Goal: Task Accomplishment & Management: Complete application form

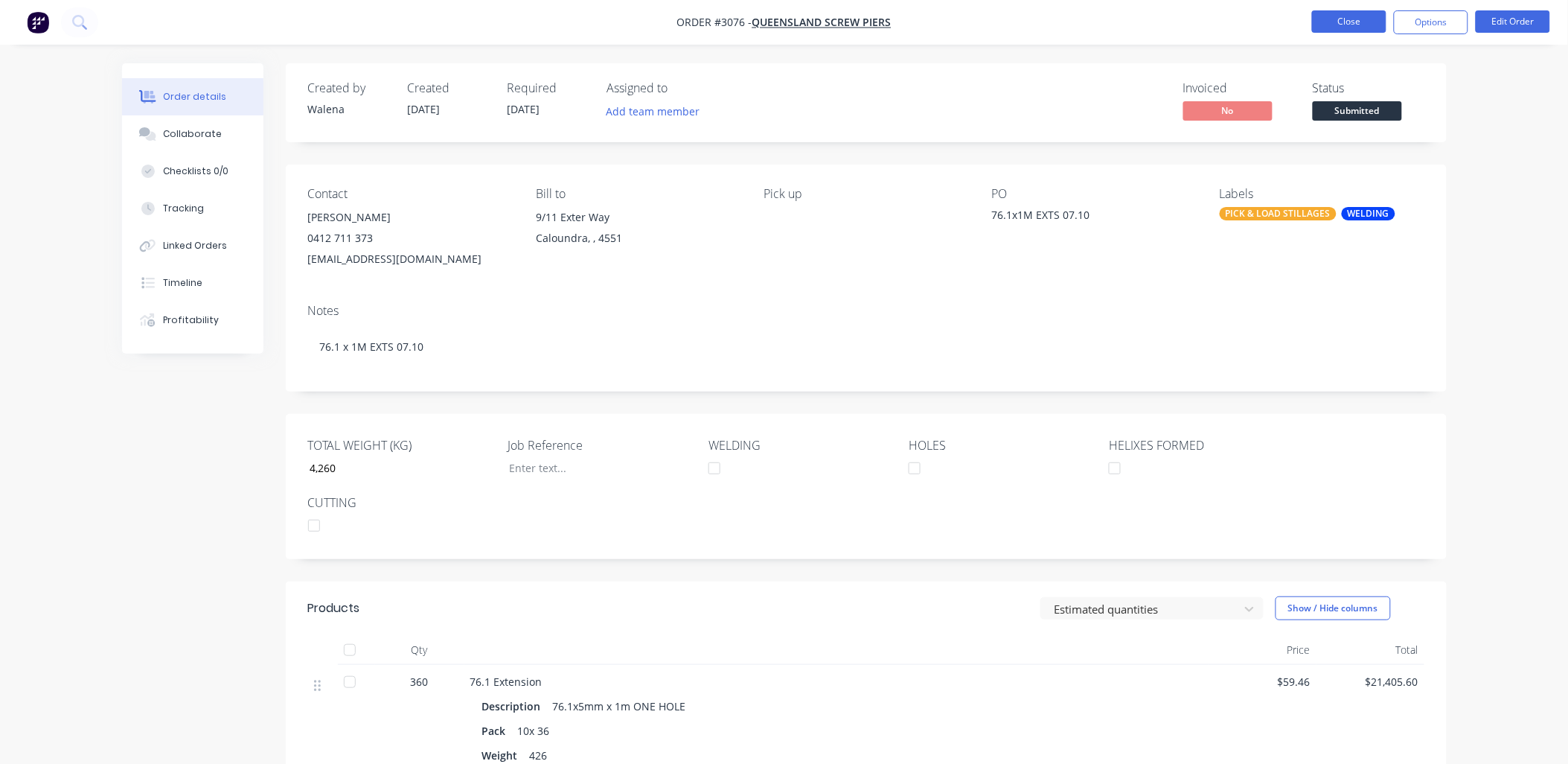
click at [1363, 22] on button "Close" at bounding box center [1349, 22] width 74 height 22
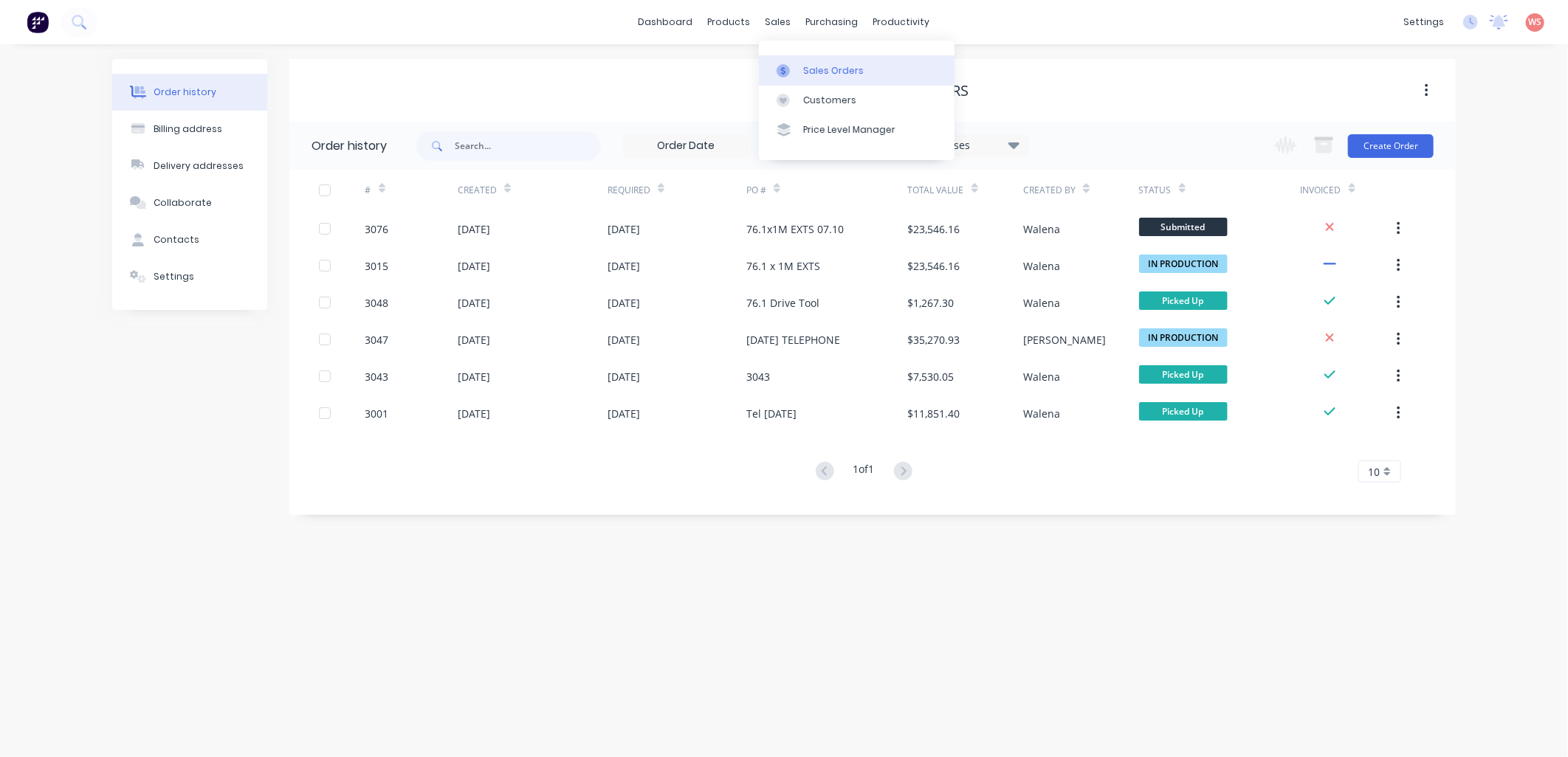
click at [817, 64] on div "Sales Orders" at bounding box center [833, 71] width 61 height 14
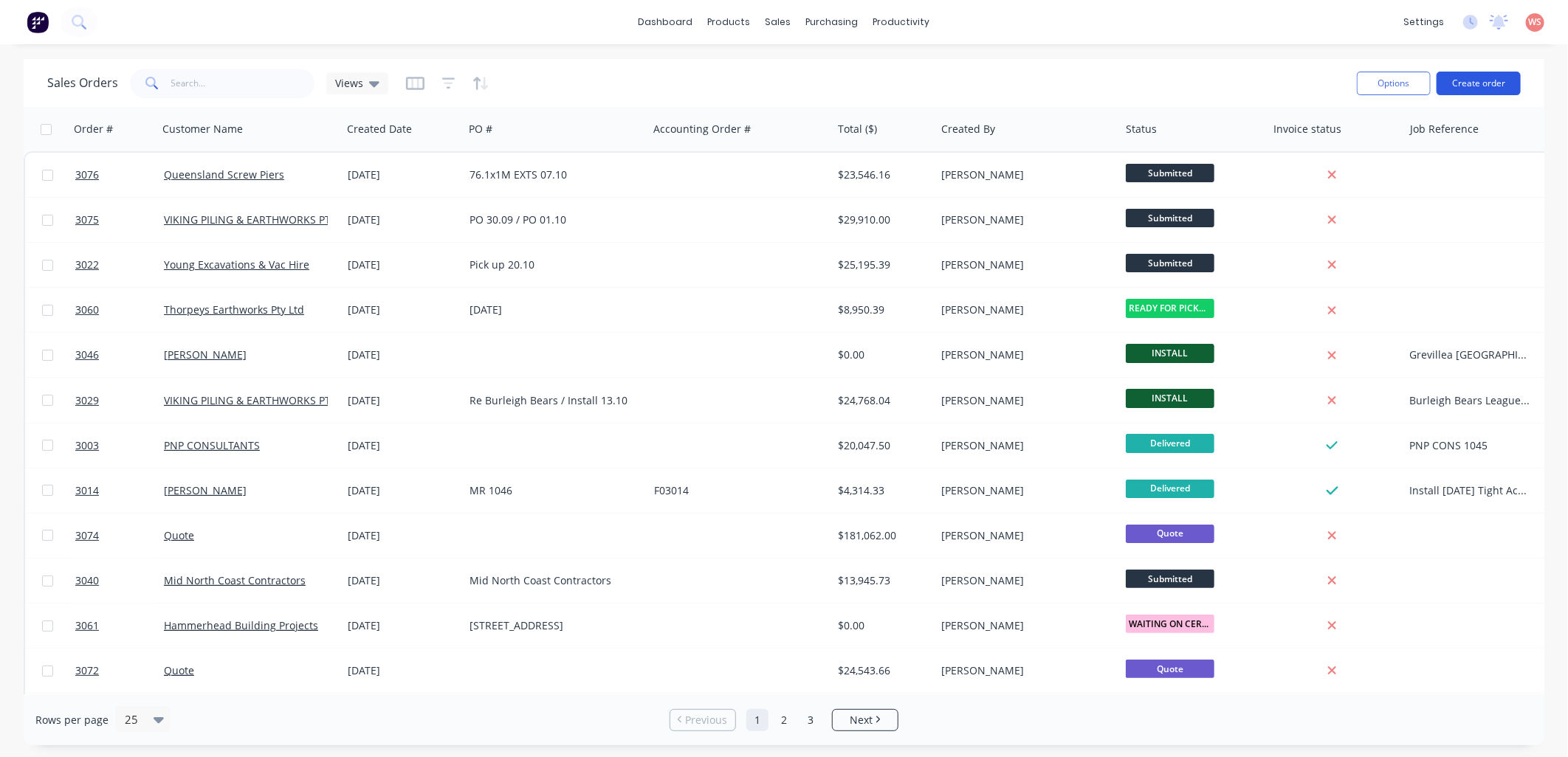
click at [1481, 83] on button "Create order" at bounding box center [1479, 84] width 84 height 24
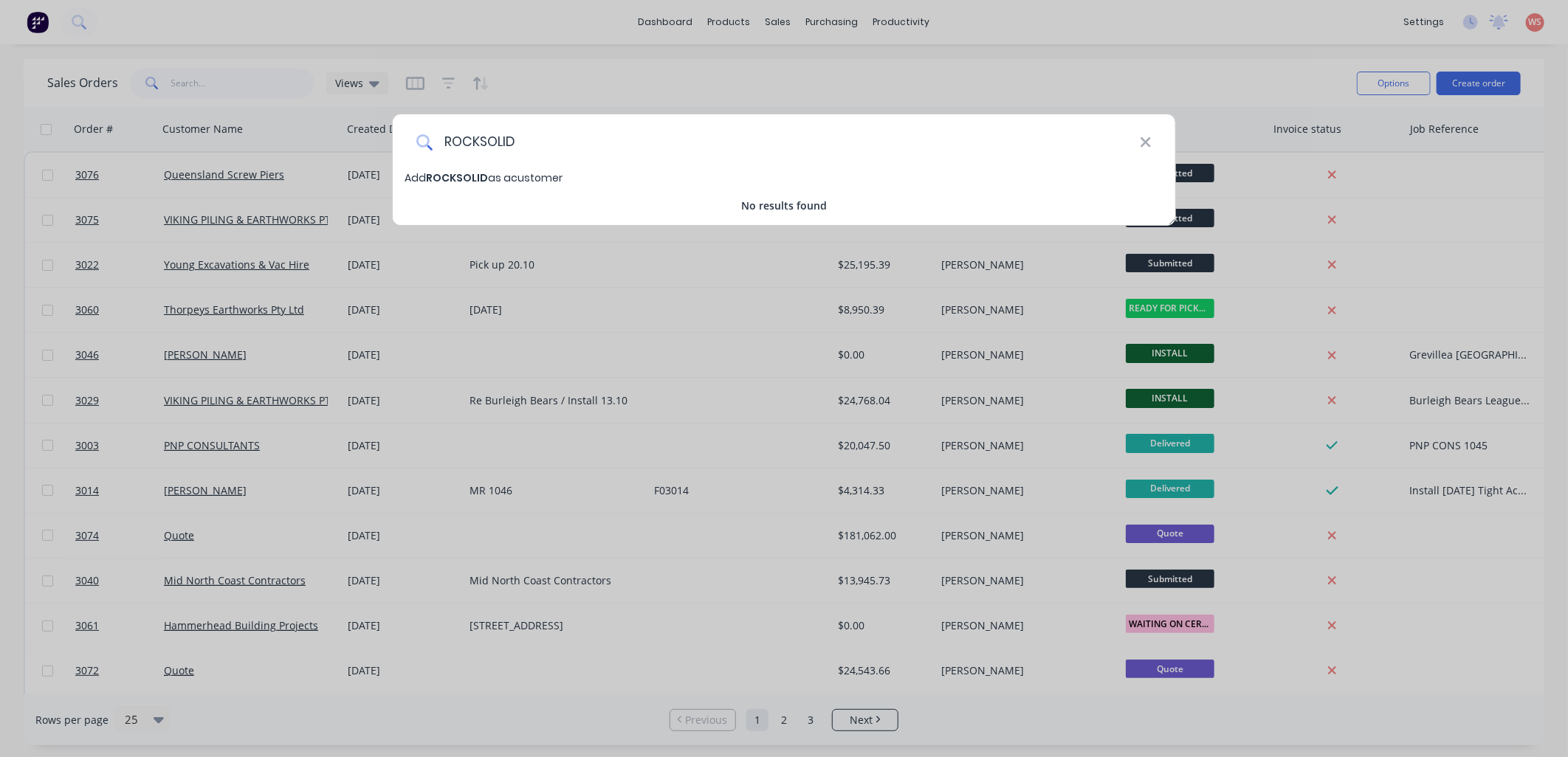
drag, startPoint x: 526, startPoint y: 144, endPoint x: 470, endPoint y: 146, distance: 56.0
click at [439, 153] on input "ROCKSOLID" at bounding box center [786, 142] width 707 height 56
paste input "ockSolid Screw Piling & Earthworks"
type input "RockSolid Screw Piling & Earthworks"
click at [505, 171] on span "RockSolid Screw Piling & Earthworks" at bounding box center [524, 177] width 197 height 15
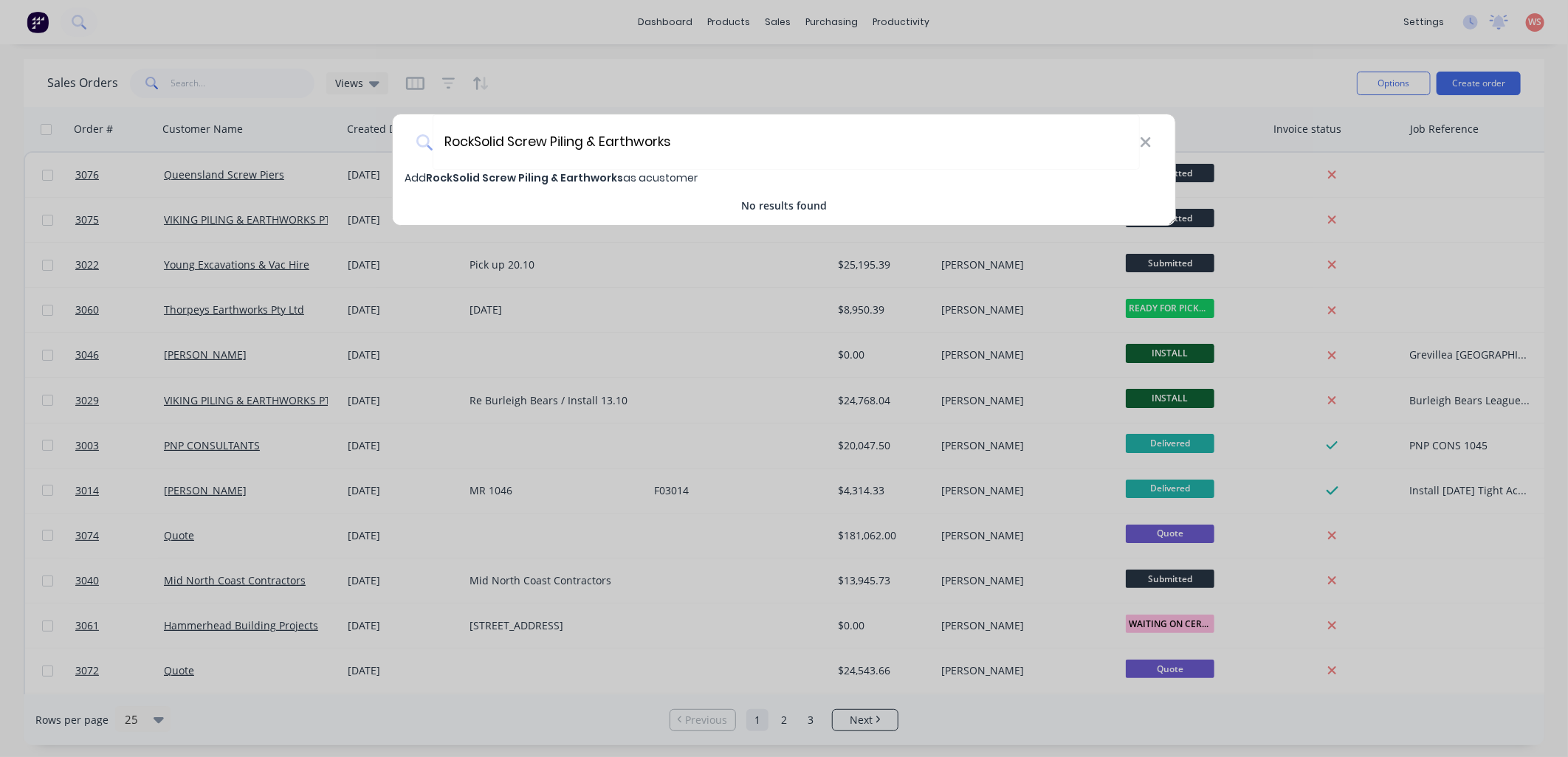
select select "AU"
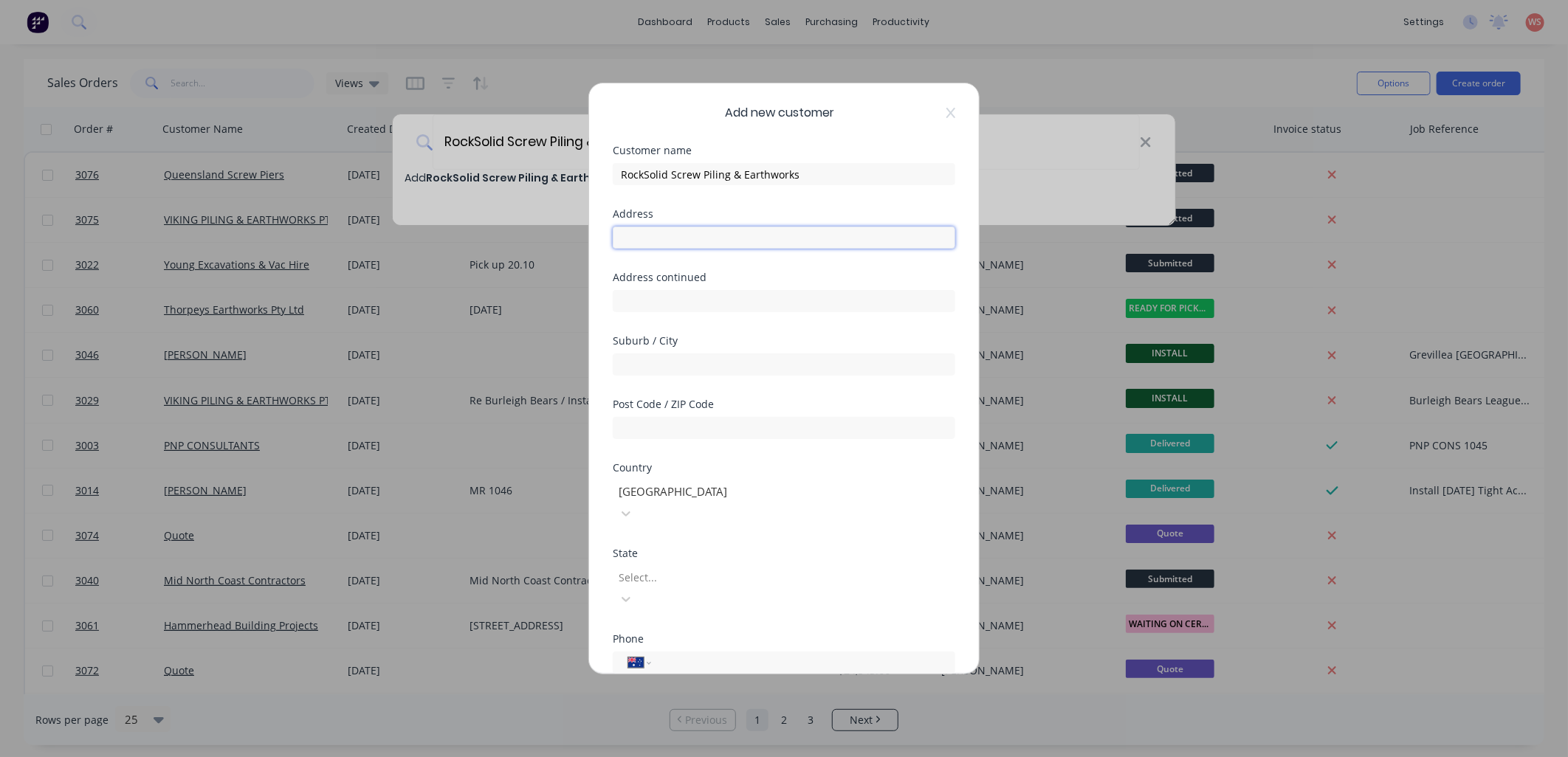
click at [637, 237] on input "text" at bounding box center [784, 238] width 343 height 22
drag, startPoint x: 811, startPoint y: 172, endPoint x: 499, endPoint y: 168, distance: 312.0
click at [499, 168] on div "Add new customer Customer name RockSolid Screw Piling & Earthworks Address Addr…" at bounding box center [784, 378] width 1568 height 757
click at [947, 115] on icon at bounding box center [951, 113] width 9 height 12
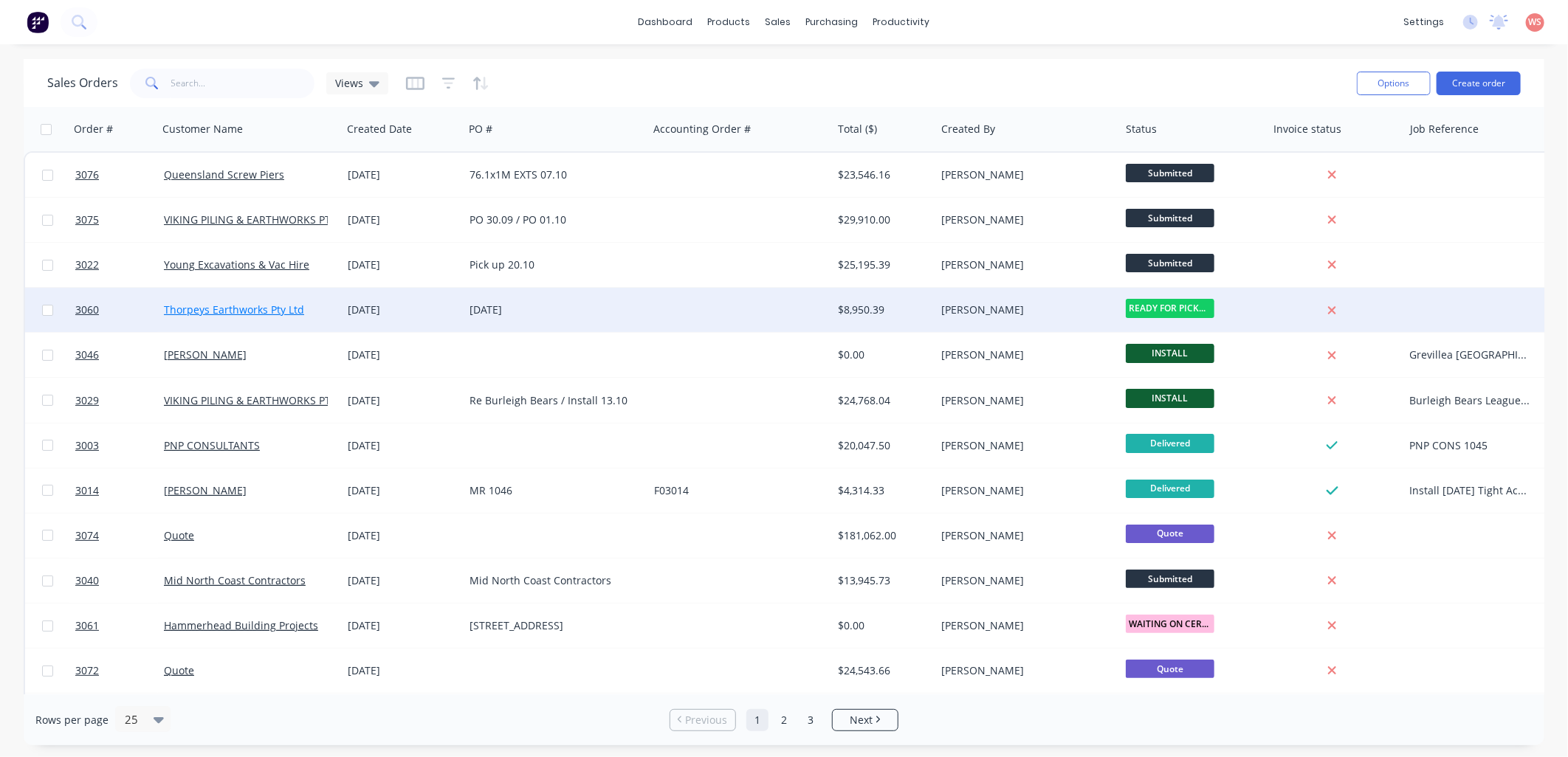
click at [268, 311] on link "Thorpeys Earthworks Pty Ltd" at bounding box center [234, 309] width 141 height 14
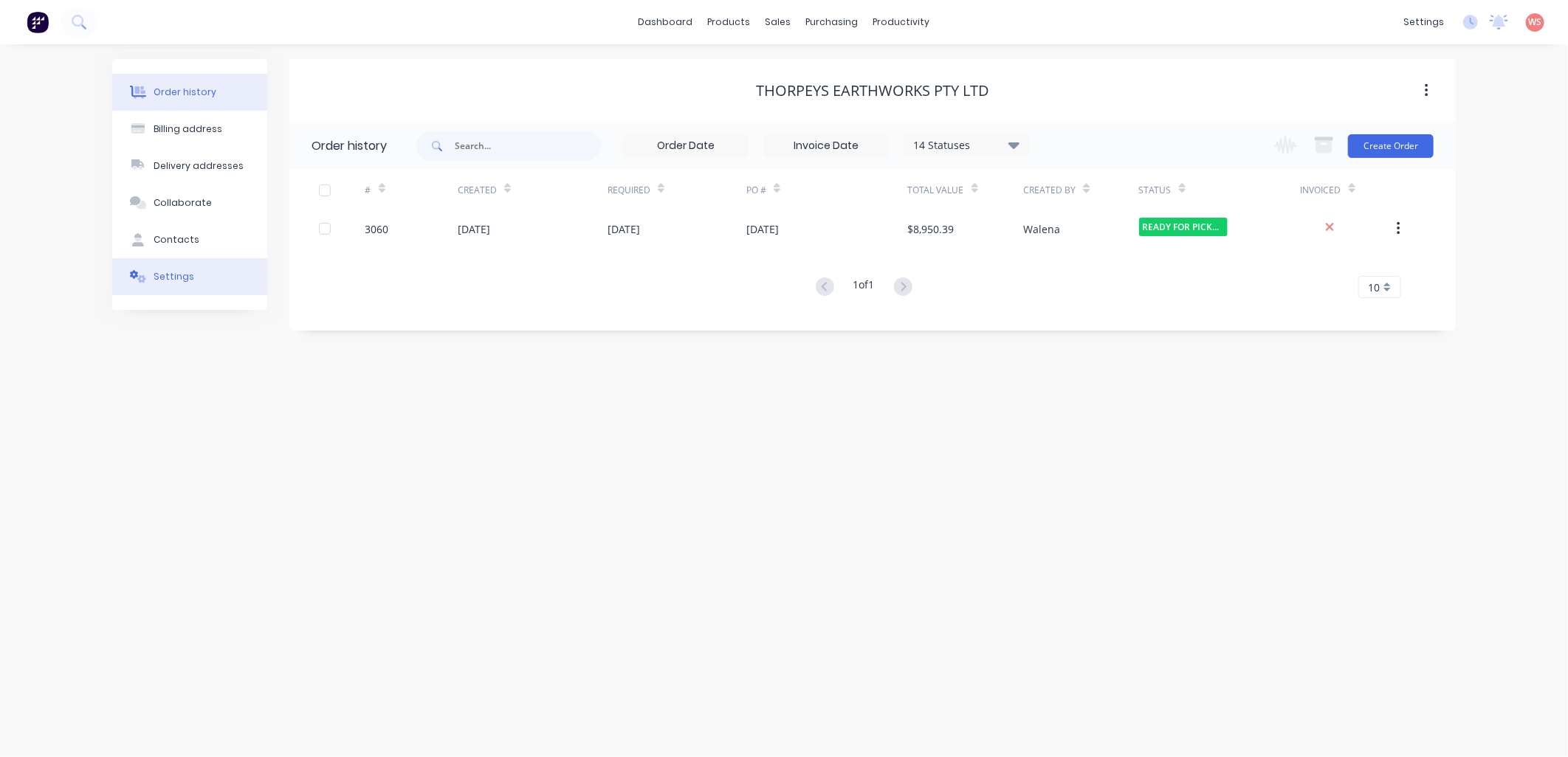
click at [174, 277] on div "Settings" at bounding box center [173, 277] width 40 height 14
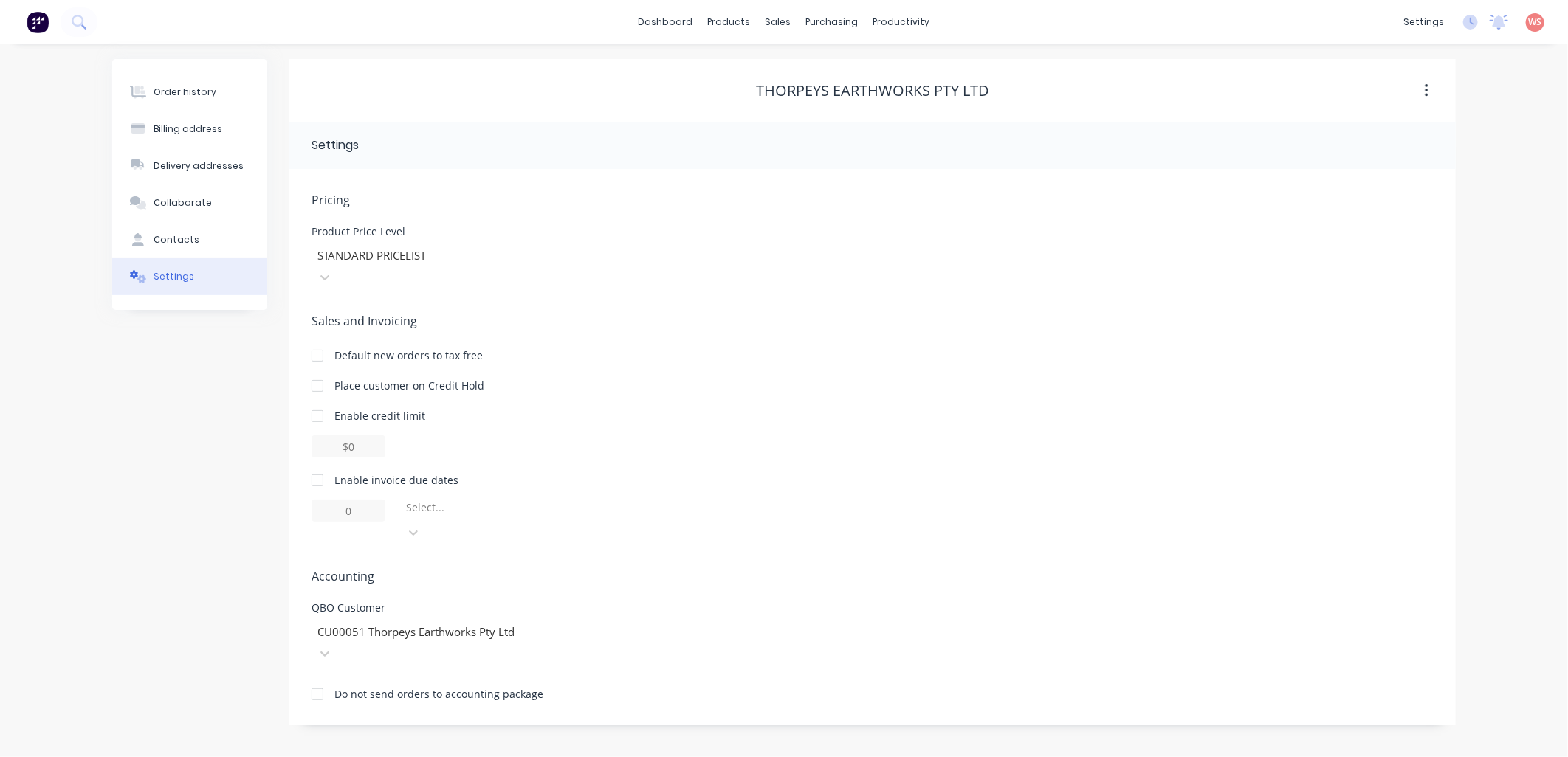
click at [316, 466] on div at bounding box center [317, 480] width 29 height 29
click at [355, 499] on input "1" at bounding box center [349, 510] width 74 height 22
type input "14"
click at [421, 525] on icon at bounding box center [413, 532] width 15 height 15
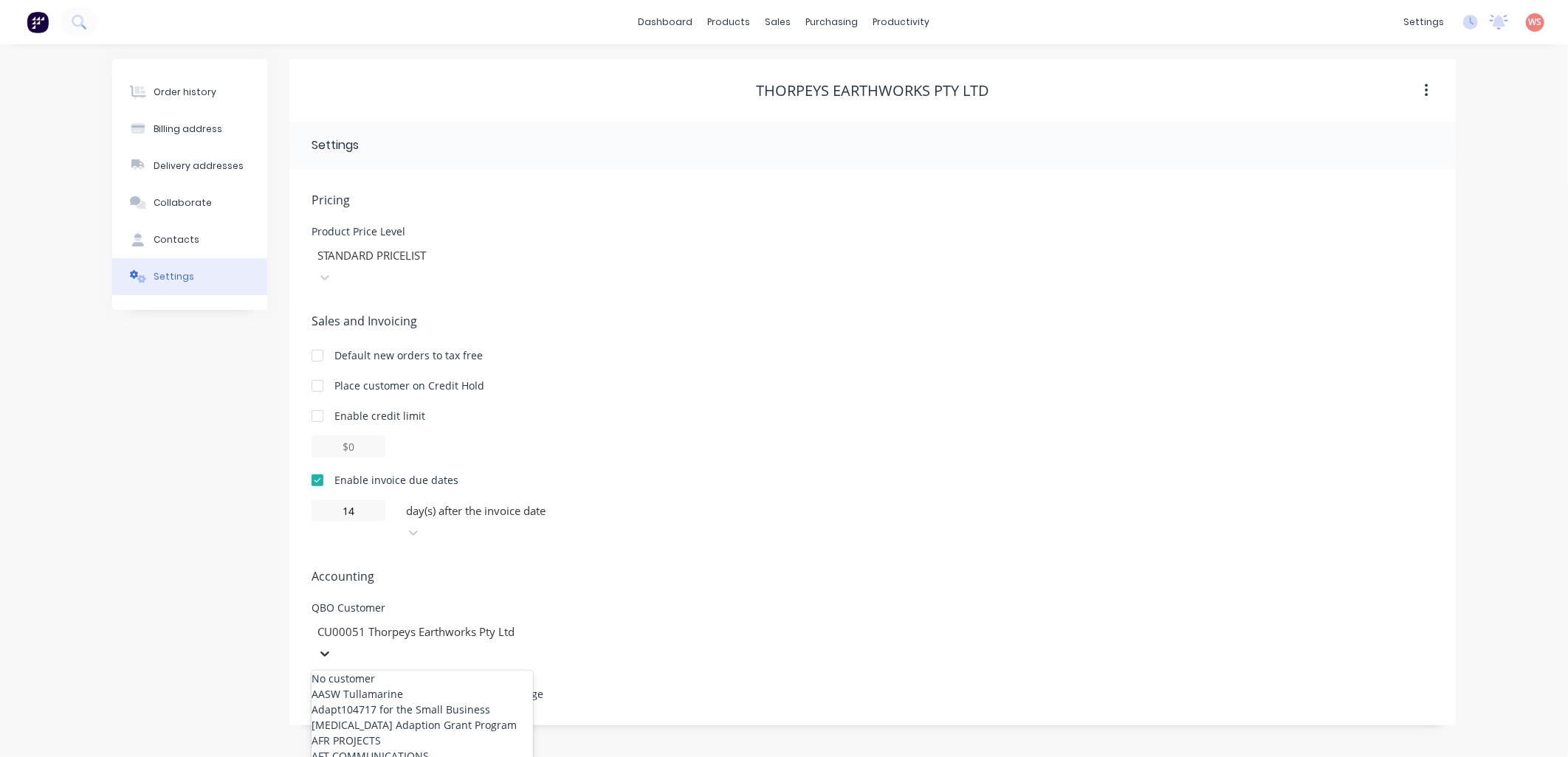
click at [332, 647] on icon at bounding box center [325, 653] width 15 height 15
click at [654, 17] on link "dashboard" at bounding box center [666, 22] width 69 height 22
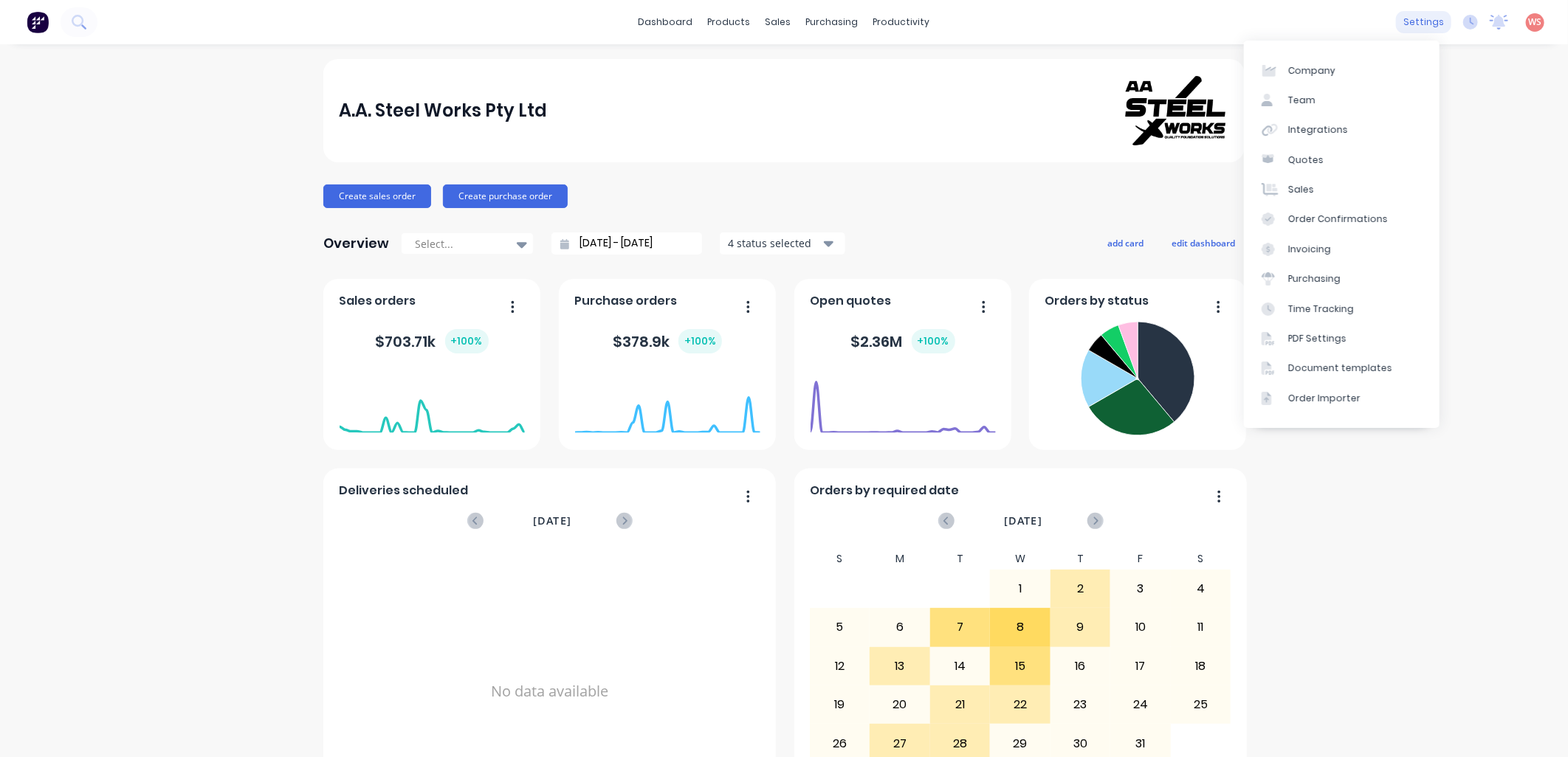
click at [1409, 27] on div "settings" at bounding box center [1423, 22] width 56 height 22
click at [1311, 128] on div "Integrations" at bounding box center [1319, 130] width 60 height 14
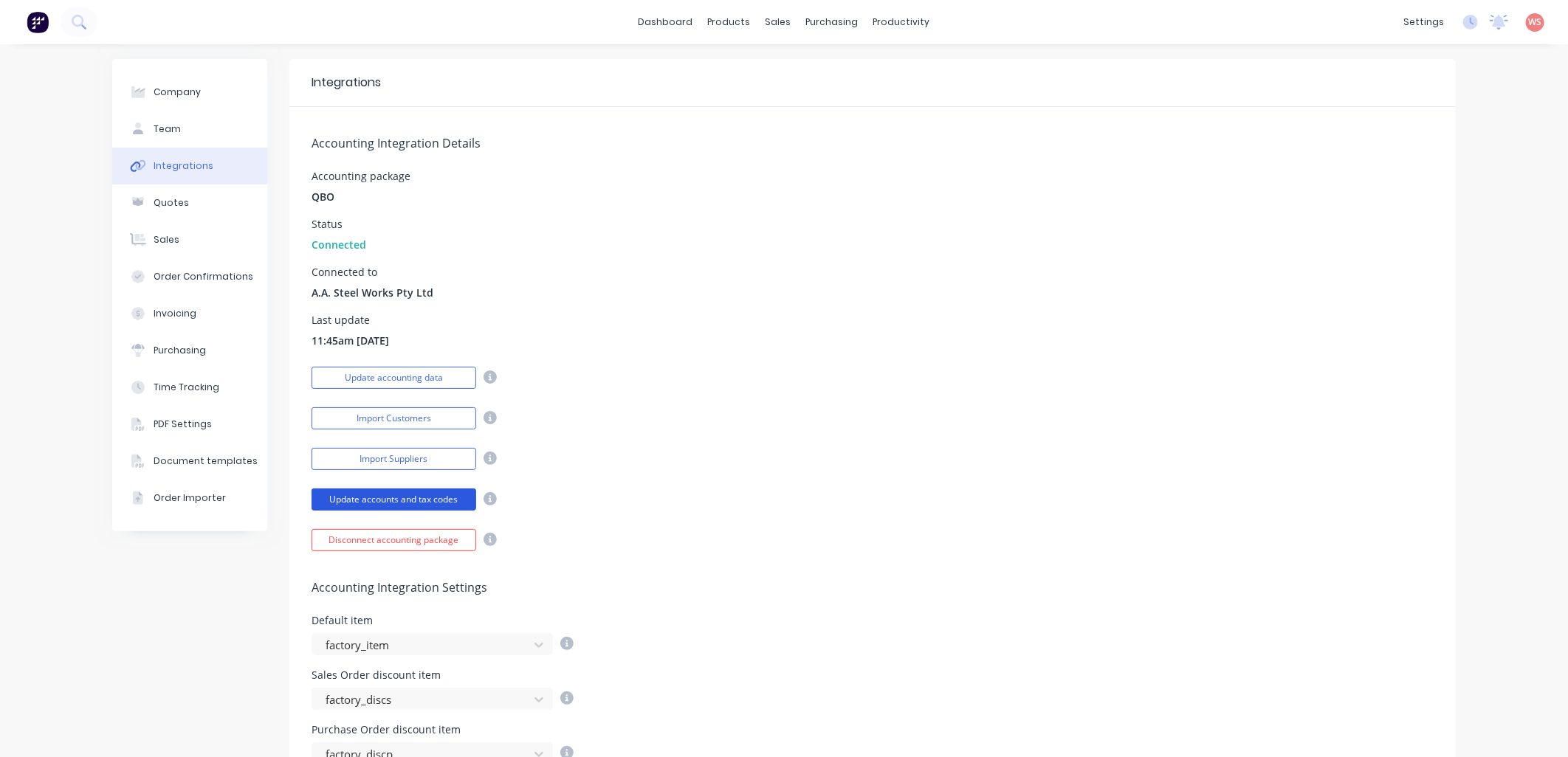
click at [329, 506] on button "Update accounts and tax codes" at bounding box center [394, 499] width 165 height 22
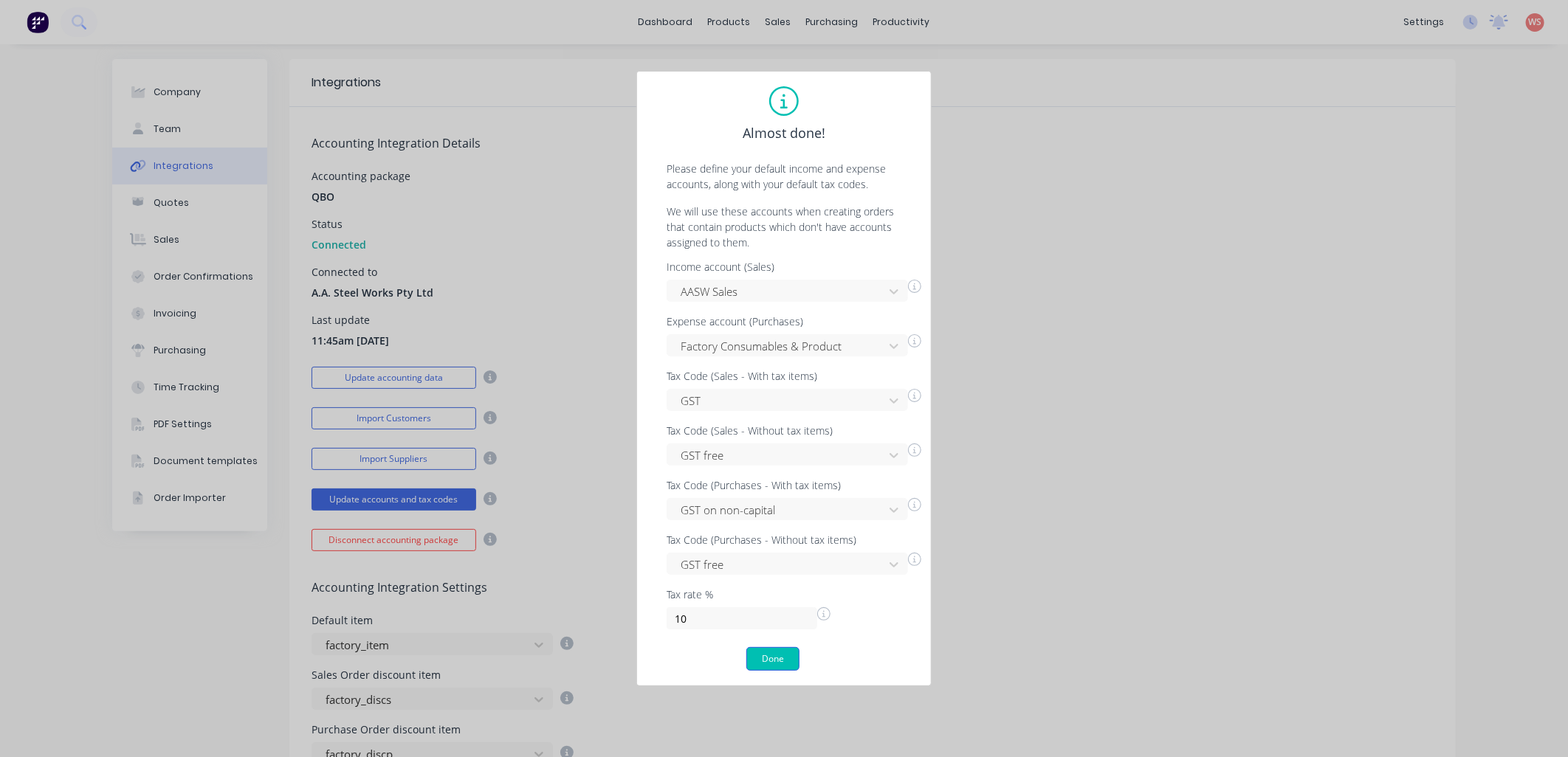
click at [787, 666] on button "Done" at bounding box center [773, 659] width 53 height 24
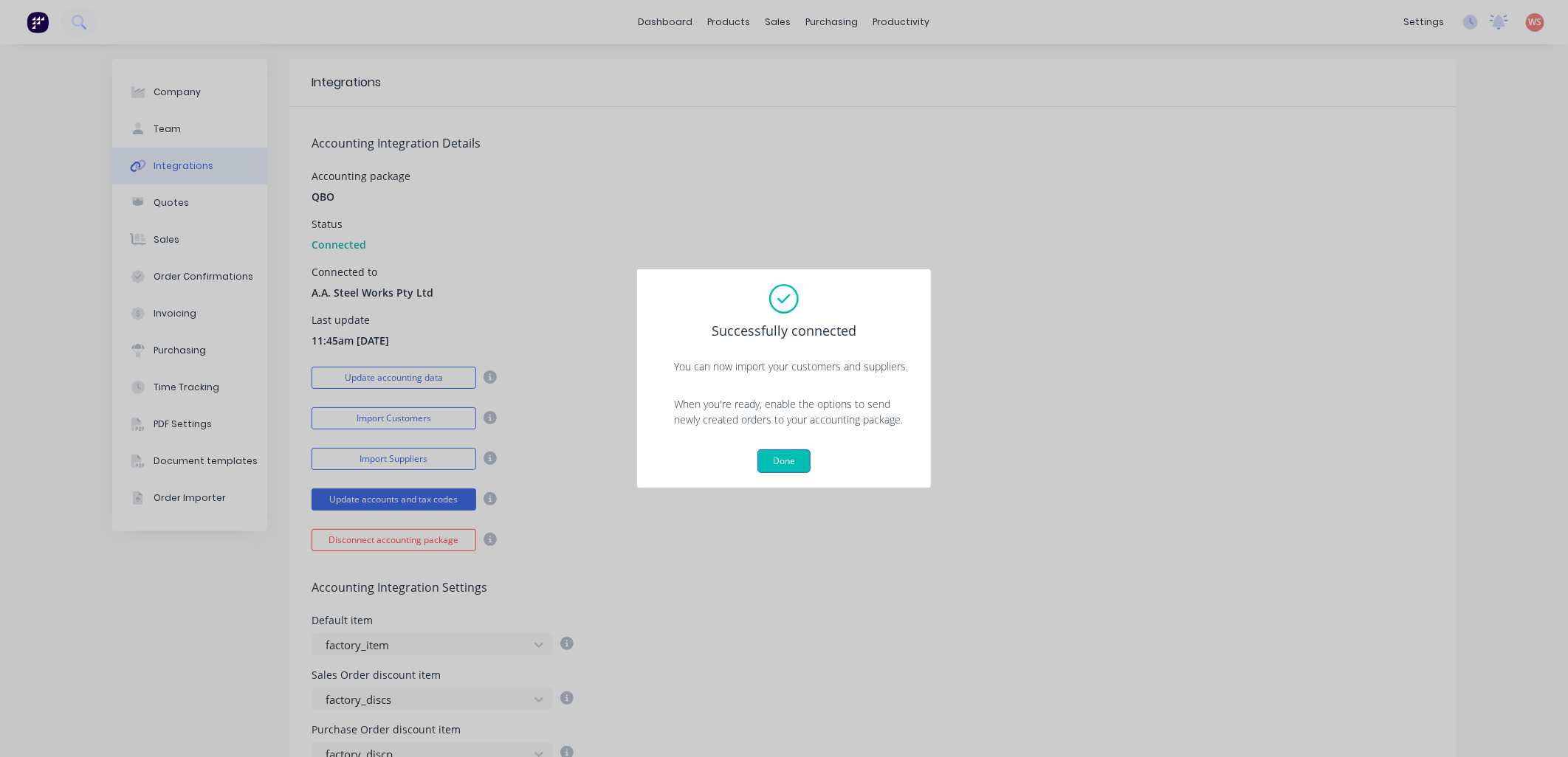
click at [777, 462] on button "Done" at bounding box center [784, 462] width 53 height 24
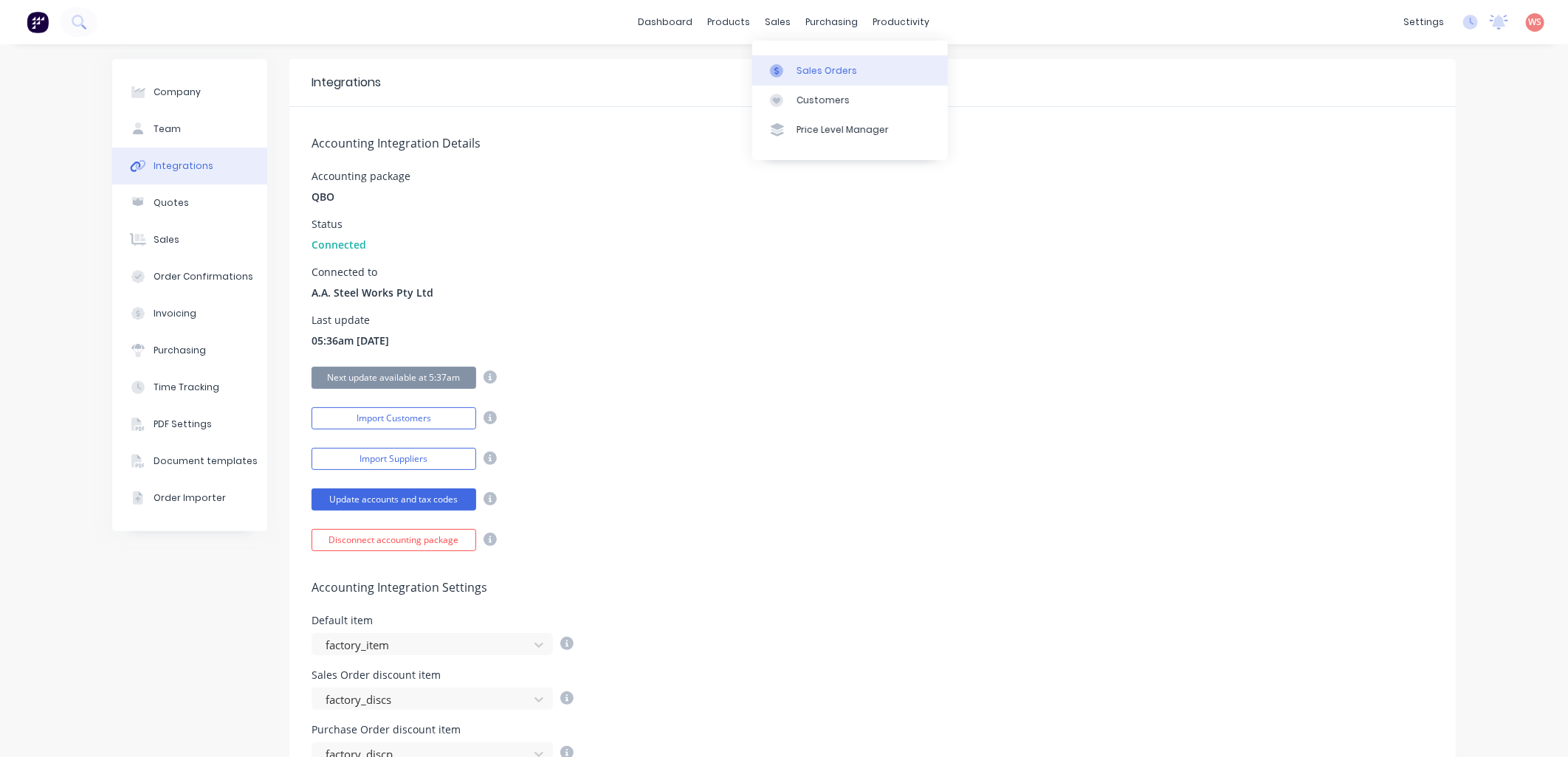
click at [824, 74] on div "Sales Orders" at bounding box center [827, 71] width 61 height 14
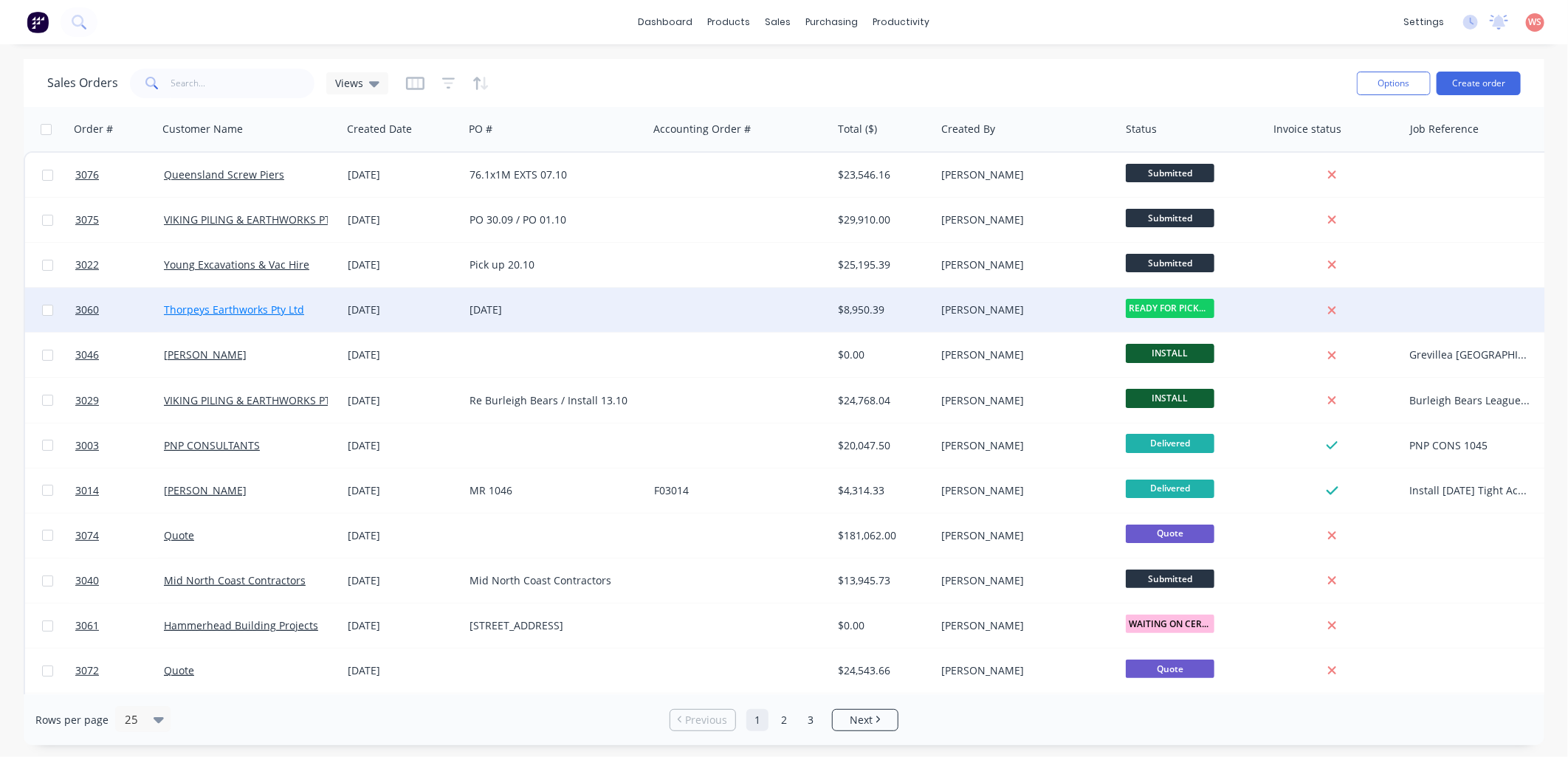
click at [200, 307] on link "Thorpeys Earthworks Pty Ltd" at bounding box center [234, 309] width 141 height 14
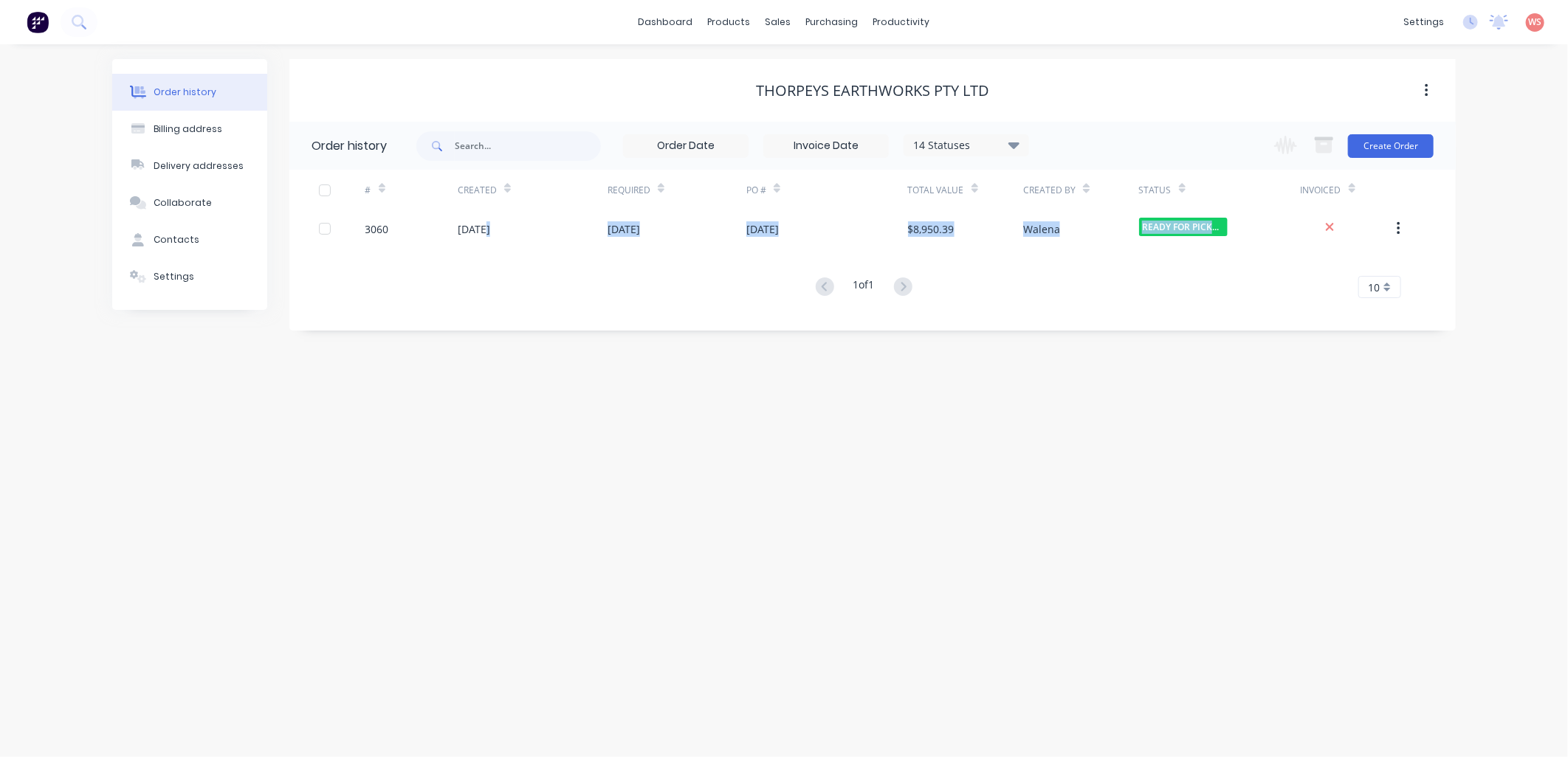
drag, startPoint x: 482, startPoint y: 221, endPoint x: 451, endPoint y: 518, distance: 298.6
click at [451, 518] on div "Order history Billing address Delivery addresses Collaborate Contacts Settings …" at bounding box center [784, 401] width 1568 height 712
drag, startPoint x: 451, startPoint y: 518, endPoint x: 471, endPoint y: 539, distance: 29.0
click at [471, 539] on div "Order history Billing address Delivery addresses Collaborate Contacts Settings …" at bounding box center [784, 401] width 1568 height 712
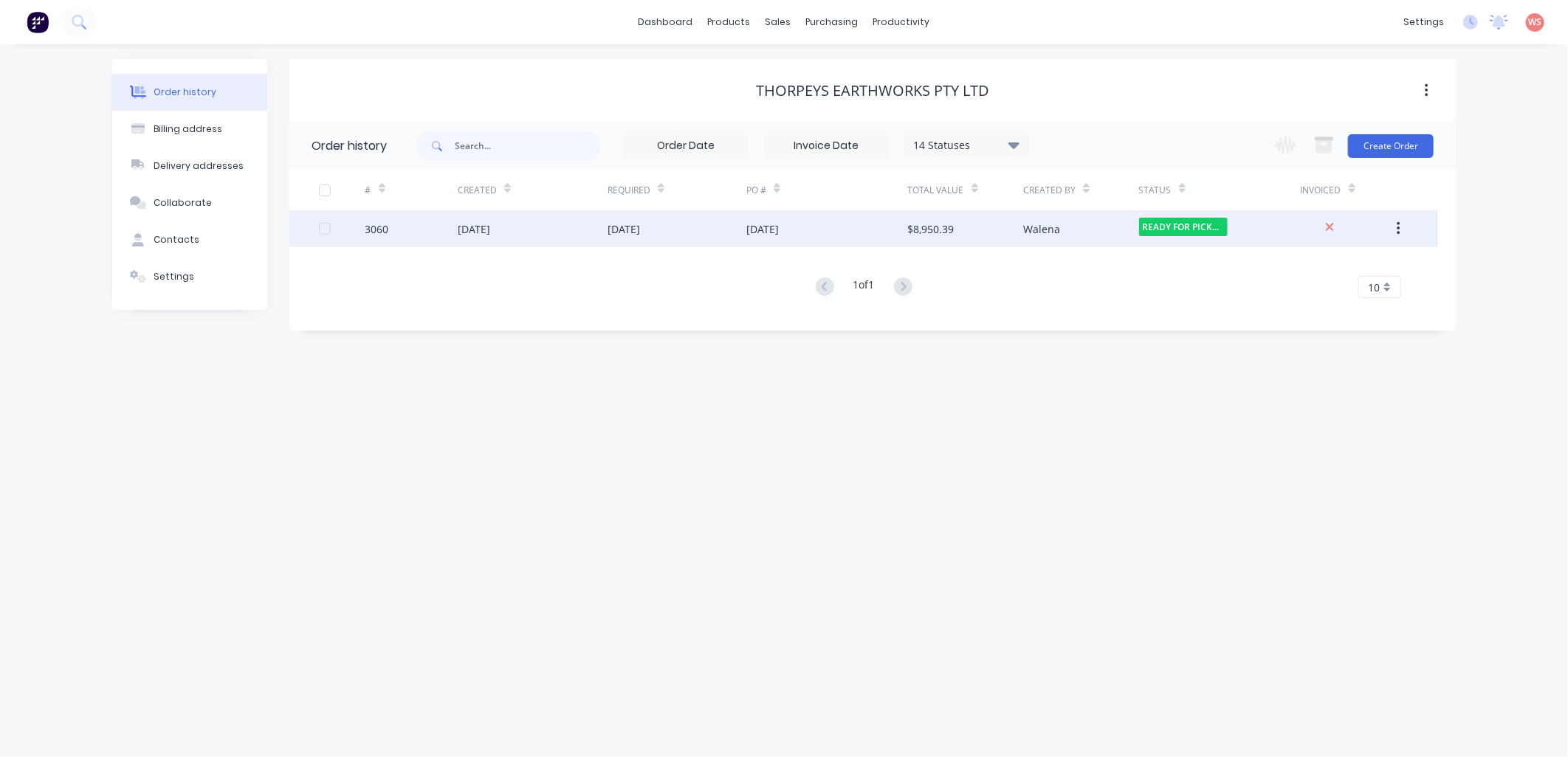
click at [490, 229] on div "[DATE]" at bounding box center [474, 229] width 33 height 15
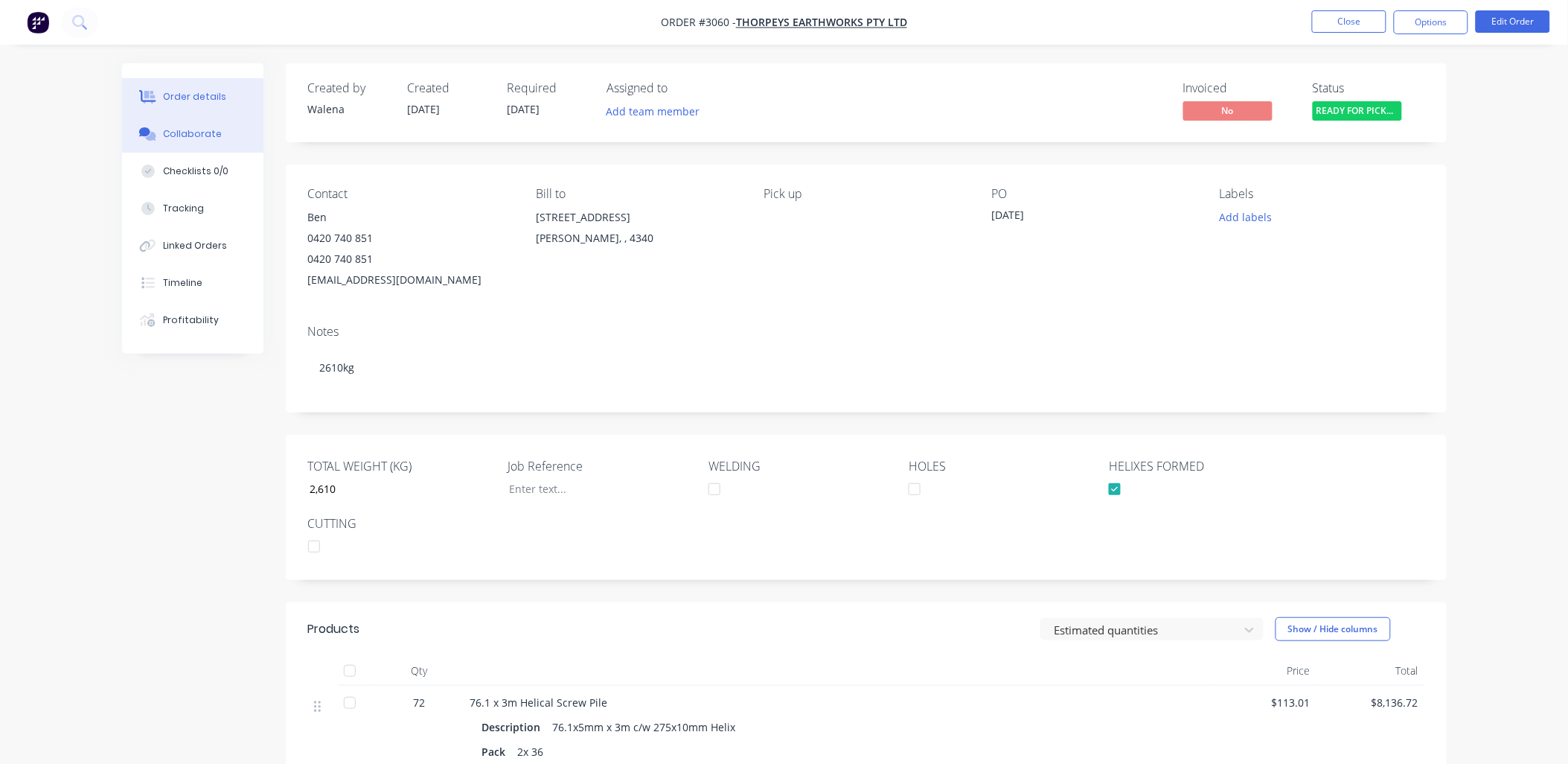
click at [212, 128] on div "Collaborate" at bounding box center [193, 134] width 59 height 14
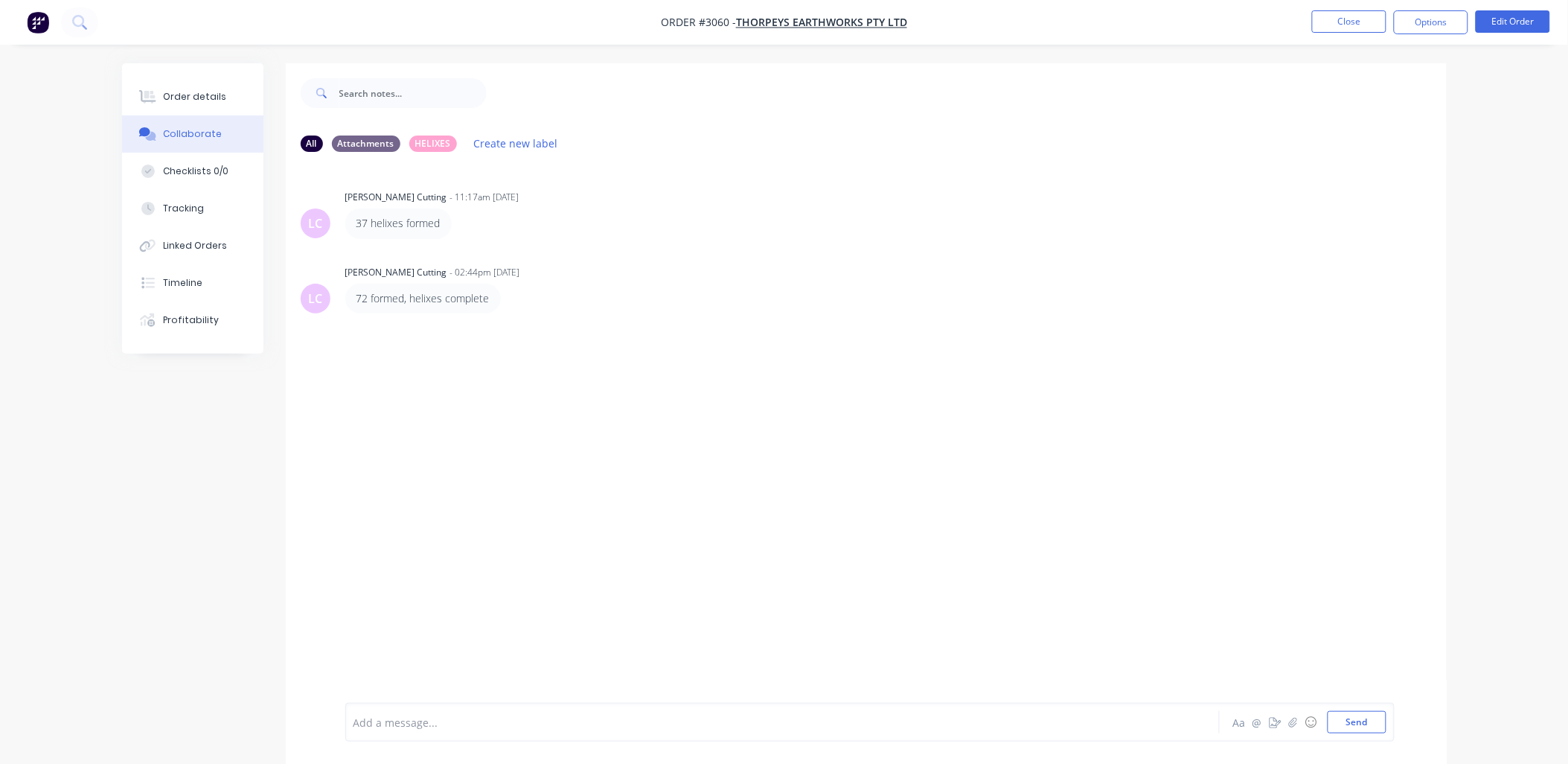
click at [143, 468] on div "All Attachments HELIXES Create new label LC [PERSON_NAME] Cutting - 11:17am [DA…" at bounding box center [784, 424] width 1325 height 723
click at [204, 98] on div "Order details" at bounding box center [194, 97] width 63 height 14
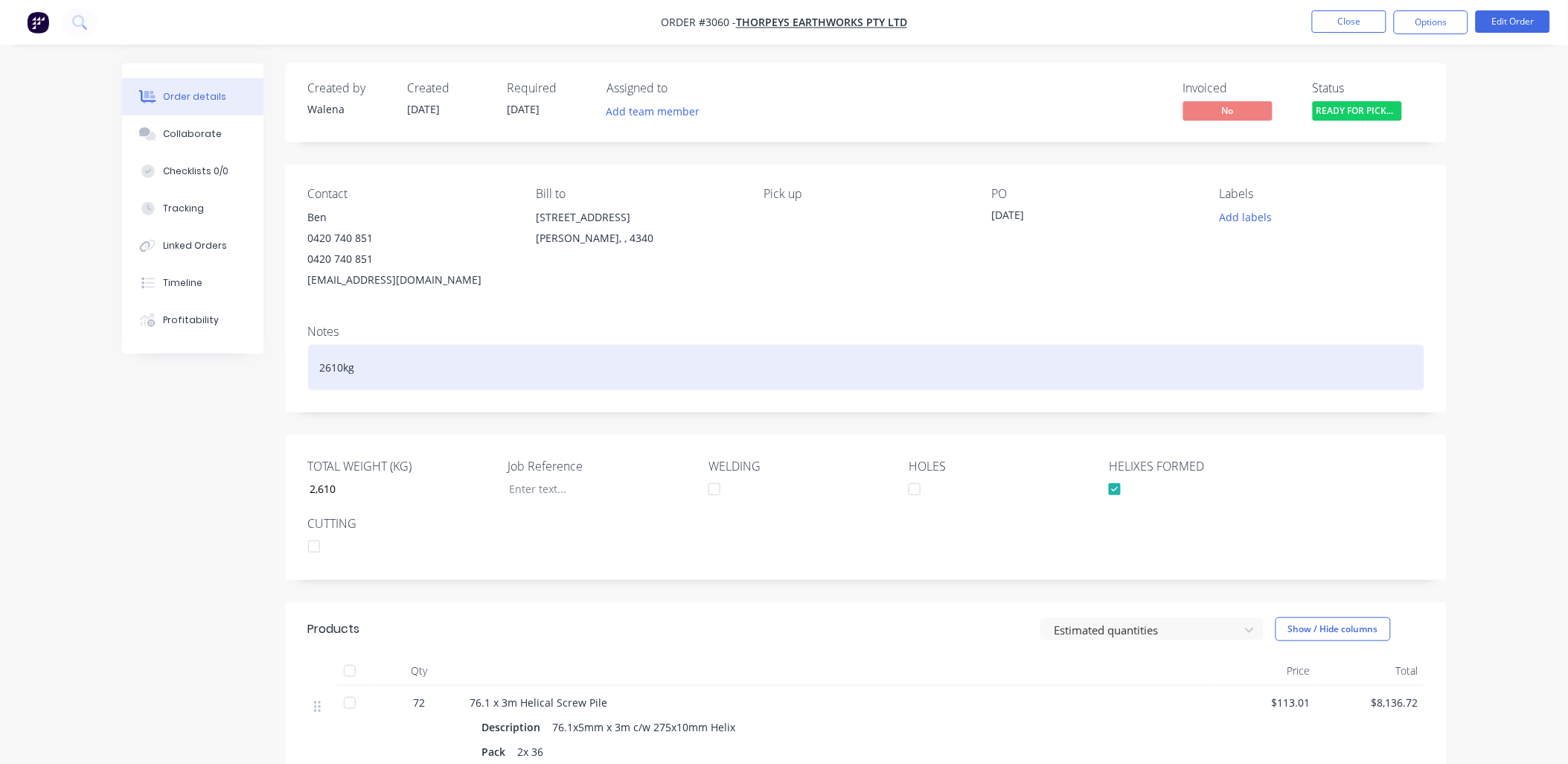
click at [569, 367] on div "2610kg" at bounding box center [867, 367] width 1116 height 46
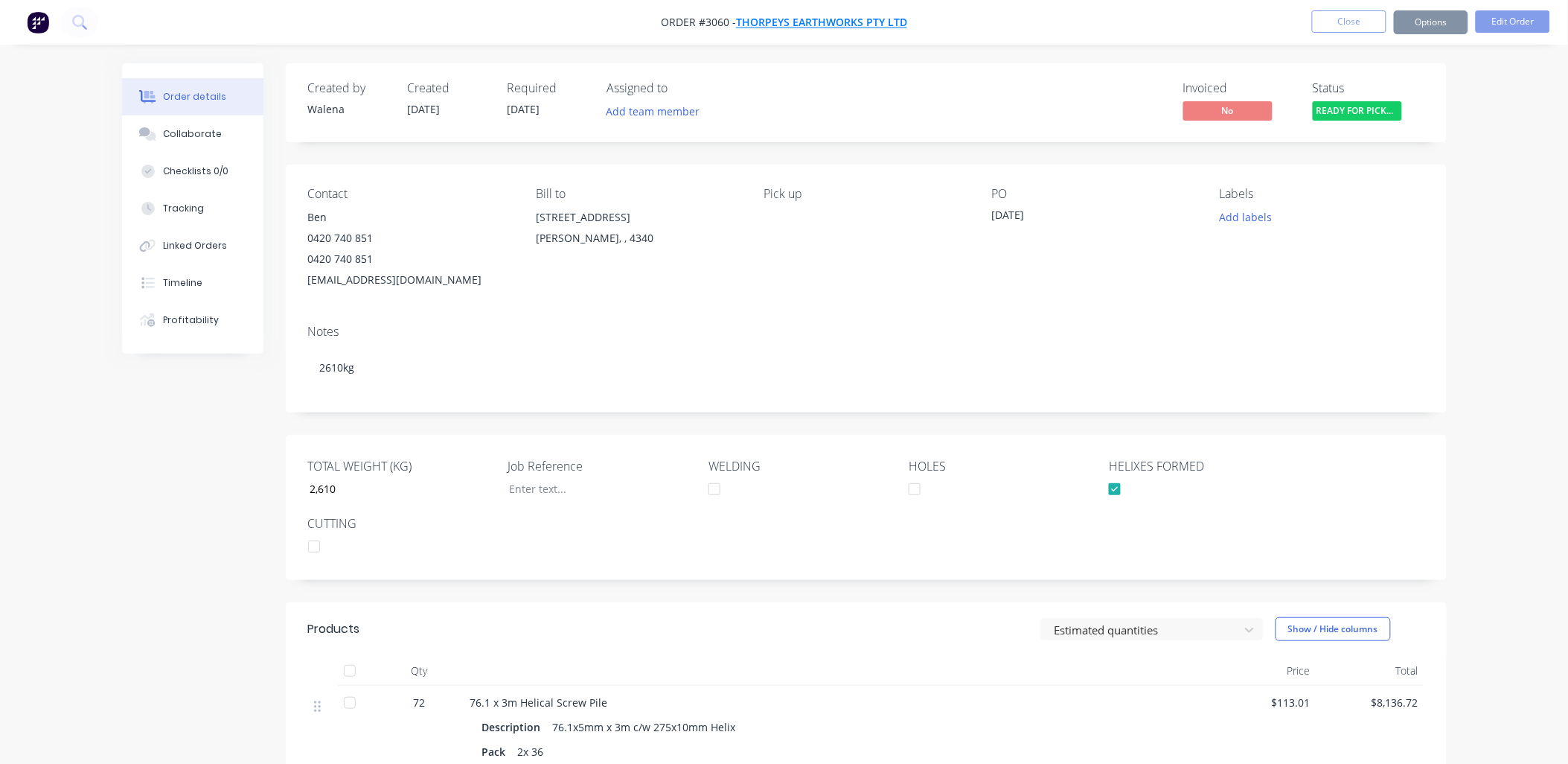
click at [849, 26] on span "Thorpeys Earthworks Pty Ltd" at bounding box center [822, 22] width 171 height 14
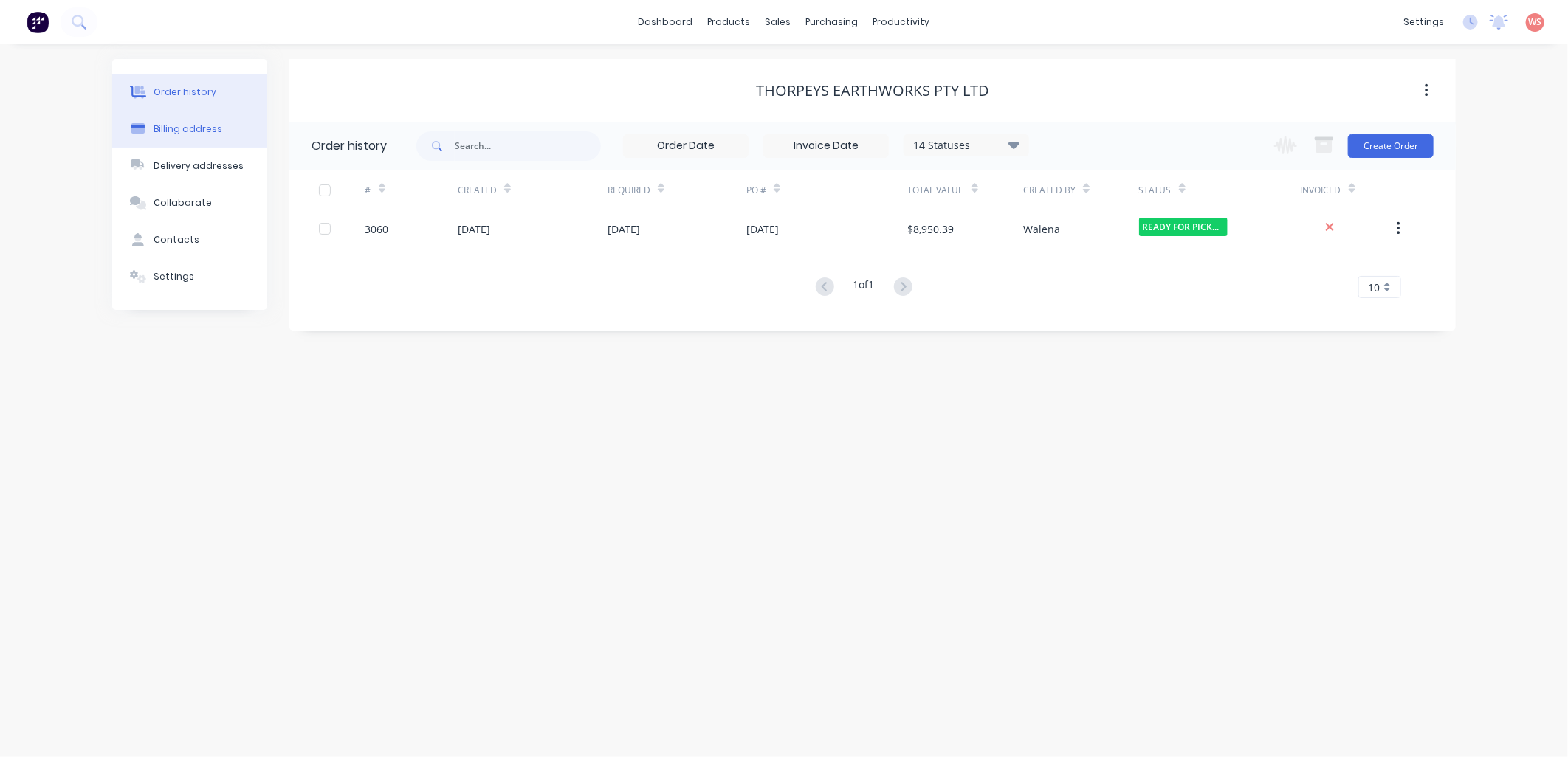
click at [195, 120] on button "Billing address" at bounding box center [189, 128] width 155 height 37
select select "AU"
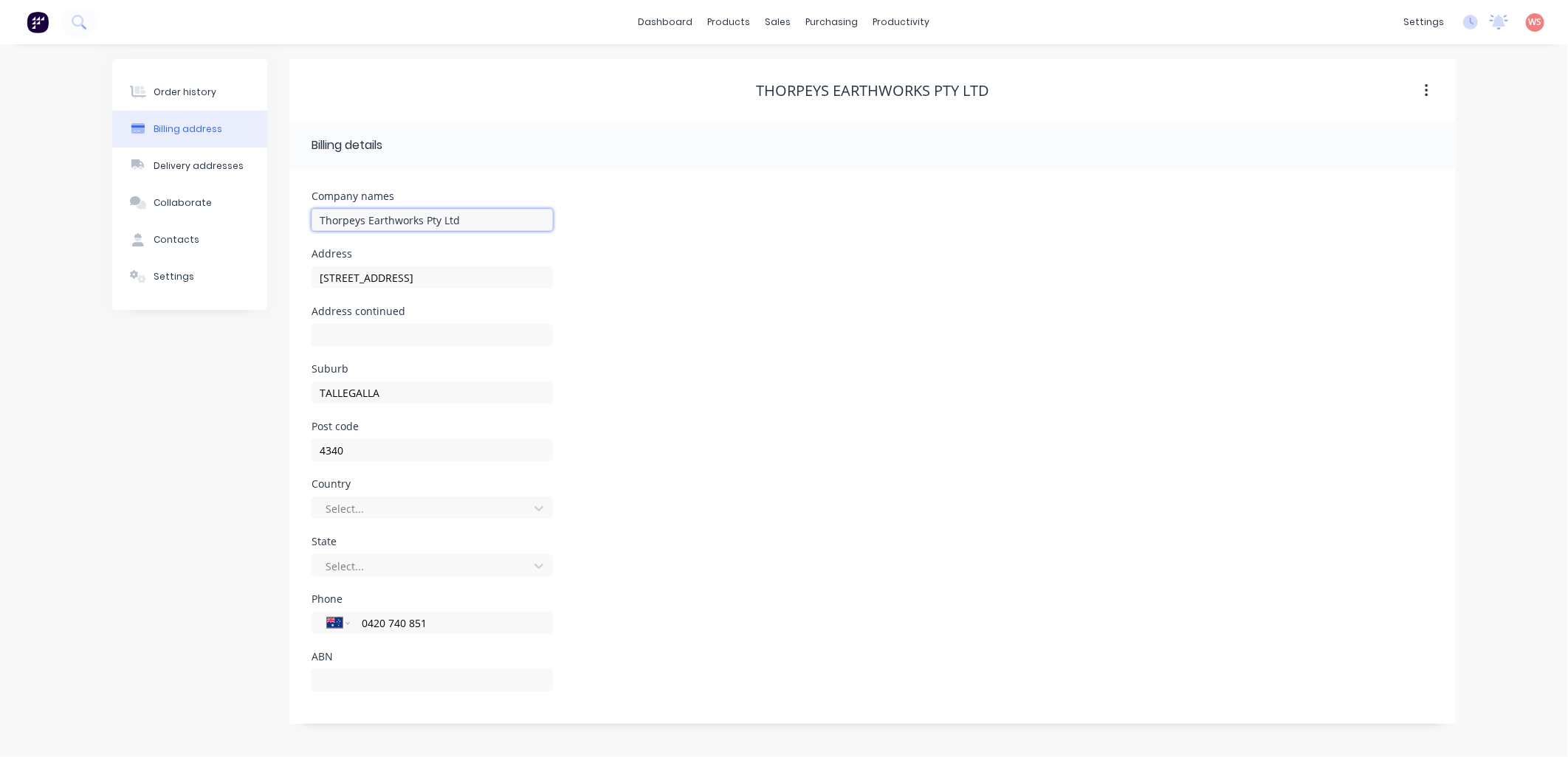
drag, startPoint x: 488, startPoint y: 230, endPoint x: 292, endPoint y: 225, distance: 196.1
click at [292, 225] on div "Company names Thorpeys Earthworks Pty Ltd Address [STREET_ADDRESS][PERSON_NAME]…" at bounding box center [872, 446] width 1166 height 555
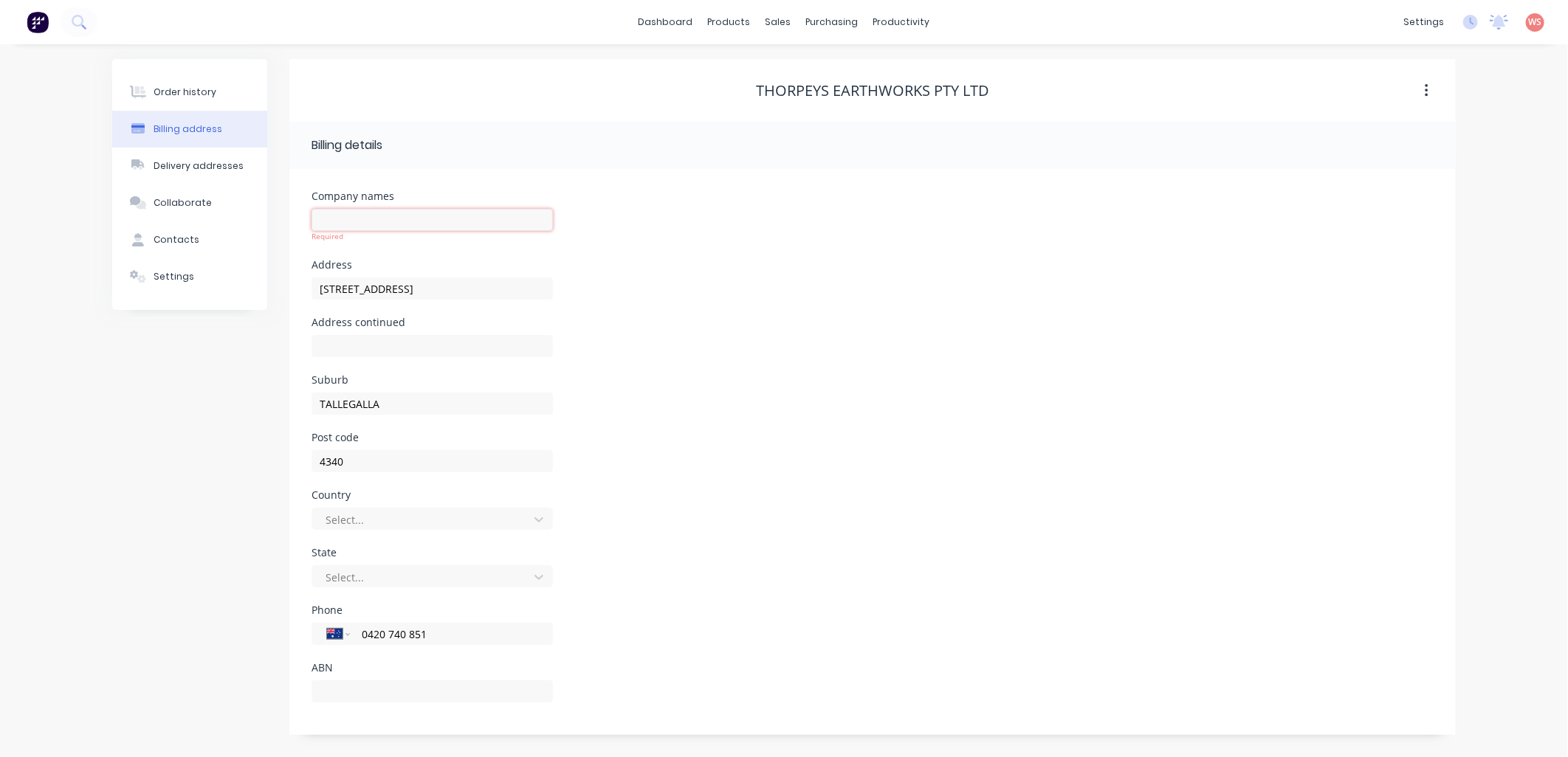
paste input "650 454"
type input "650 454"
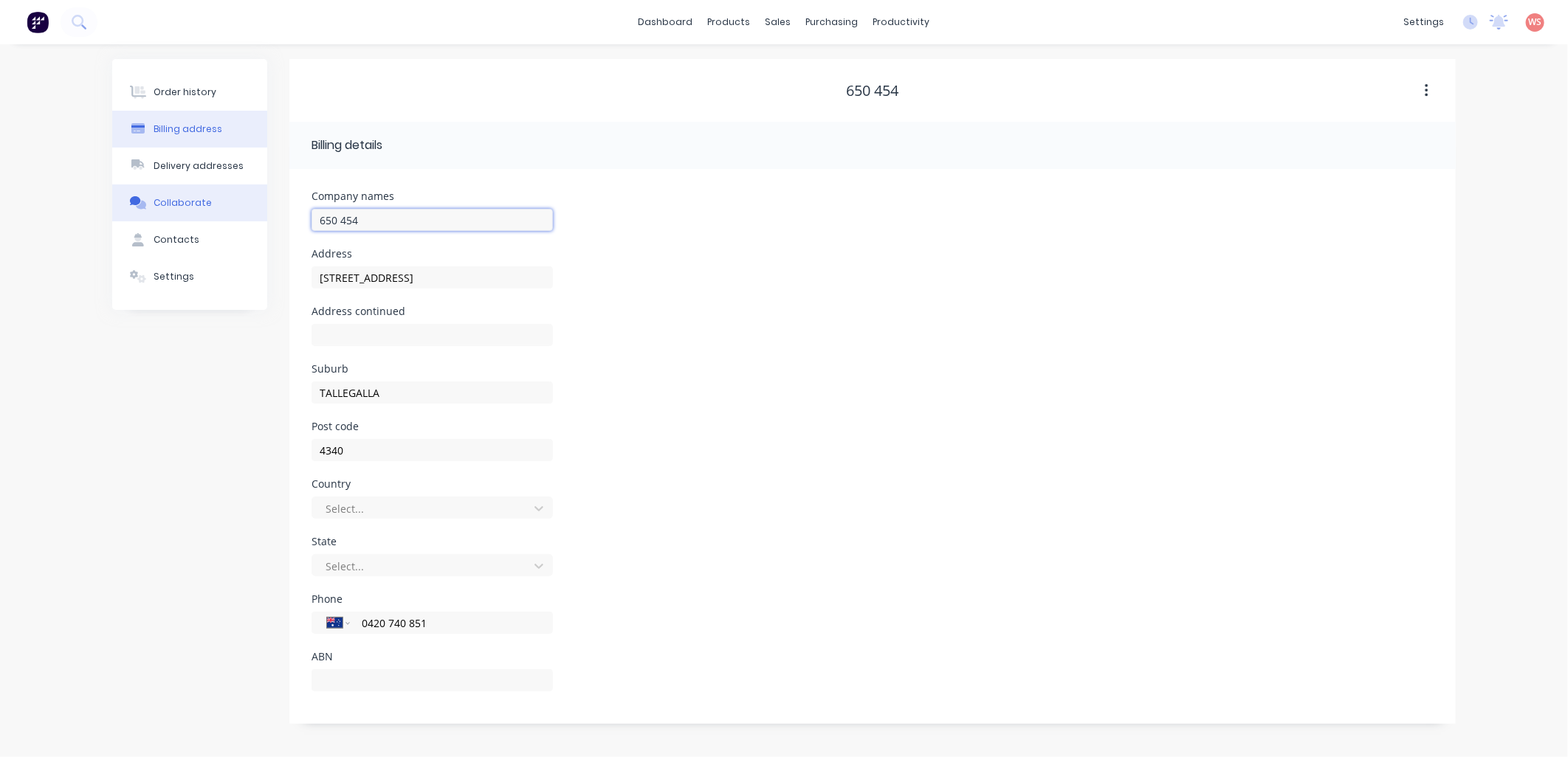
drag, startPoint x: 358, startPoint y: 227, endPoint x: 230, endPoint y: 215, distance: 128.6
click at [230, 215] on div "Order history Billing address Delivery addresses Collaborate Contacts Settings …" at bounding box center [784, 391] width 1344 height 665
drag, startPoint x: 342, startPoint y: 225, endPoint x: 290, endPoint y: 214, distance: 53.2
click at [290, 214] on div "Company names Rock Address [STREET_ADDRESS][PERSON_NAME] Address continued Subu…" at bounding box center [872, 446] width 1166 height 555
paste input "Solid Screw Piling & Earthworks"
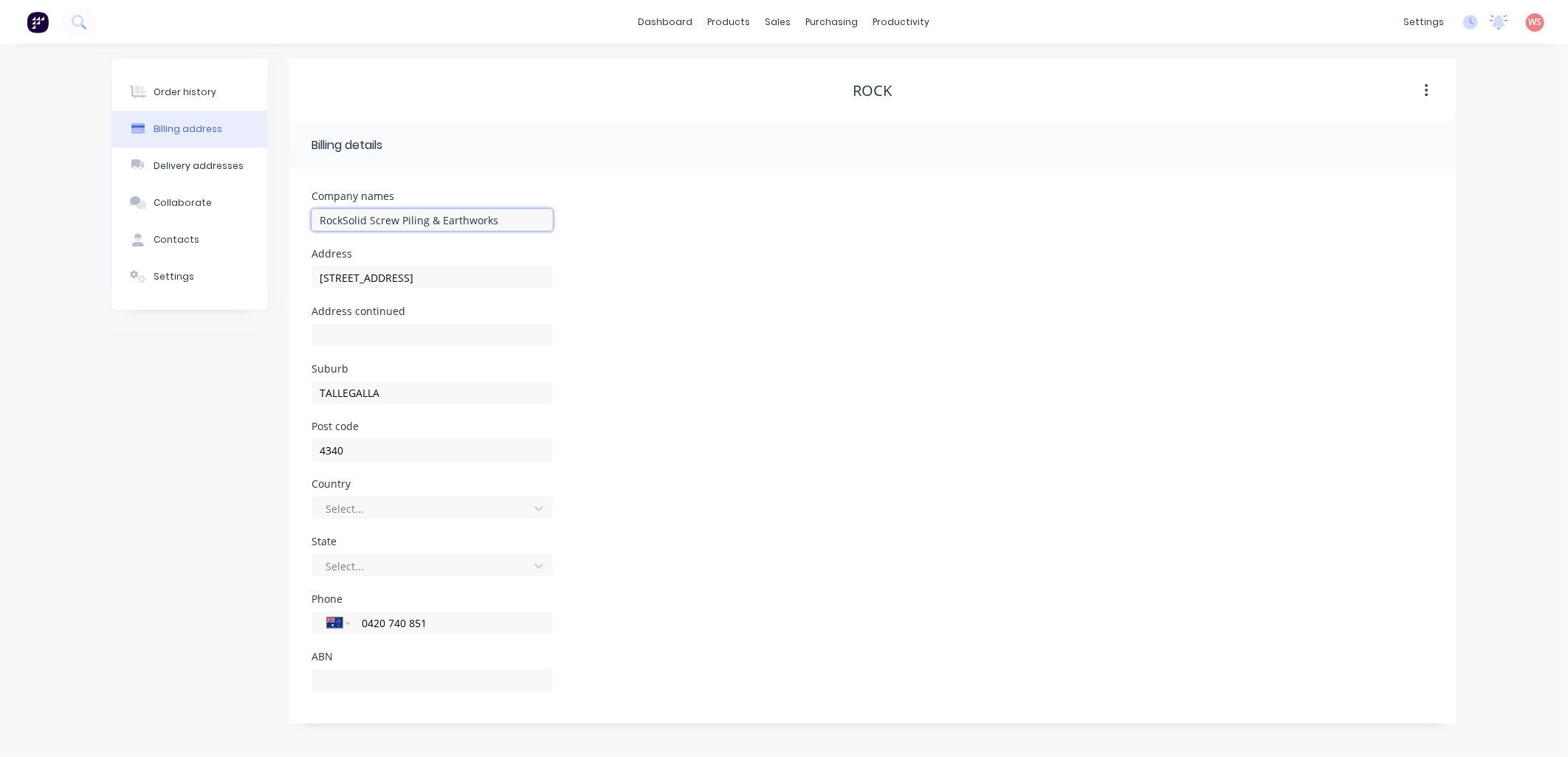
type input "RockSolid Screw Piling & Earthworks"
click at [1186, 345] on div "Address continued" at bounding box center [873, 335] width 1122 height 57
click at [193, 90] on div "Order history" at bounding box center [184, 92] width 63 height 14
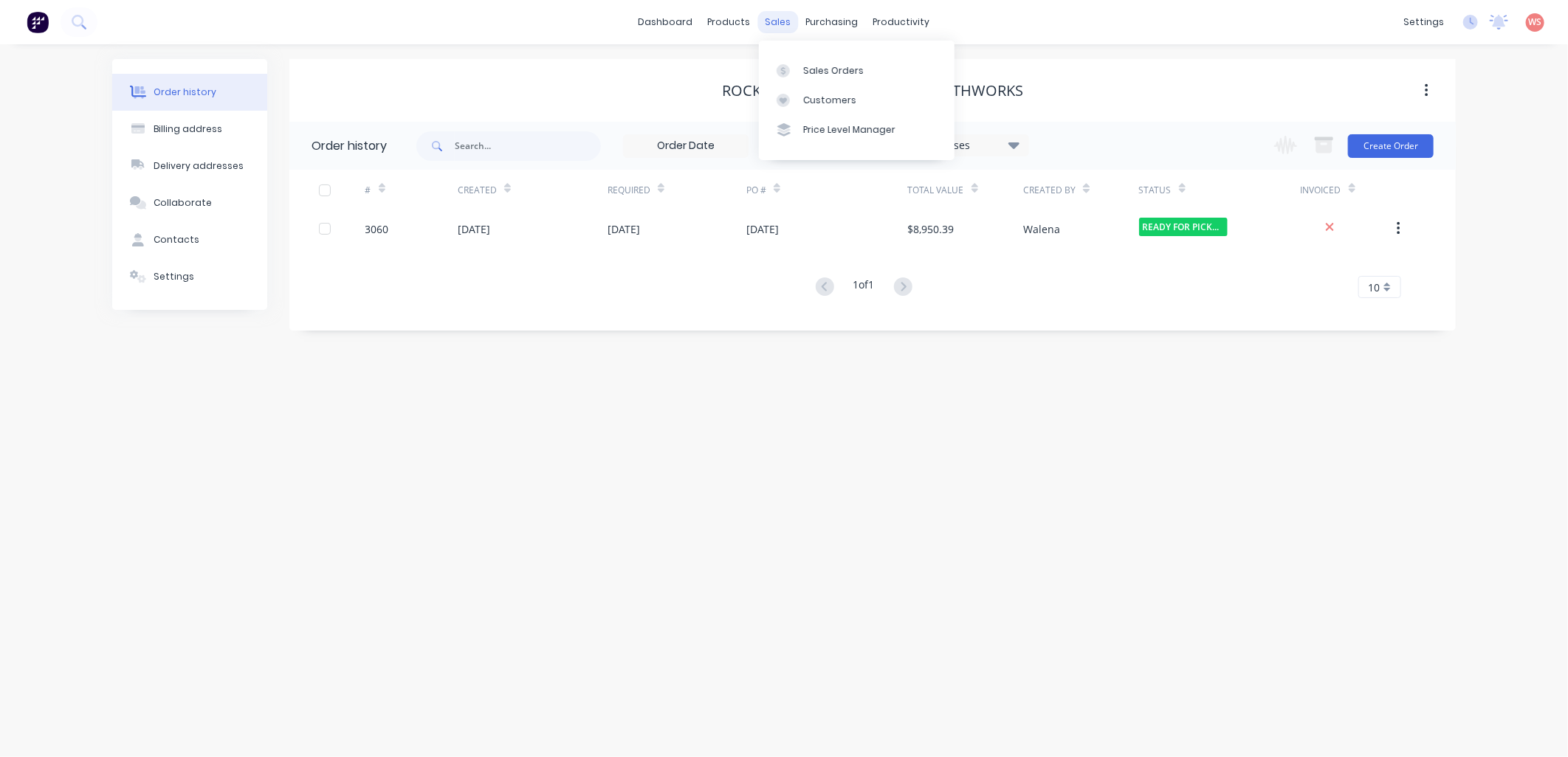
click at [777, 19] on div "sales" at bounding box center [778, 22] width 40 height 22
click at [815, 65] on div "Sales Orders" at bounding box center [833, 71] width 61 height 14
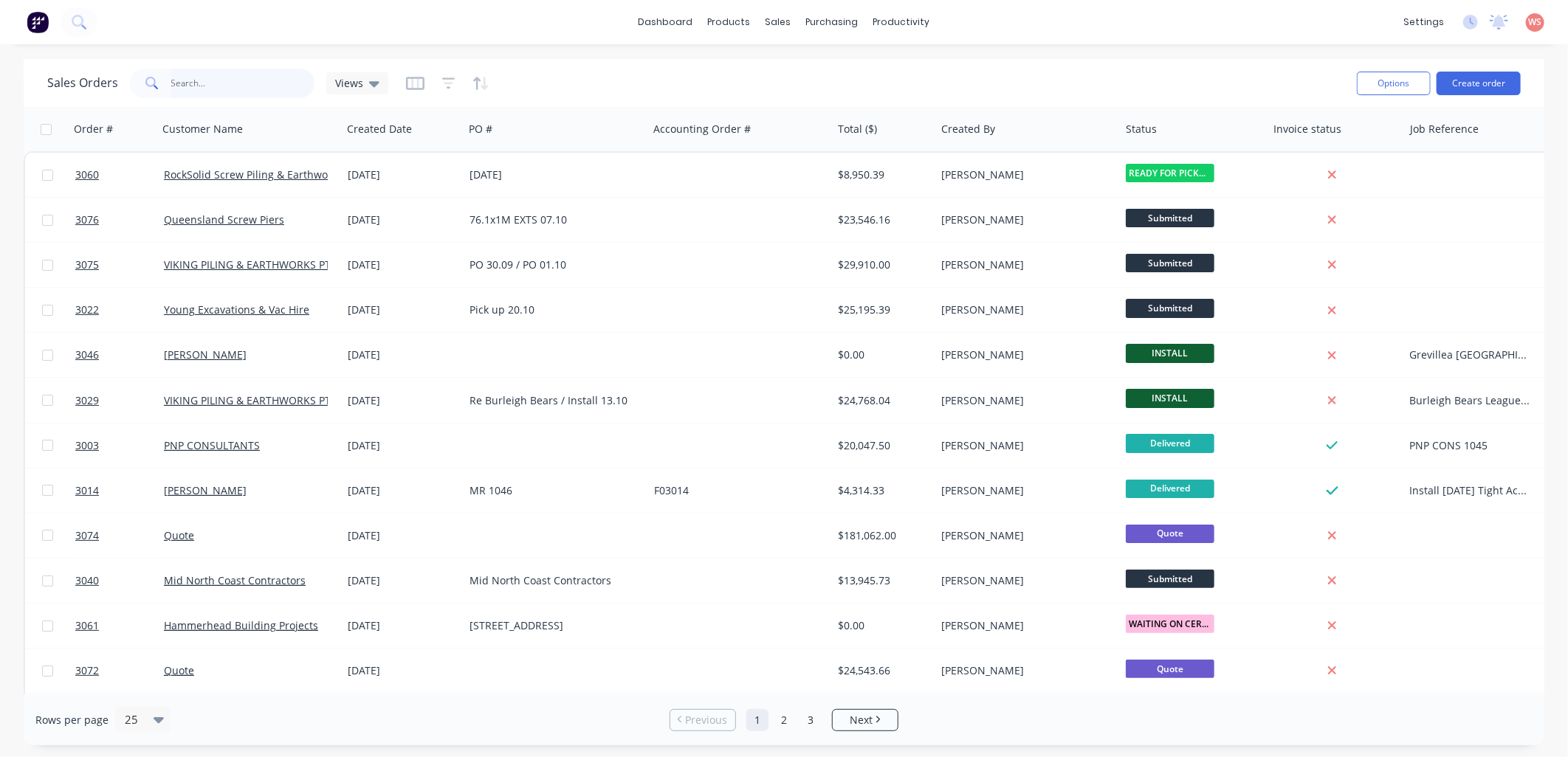
click at [195, 84] on input "text" at bounding box center [243, 83] width 144 height 29
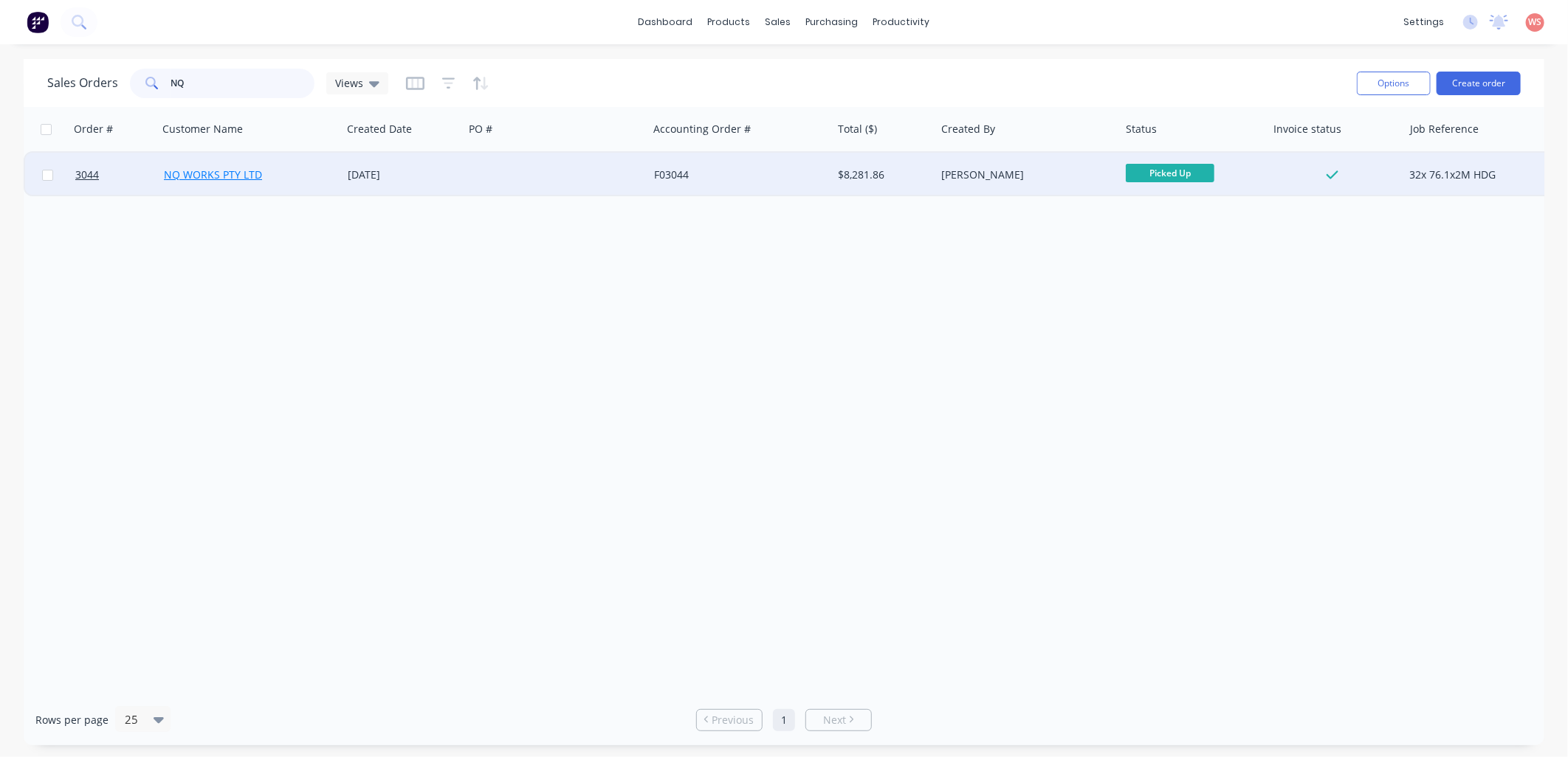
type input "NQ"
click at [212, 174] on link "NQ WORKS PTY LTD" at bounding box center [212, 175] width 99 height 14
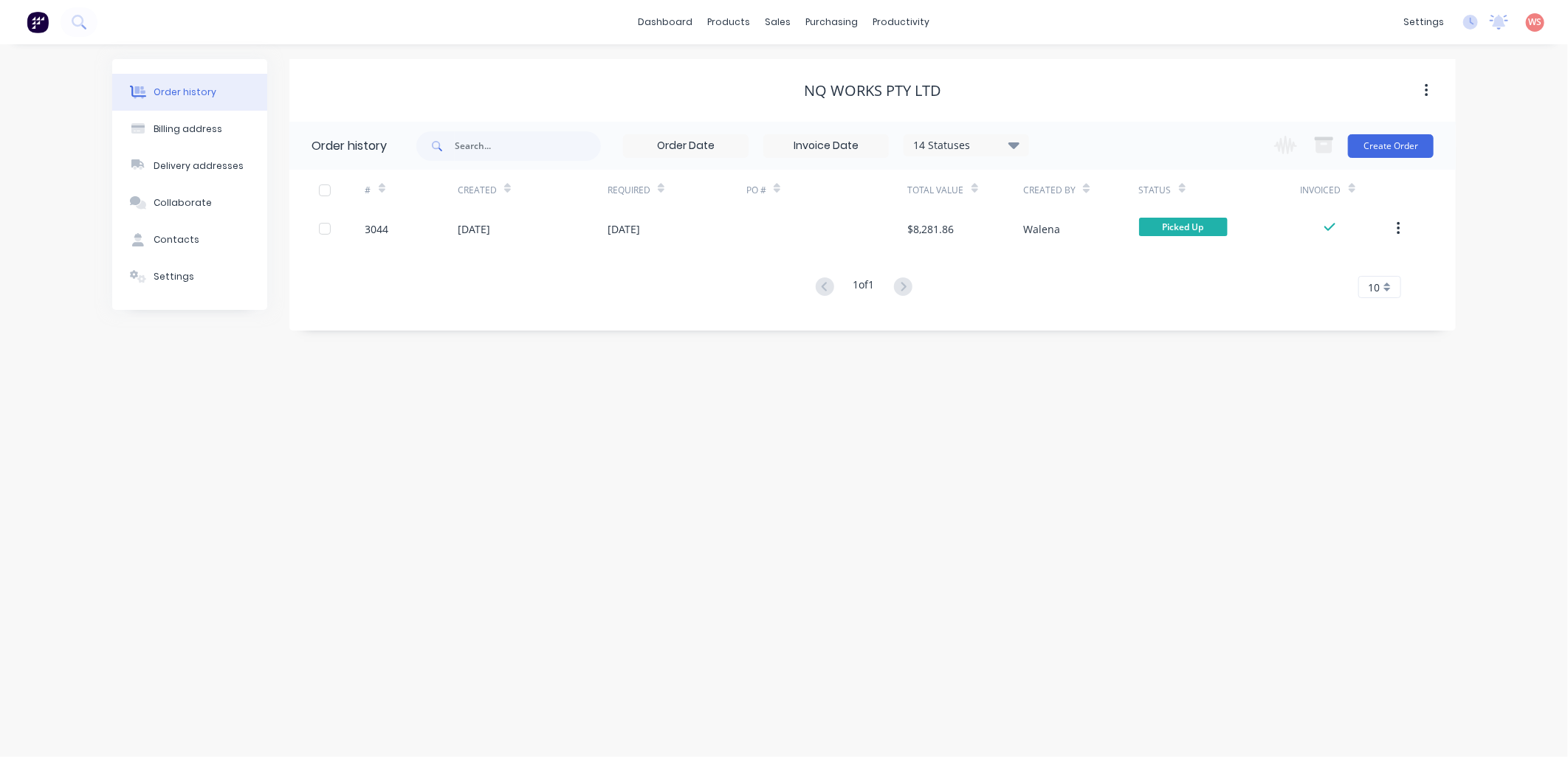
click at [551, 639] on div "Order history Billing address Delivery addresses Collaborate Contacts Settings …" at bounding box center [784, 401] width 1568 height 712
click at [798, 64] on div at bounding box center [787, 71] width 22 height 14
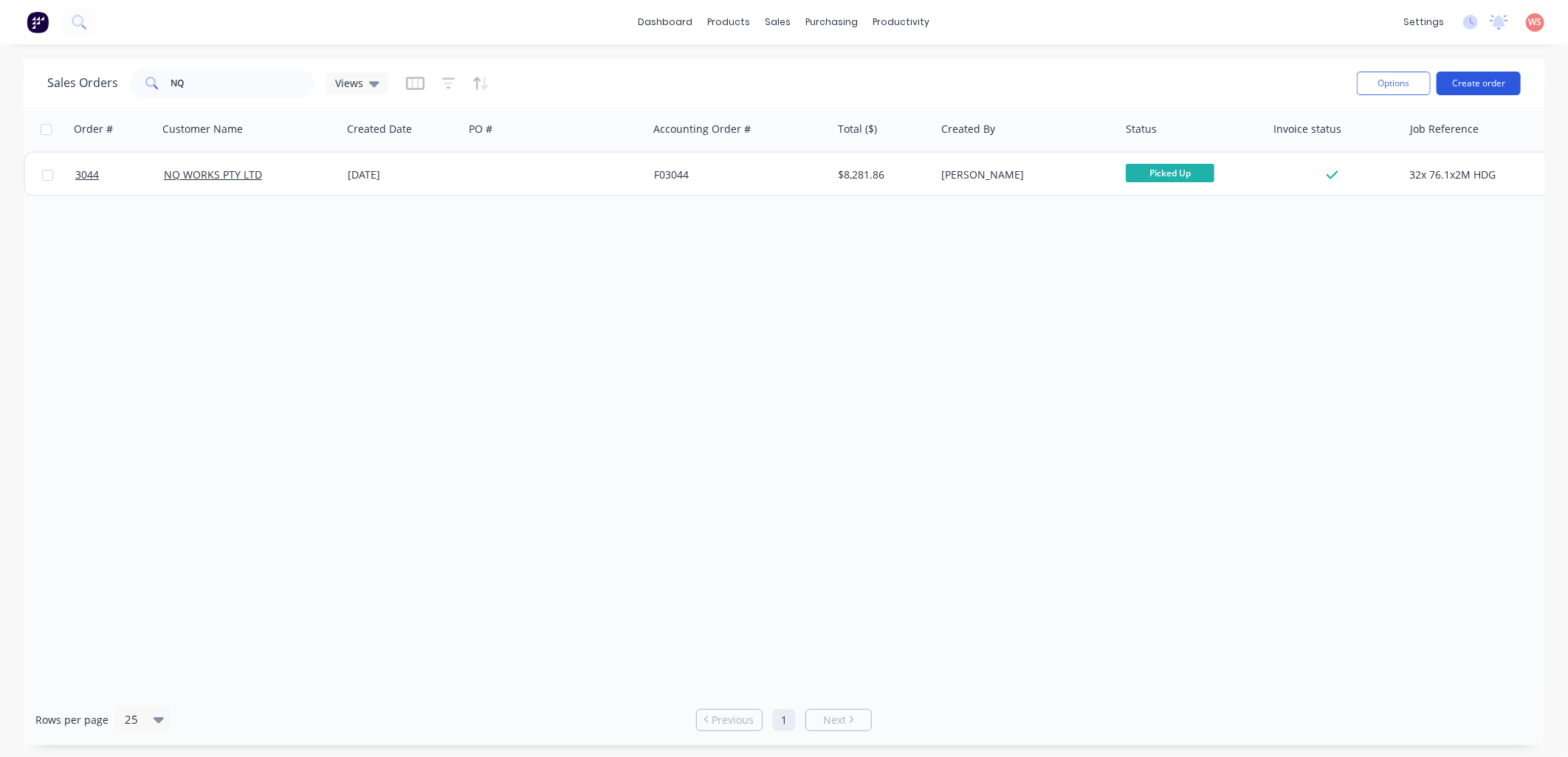
click at [1463, 89] on button "Create order" at bounding box center [1479, 84] width 84 height 24
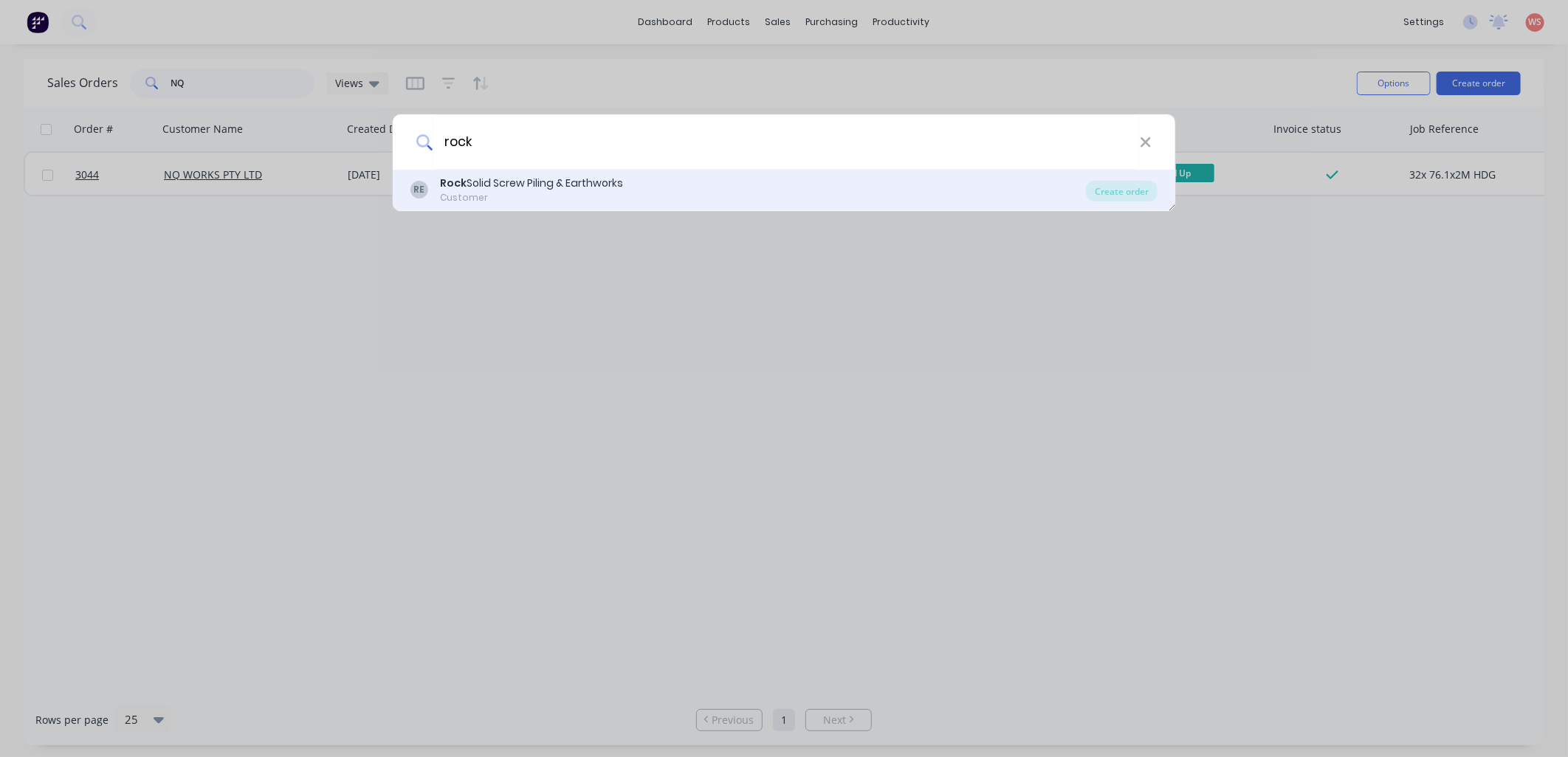
type input "rock"
click at [572, 183] on div "Rock Solid Screw Piling & Earthworks" at bounding box center [532, 183] width 183 height 15
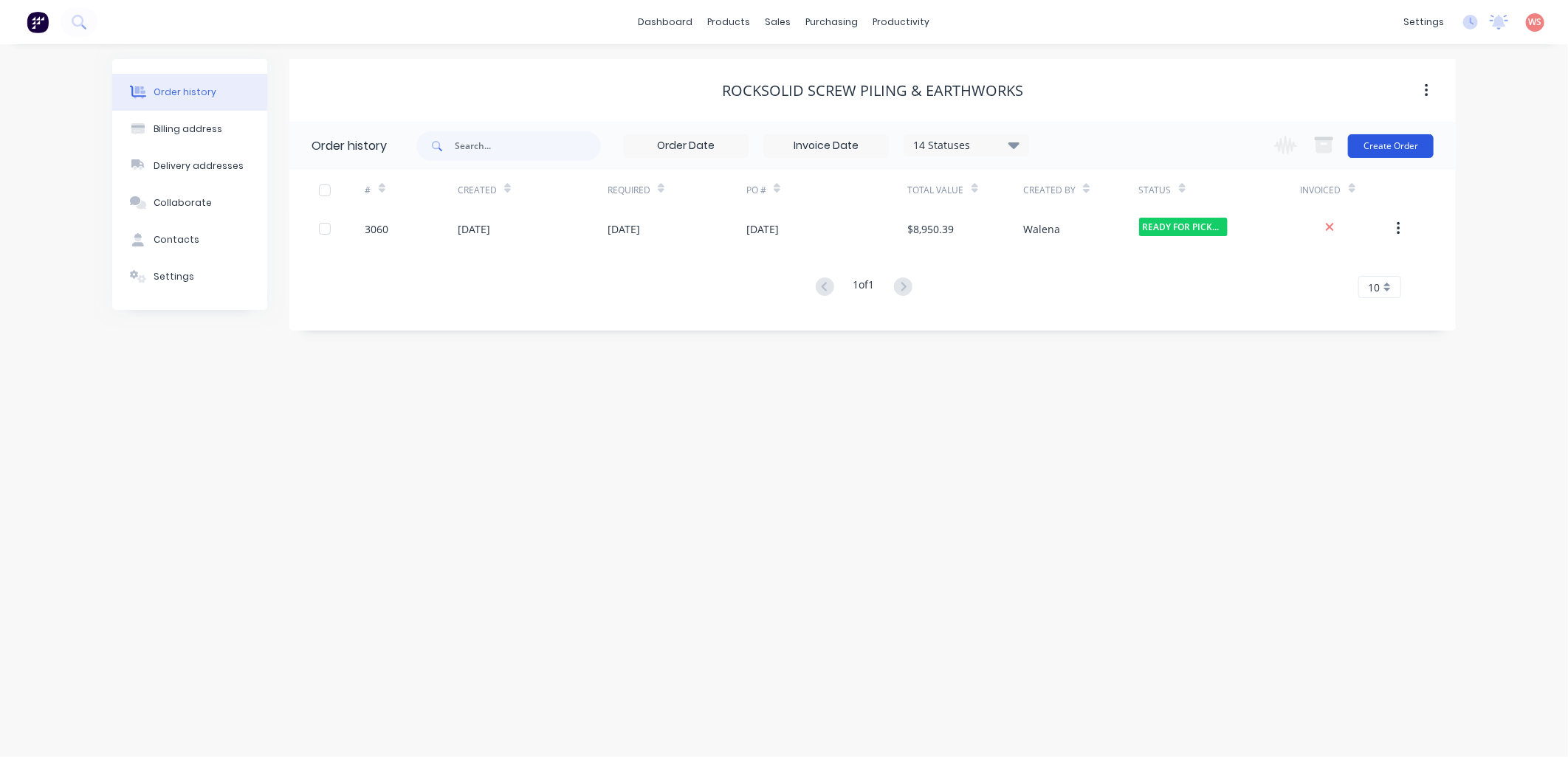
click at [1383, 151] on button "Create Order" at bounding box center [1391, 146] width 86 height 24
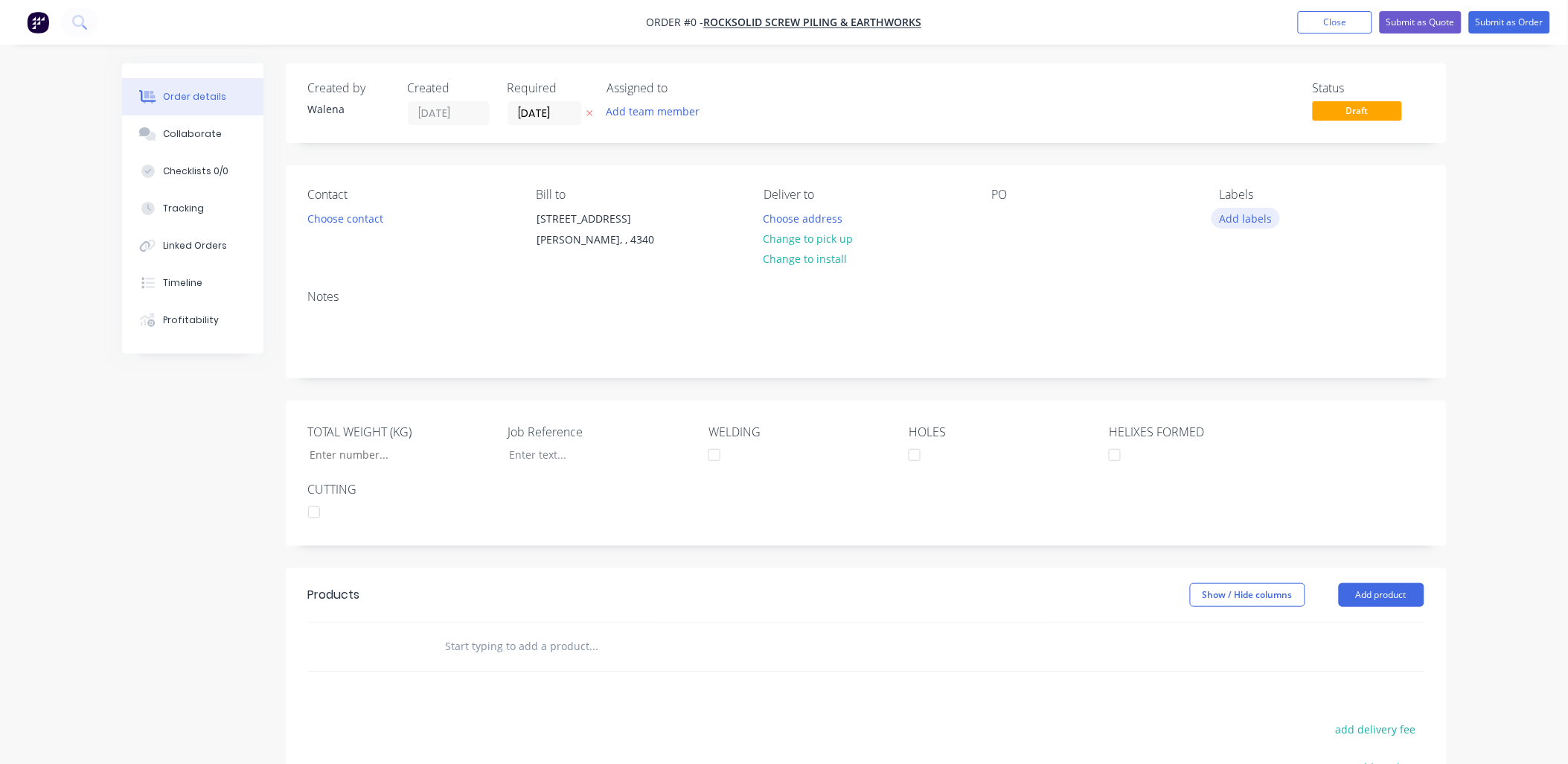
click at [1241, 218] on button "Add labels" at bounding box center [1246, 217] width 68 height 20
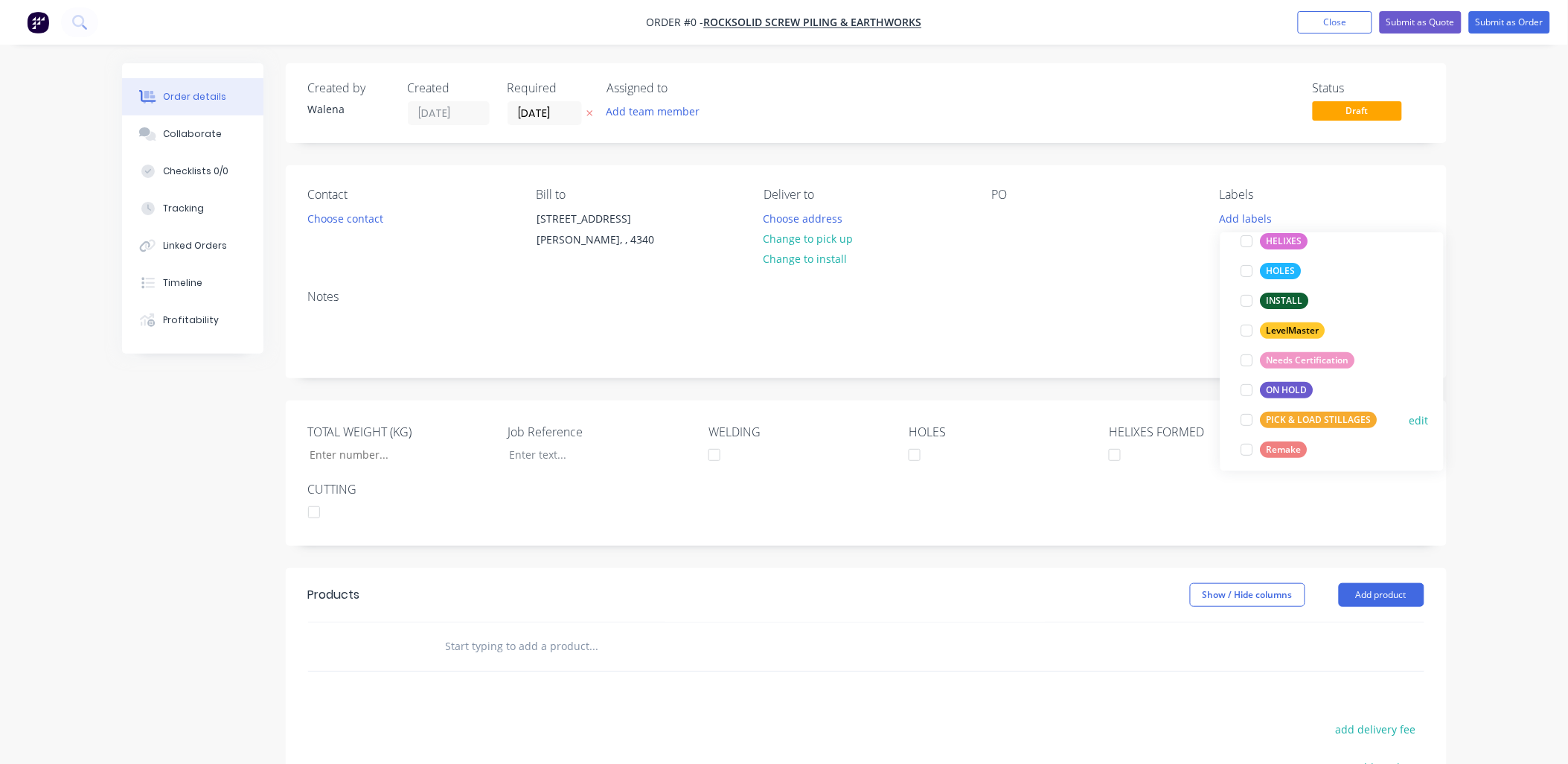
scroll to position [220, 0]
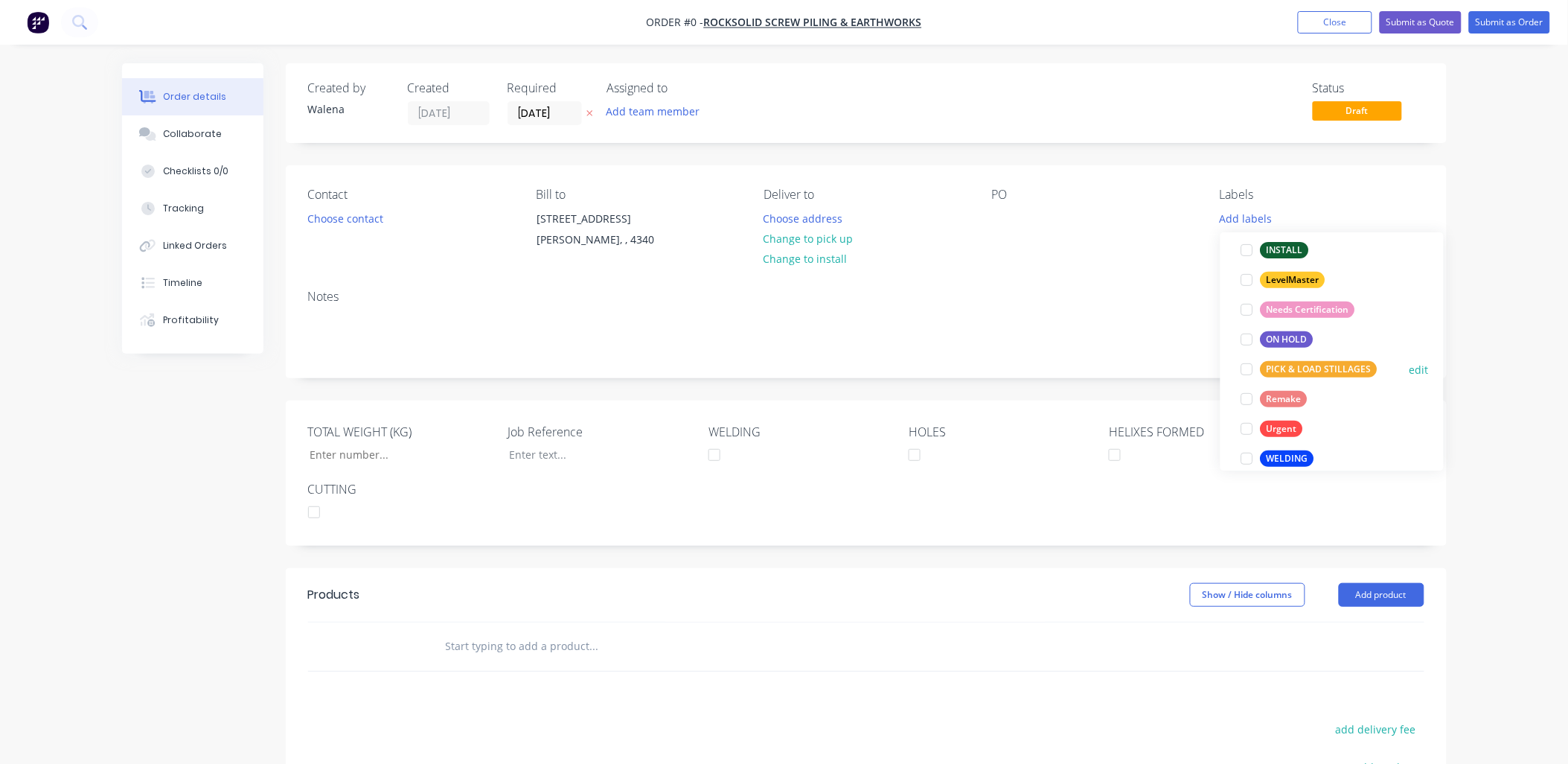
click at [1247, 370] on div at bounding box center [1247, 369] width 29 height 29
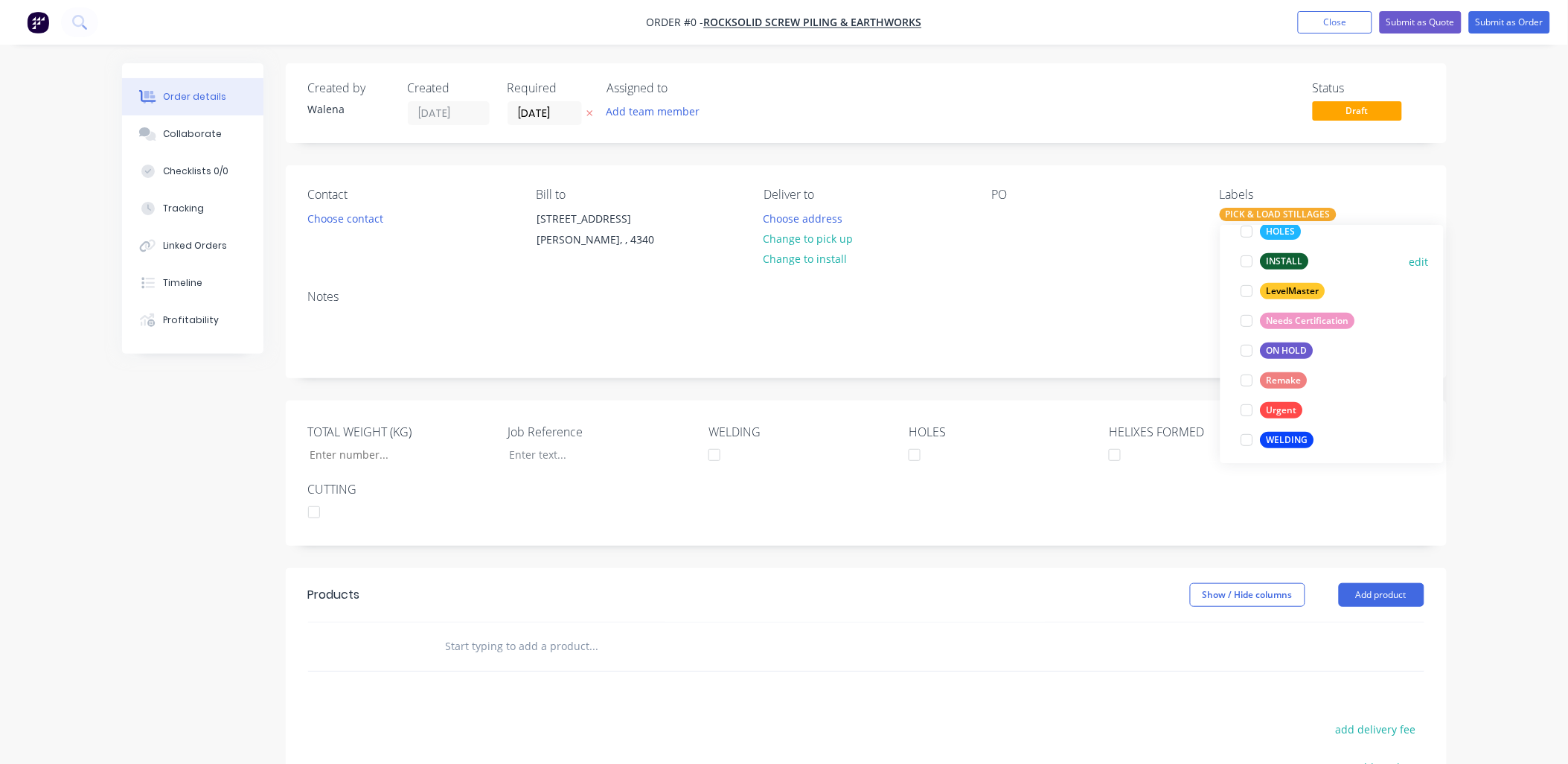
scroll to position [239, 0]
click at [1249, 430] on div at bounding box center [1247, 433] width 29 height 29
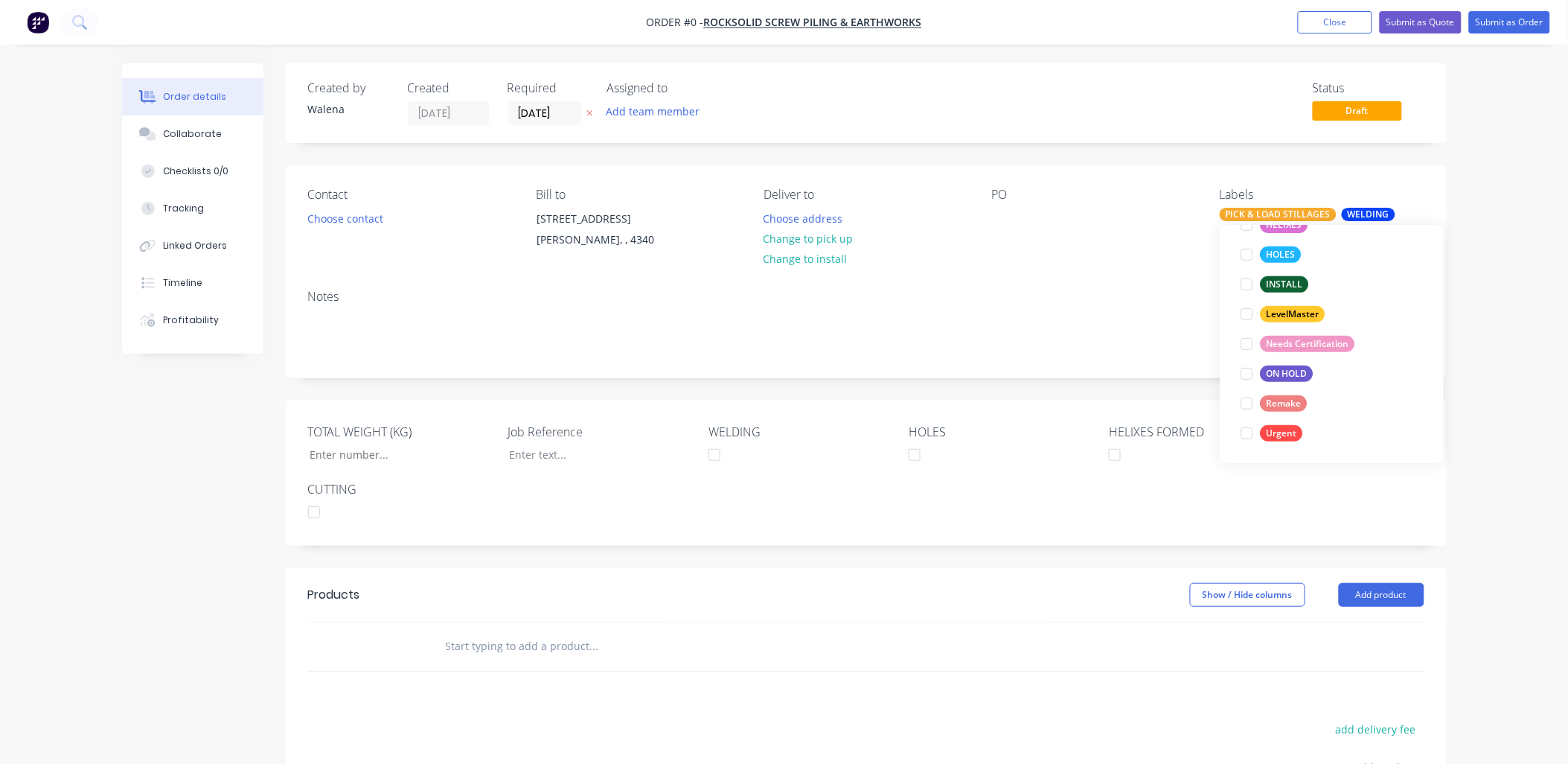
scroll to position [0, 0]
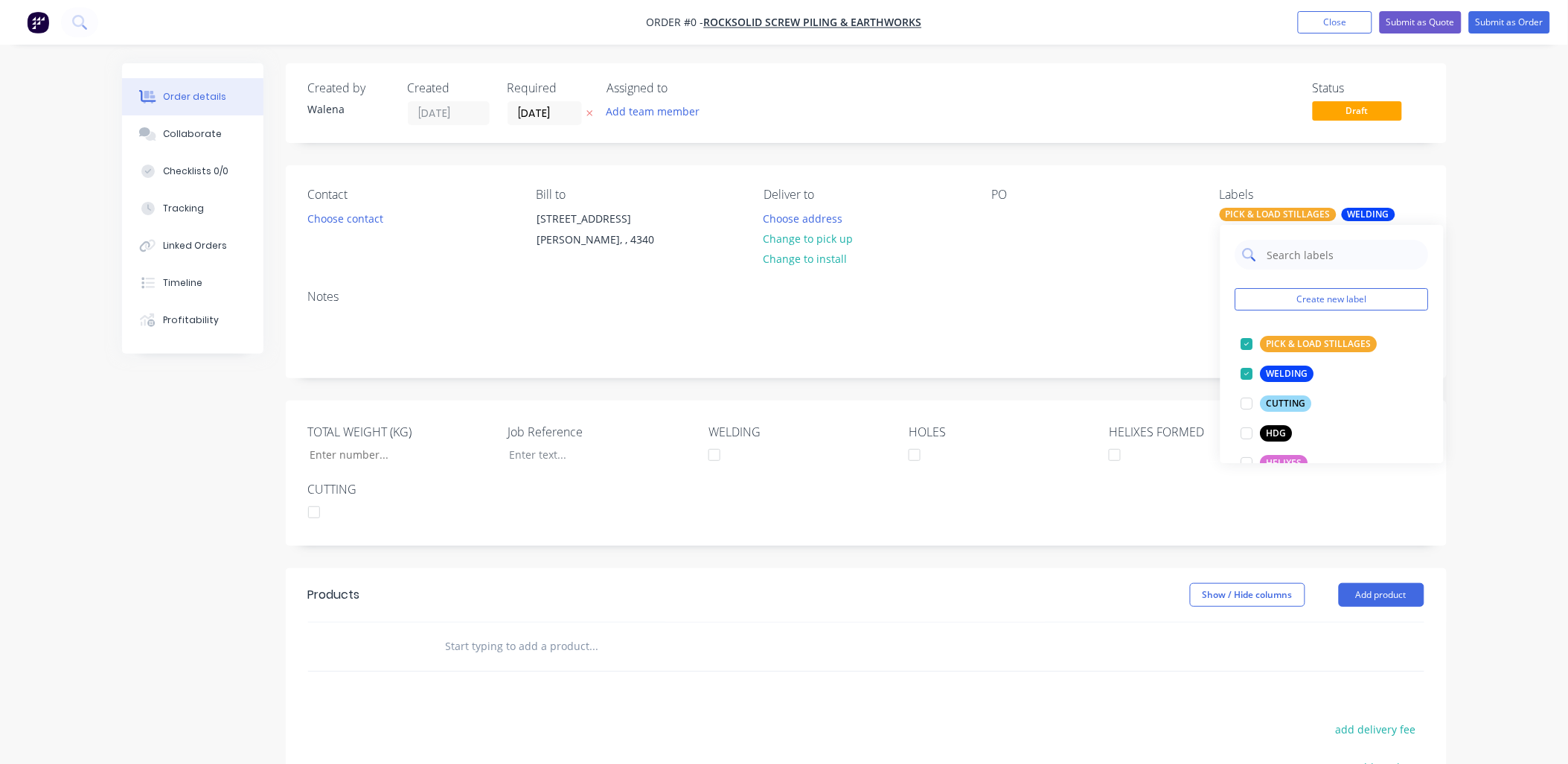
click at [1326, 254] on input "text" at bounding box center [1344, 254] width 156 height 29
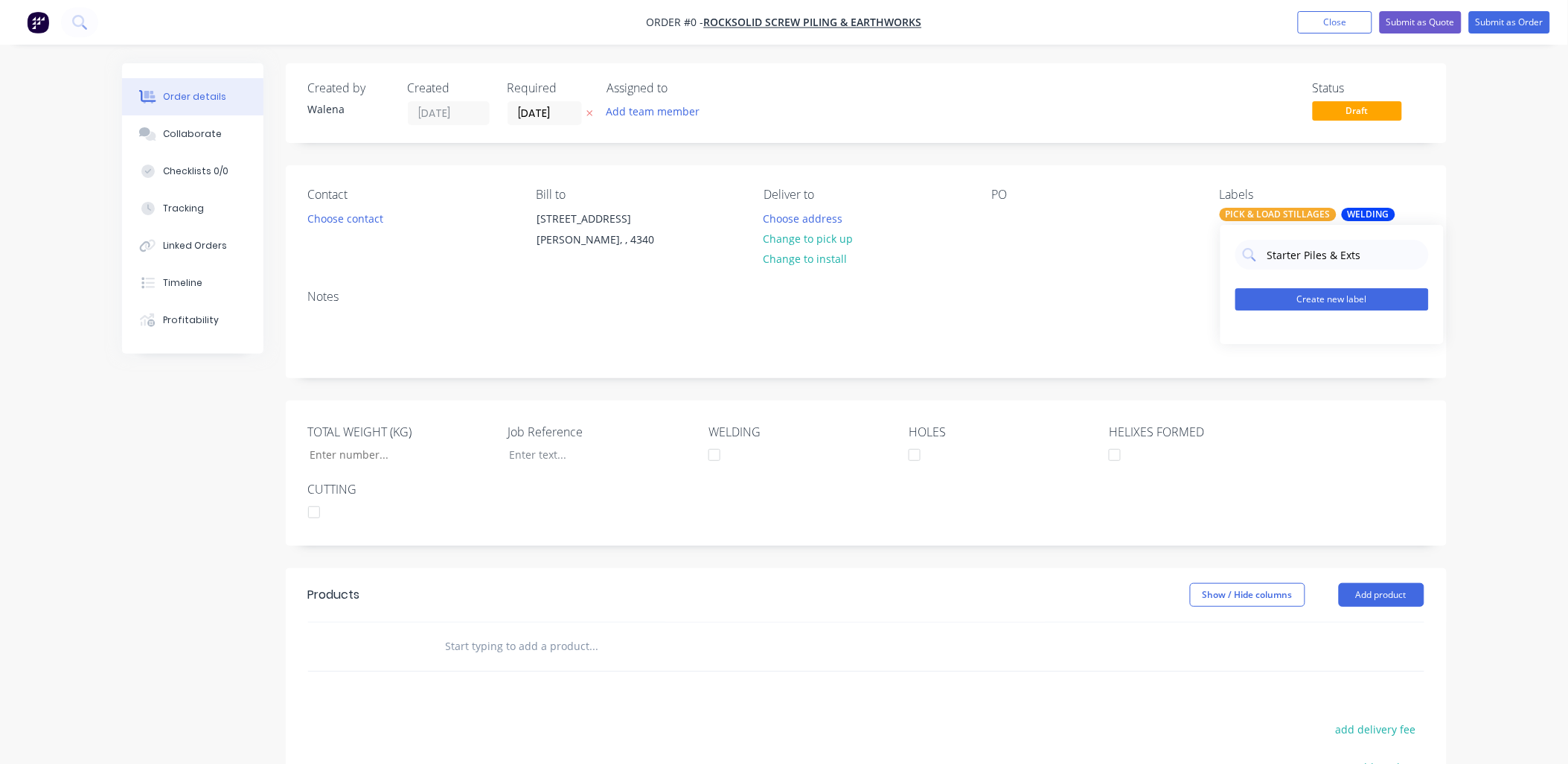
type input "Starter Piles & Exts"
click at [1326, 299] on button "Create new label" at bounding box center [1332, 299] width 194 height 22
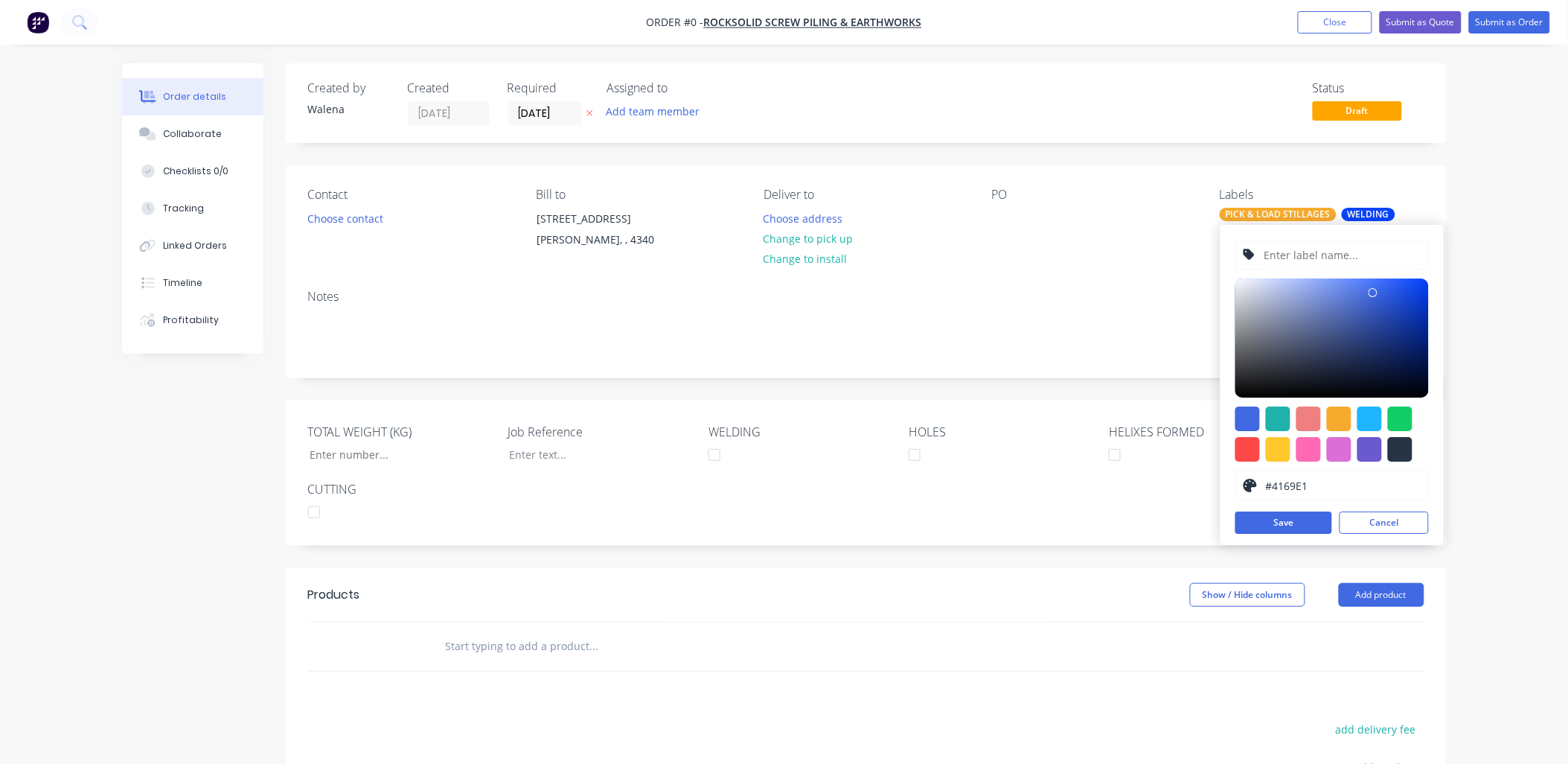
type input "#B3BAD0"
click at [1262, 301] on div at bounding box center [1332, 338] width 194 height 119
click at [1297, 524] on button "Save" at bounding box center [1284, 523] width 97 height 22
click at [1305, 250] on input "text" at bounding box center [1342, 254] width 159 height 29
drag, startPoint x: 1303, startPoint y: 245, endPoint x: 1216, endPoint y: 264, distance: 89.1
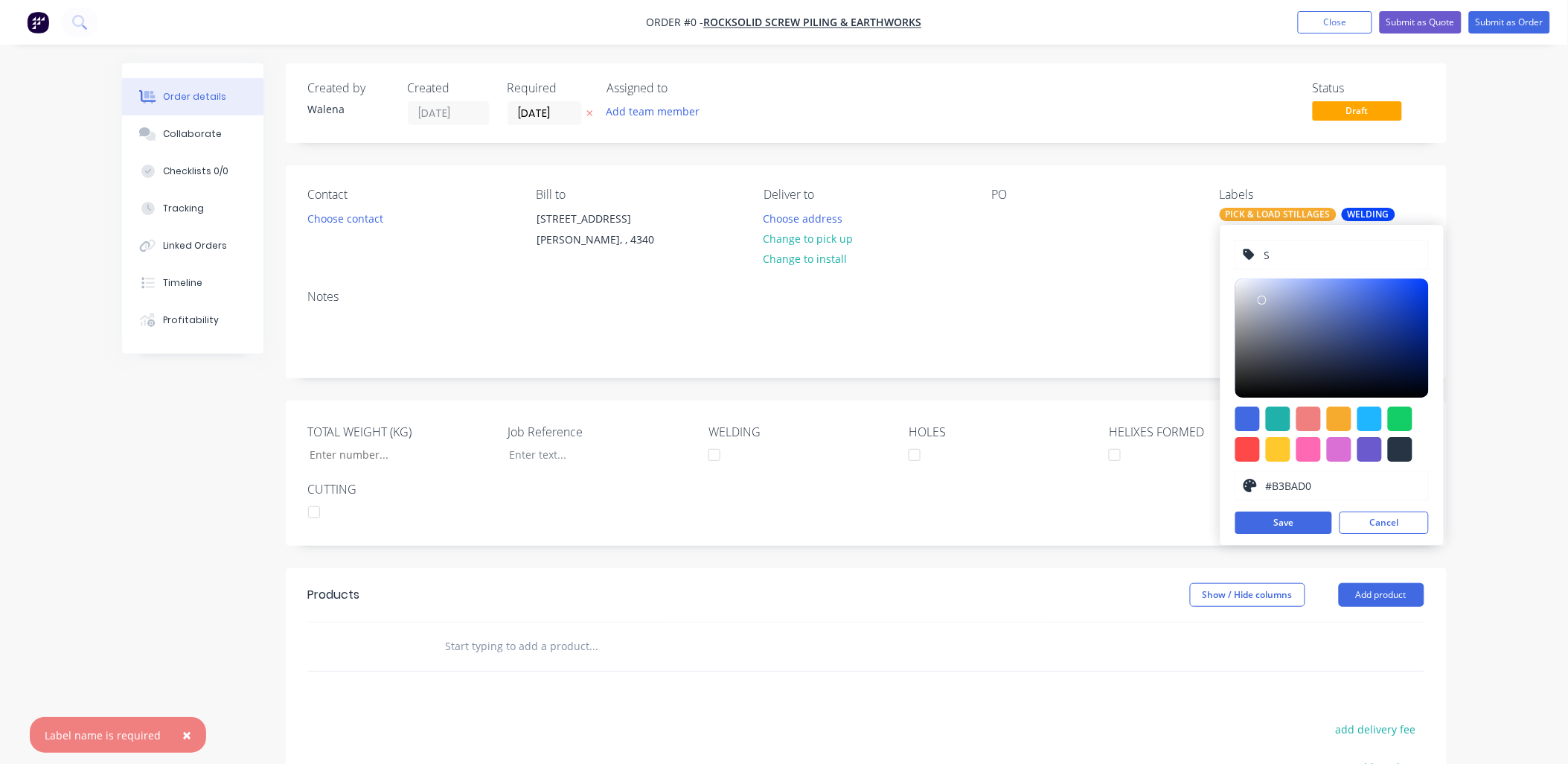
click at [1216, 264] on body "Order #0 - RockSolid Screw Piling & Earthworks Add product Close Submit as Quot…" at bounding box center [784, 509] width 1568 height 1019
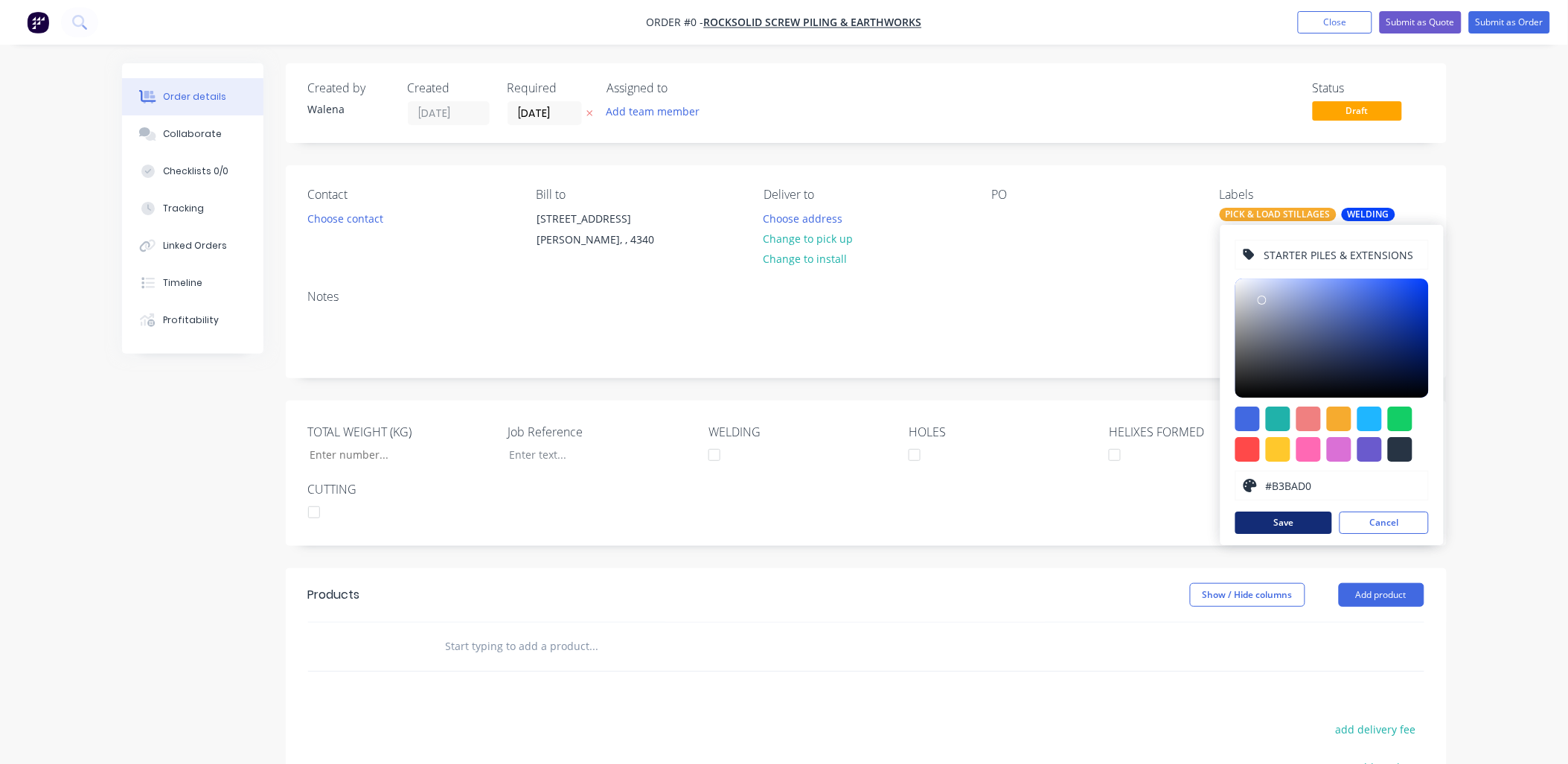
type input "STARTER PILES & EXTENSIONS"
click at [1291, 522] on button "Save" at bounding box center [1284, 523] width 97 height 22
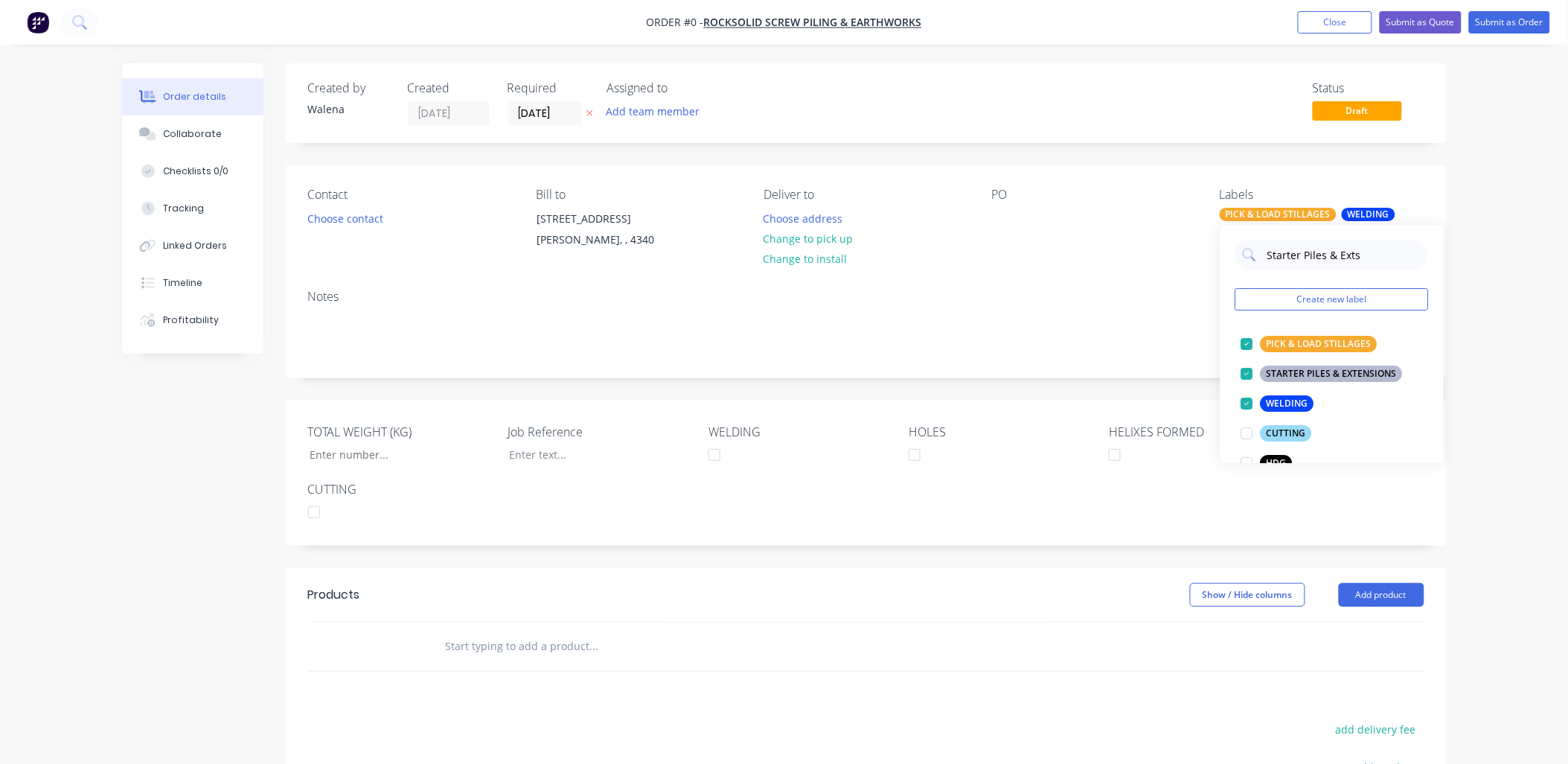
click at [1090, 271] on div "Order details Collaborate Checklists 0/0 Tracking Linked Orders Timeline Profit…" at bounding box center [784, 540] width 1355 height 955
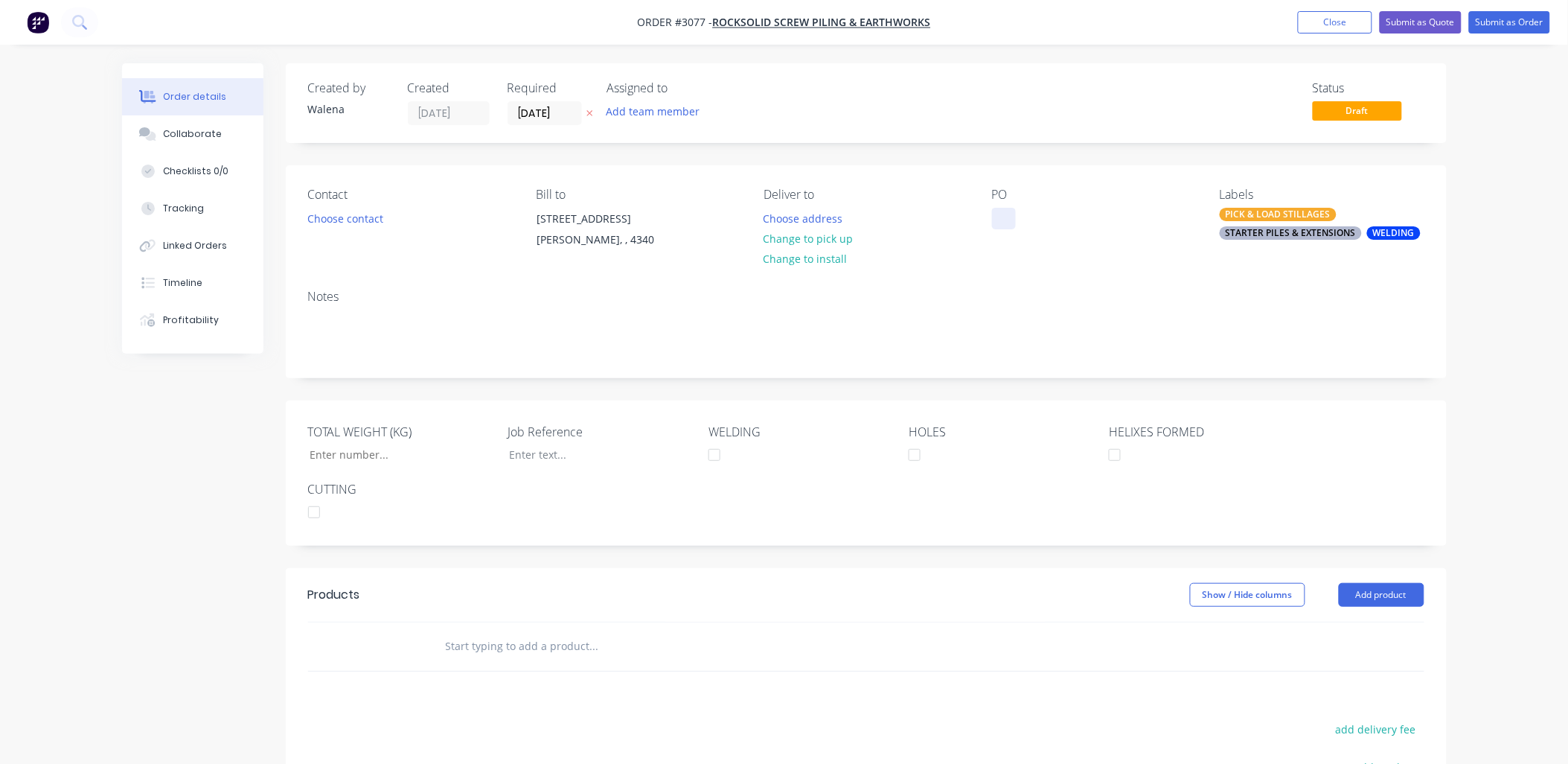
click at [993, 212] on div at bounding box center [1005, 218] width 24 height 22
click at [993, 256] on div "PO Text 24.09" at bounding box center [1095, 221] width 204 height 67
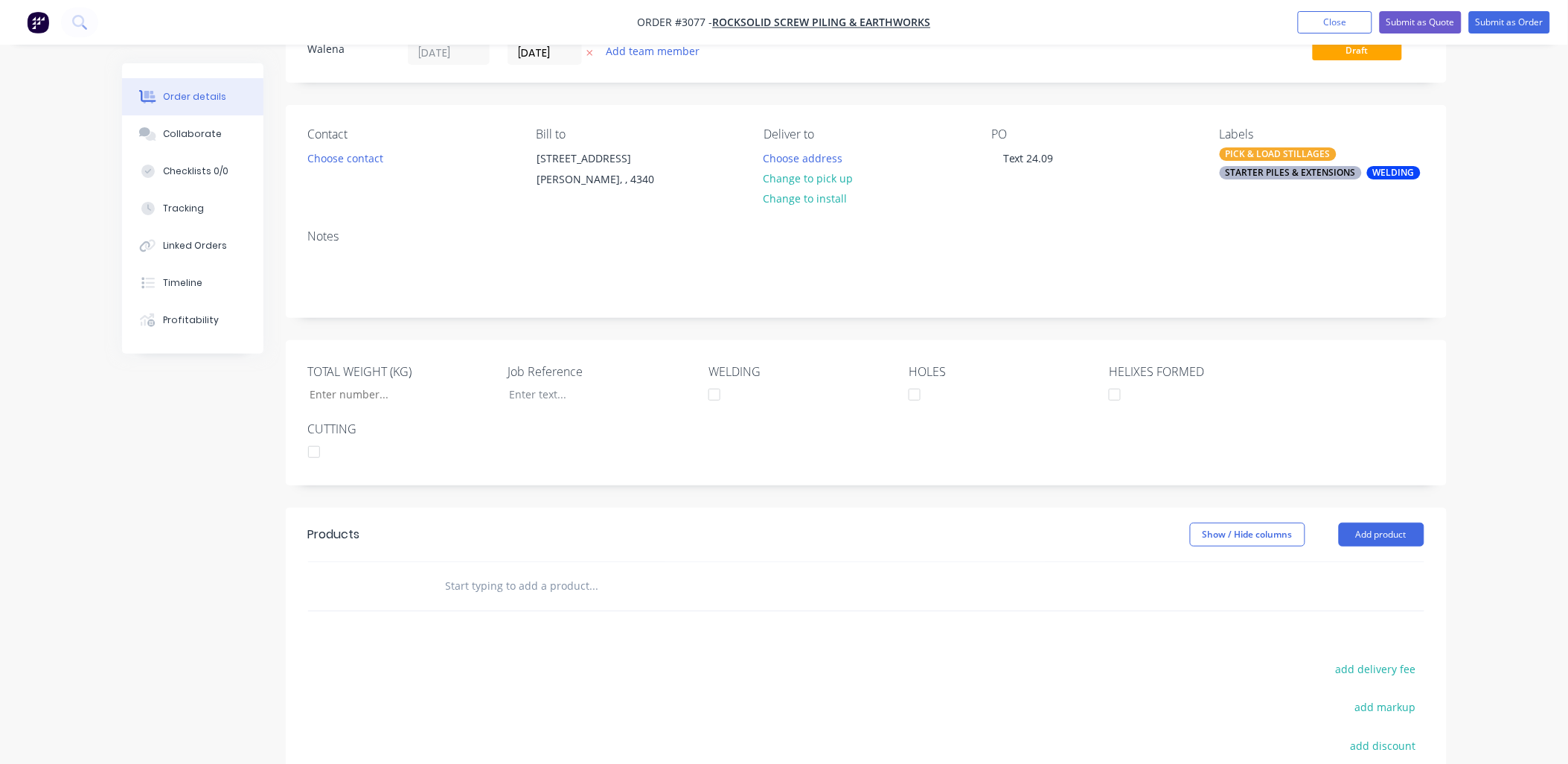
scroll to position [110, 0]
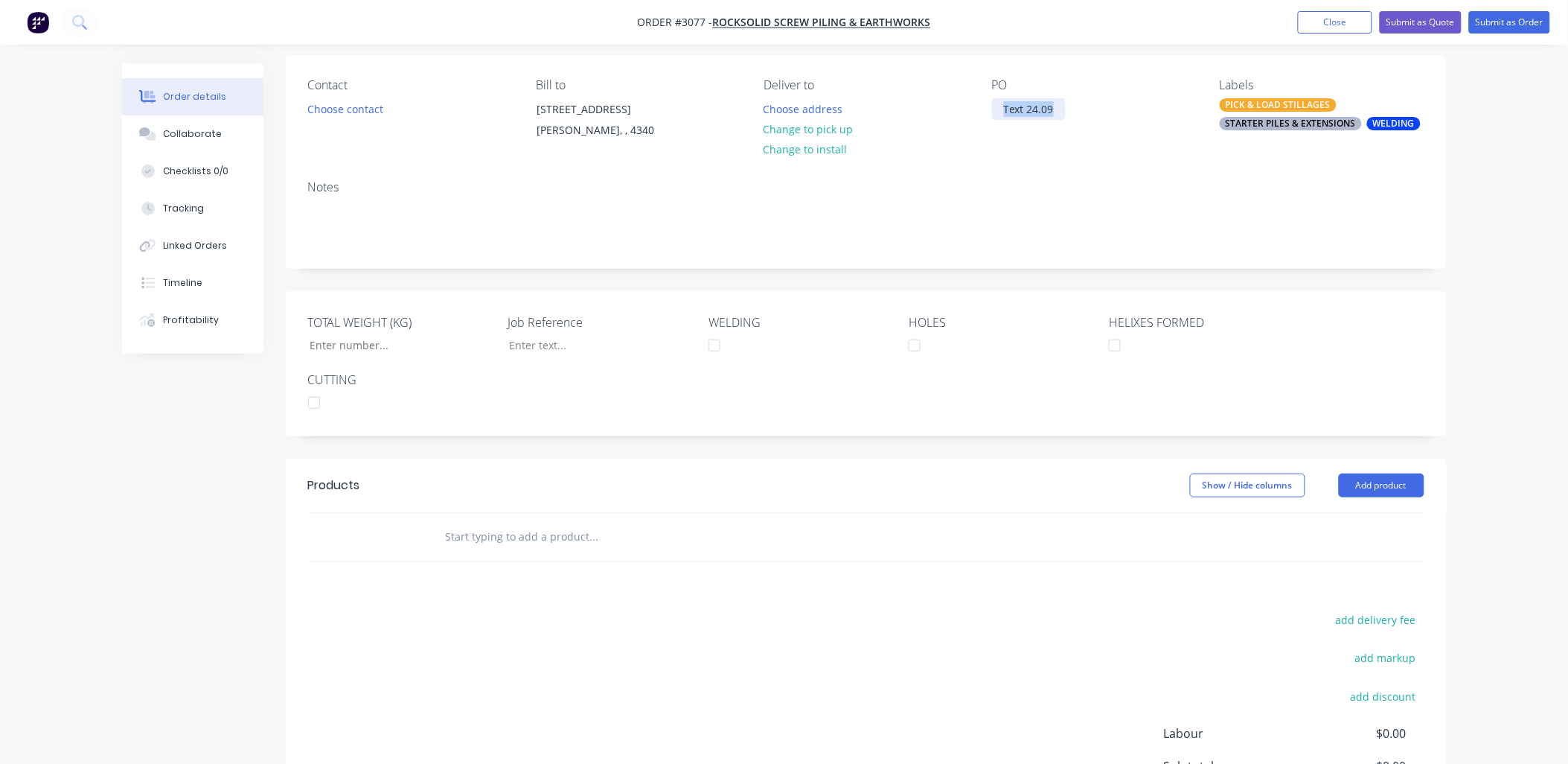
drag, startPoint x: 1063, startPoint y: 99, endPoint x: 1014, endPoint y: 106, distance: 49.5
click at [999, 105] on div "Text 24.09" at bounding box center [1029, 109] width 73 height 22
copy div "Text 24.09"
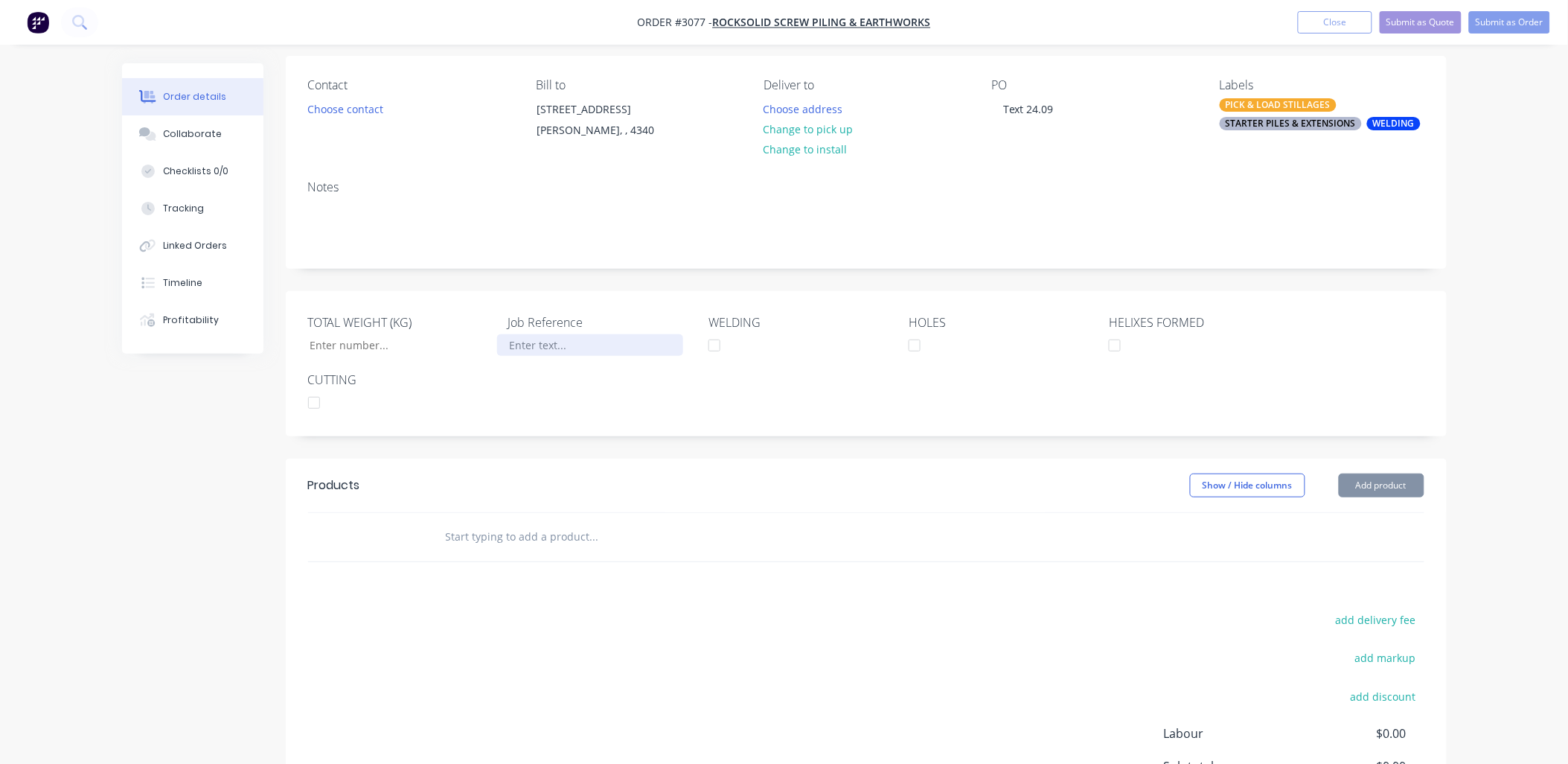
click at [530, 356] on div at bounding box center [590, 345] width 186 height 22
paste div
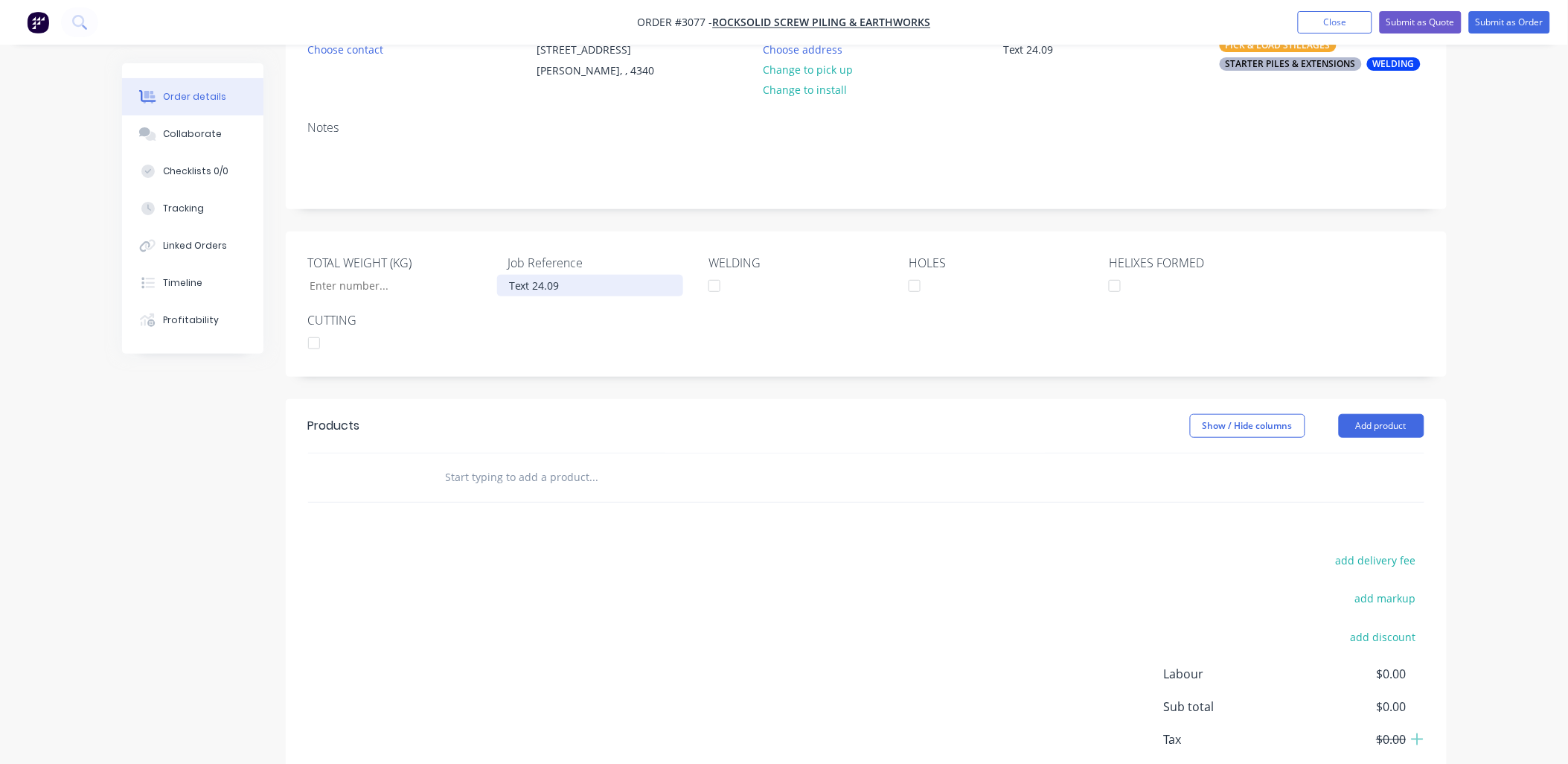
scroll to position [220, 0]
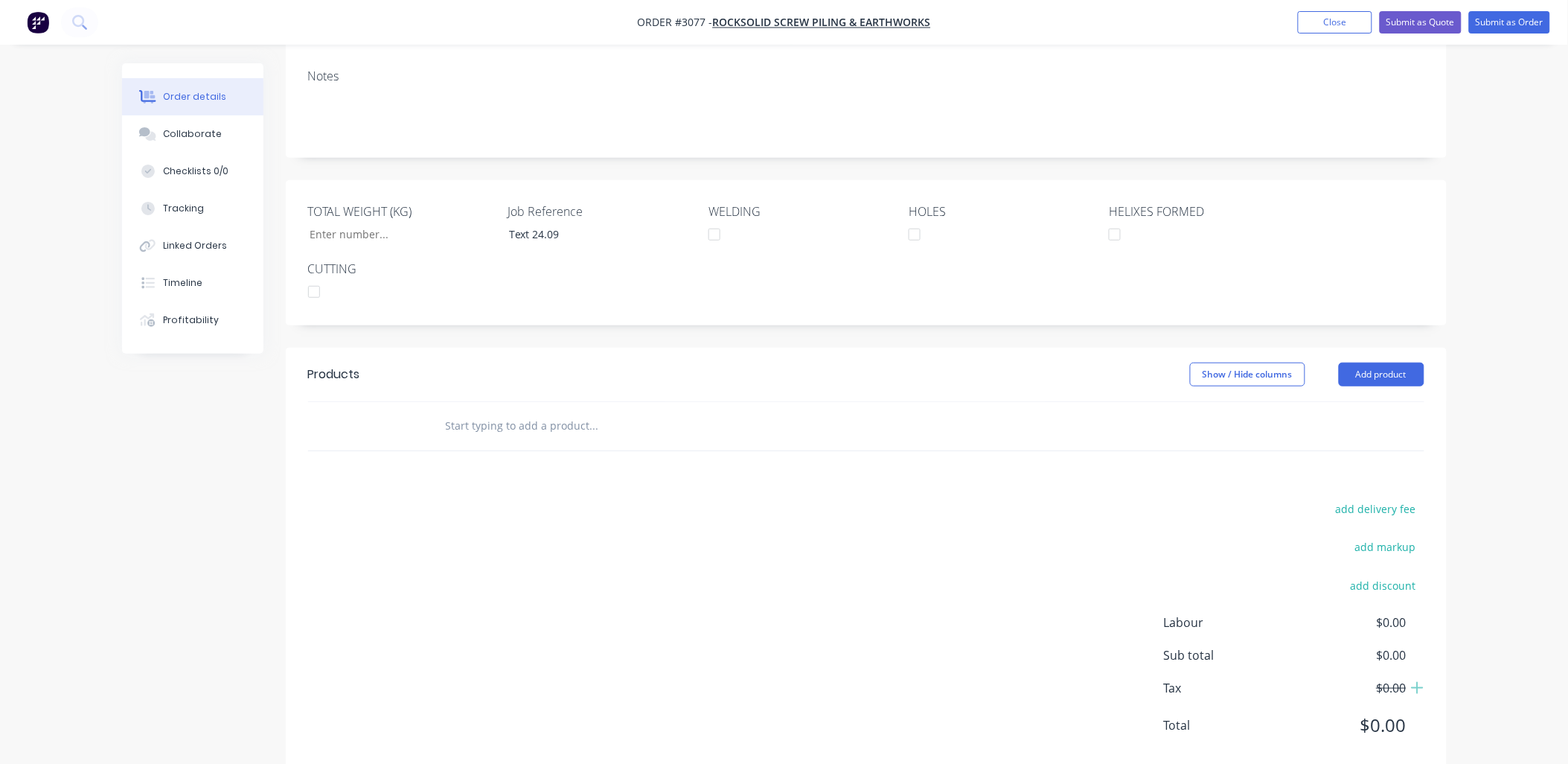
click at [486, 441] on input "text" at bounding box center [594, 426] width 298 height 29
click at [1396, 386] on button "Add product" at bounding box center [1381, 375] width 86 height 24
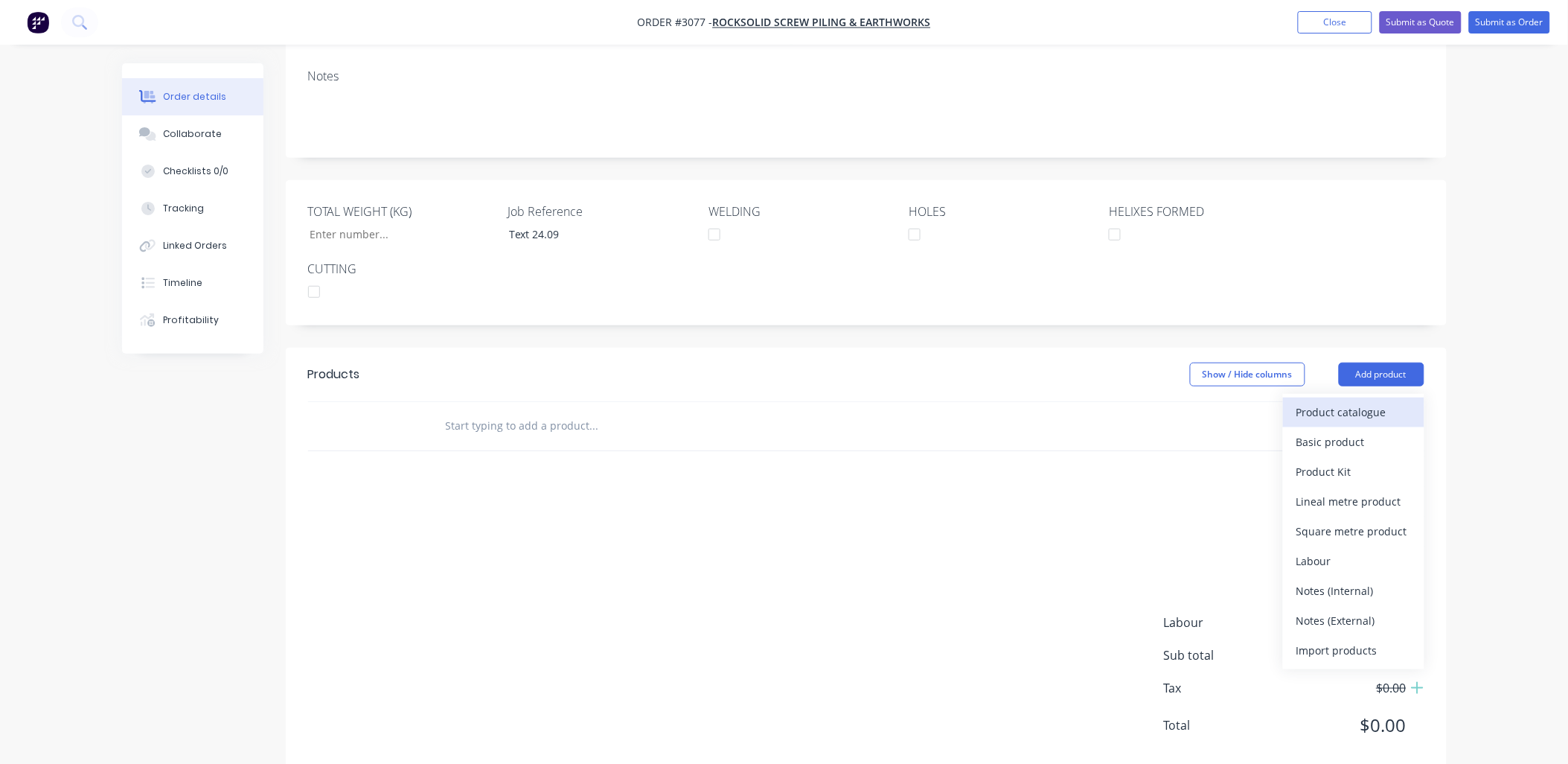
click at [1359, 423] on div "Product catalogue" at bounding box center [1354, 411] width 115 height 22
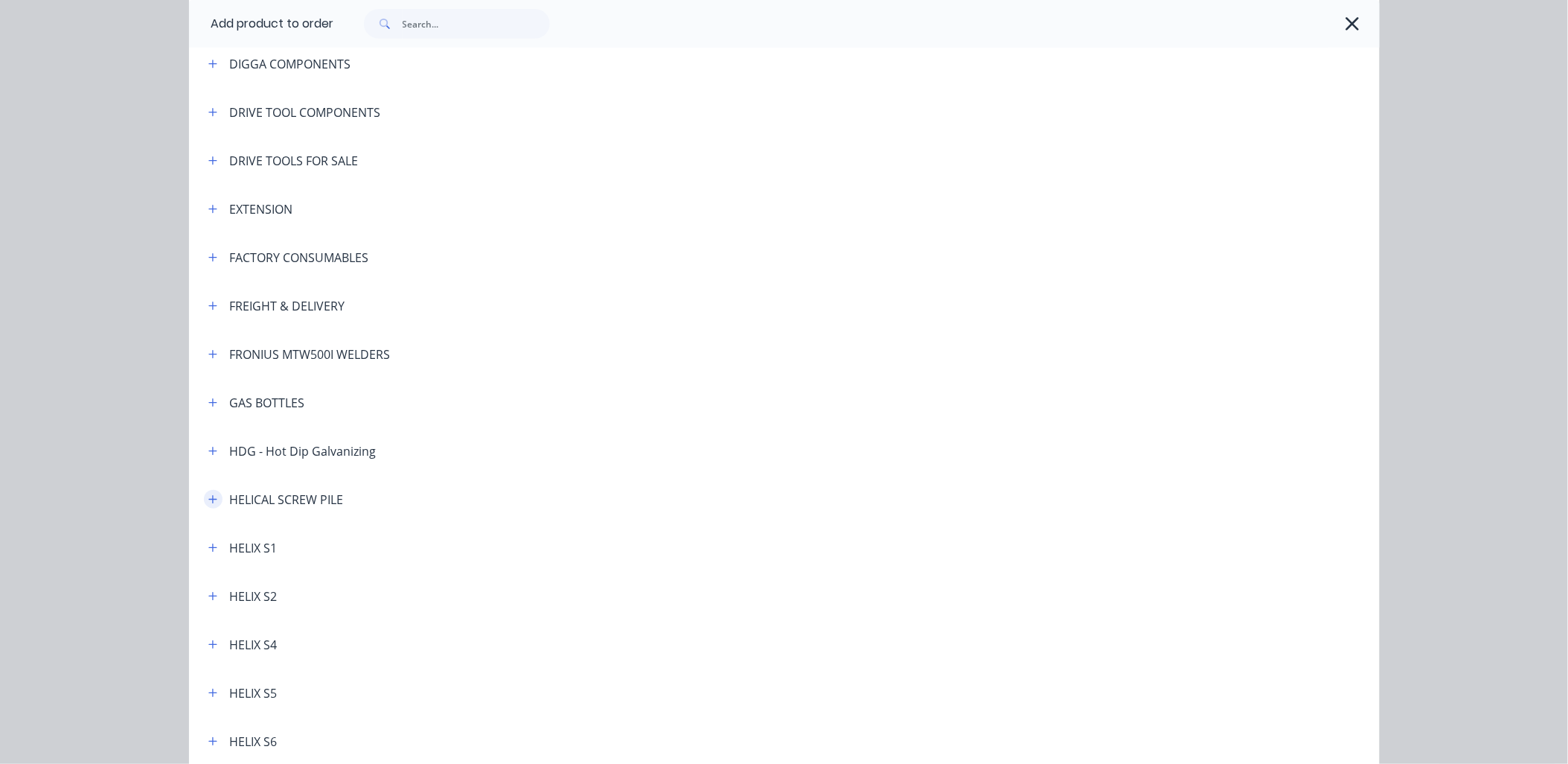
click at [212, 499] on button "button" at bounding box center [213, 500] width 19 height 19
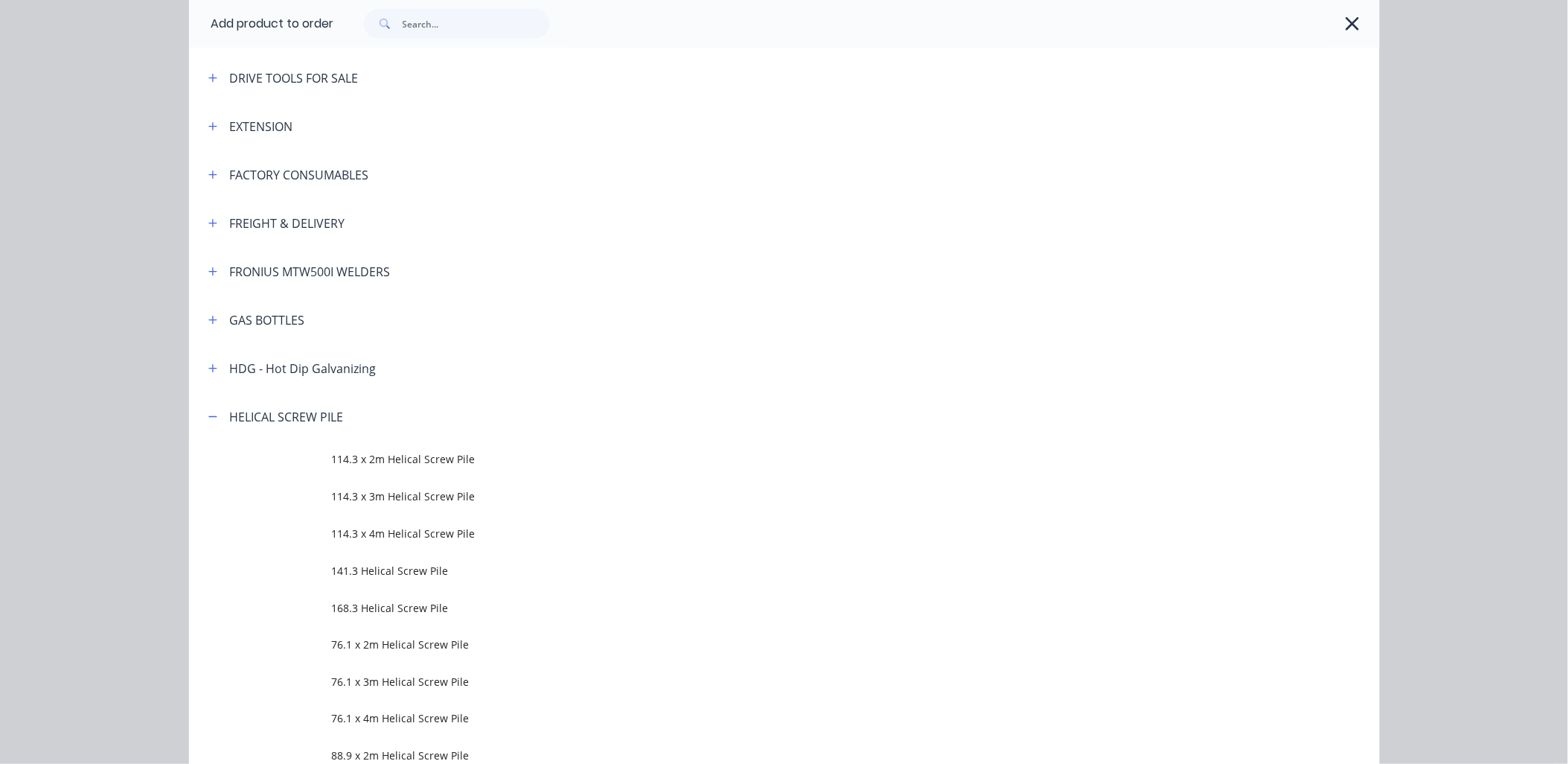
scroll to position [441, 0]
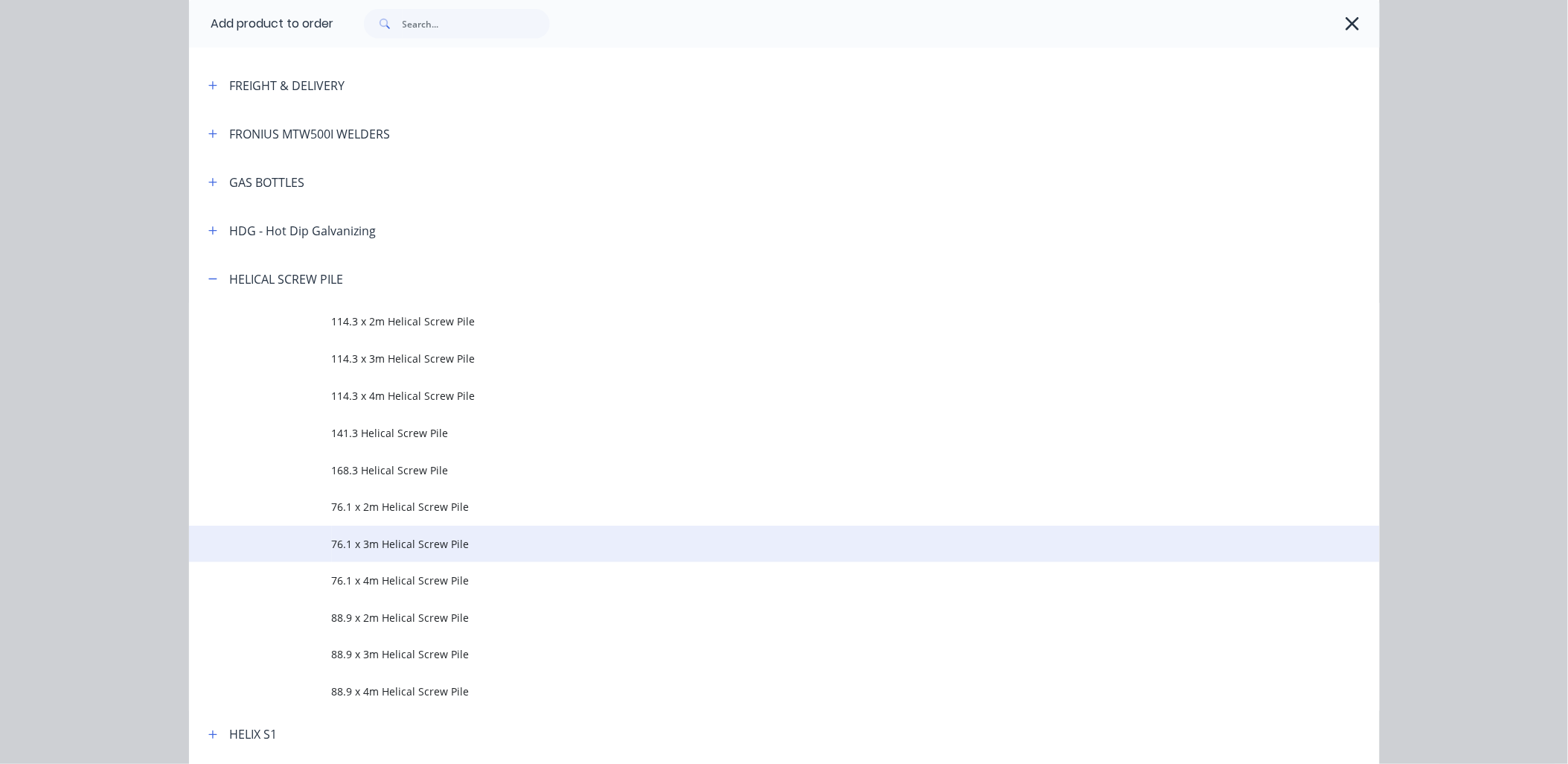
click at [421, 537] on span "76.1 x 3m Helical Screw Pile" at bounding box center [751, 544] width 838 height 16
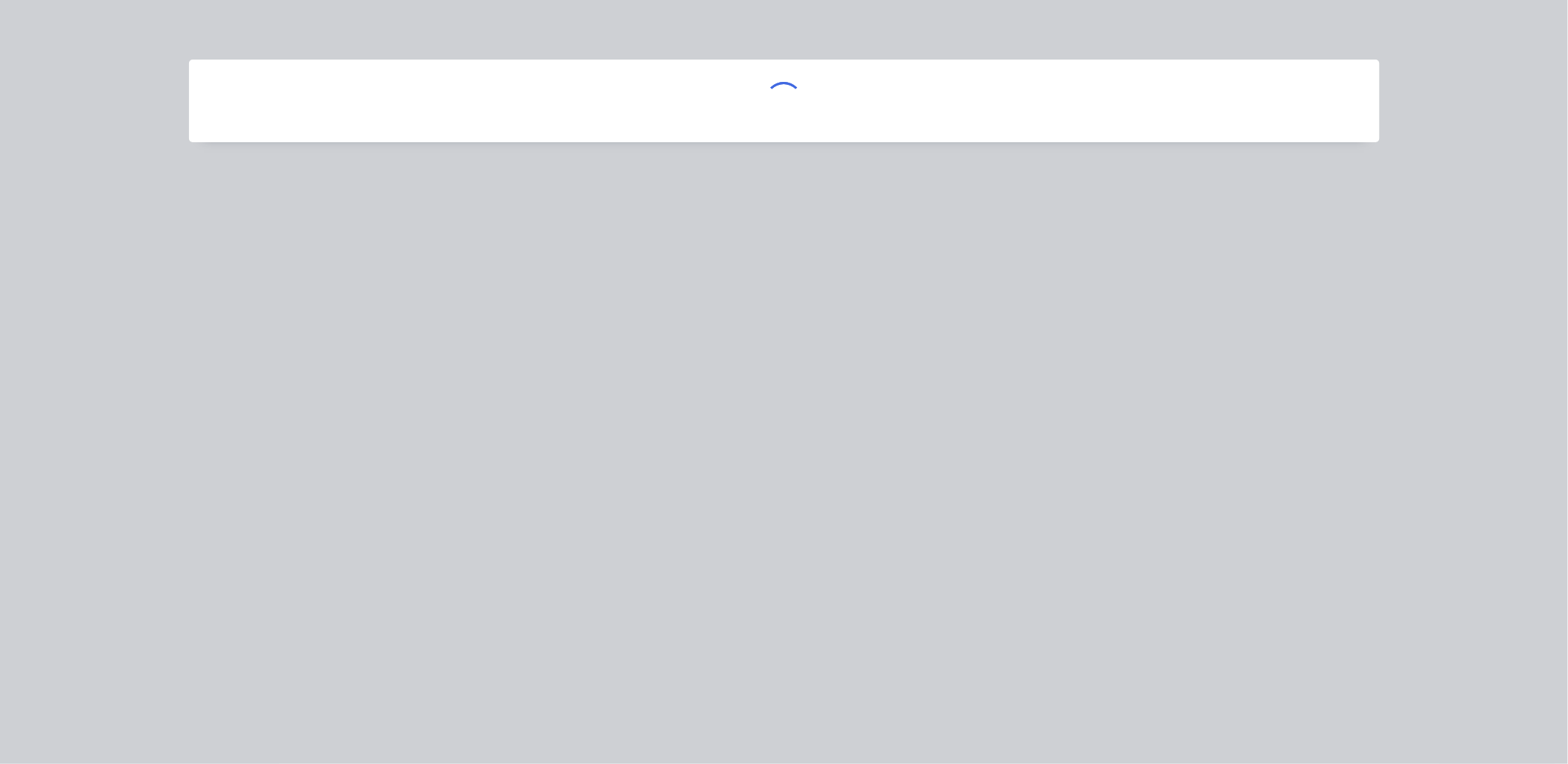
scroll to position [0, 0]
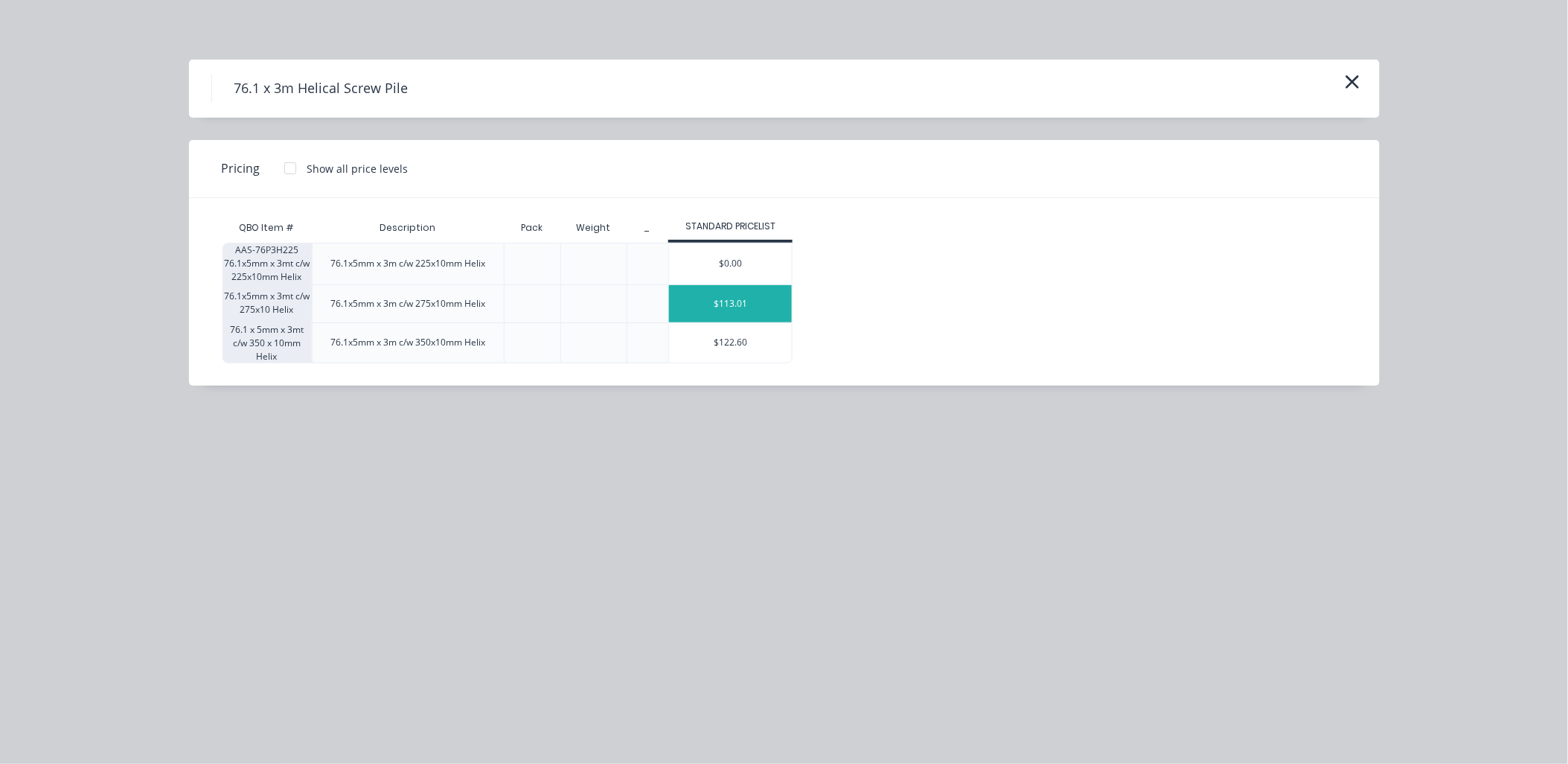
click at [708, 309] on div "$113.01" at bounding box center [731, 303] width 123 height 37
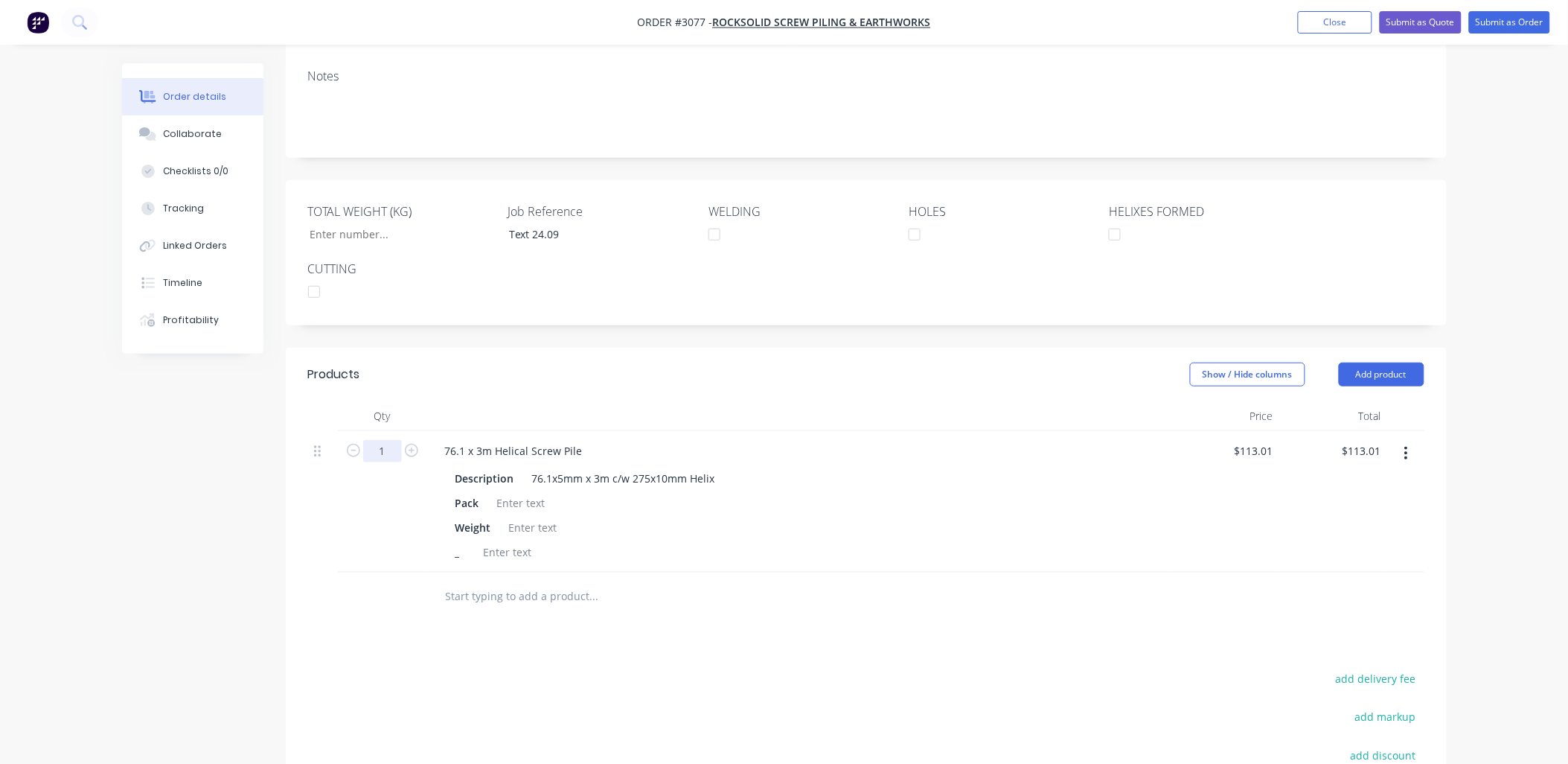
click at [380, 462] on input "1" at bounding box center [382, 451] width 39 height 22
type input "125"
type input "$14,126.25"
drag, startPoint x: 591, startPoint y: 731, endPoint x: 590, endPoint y: 721, distance: 10.0
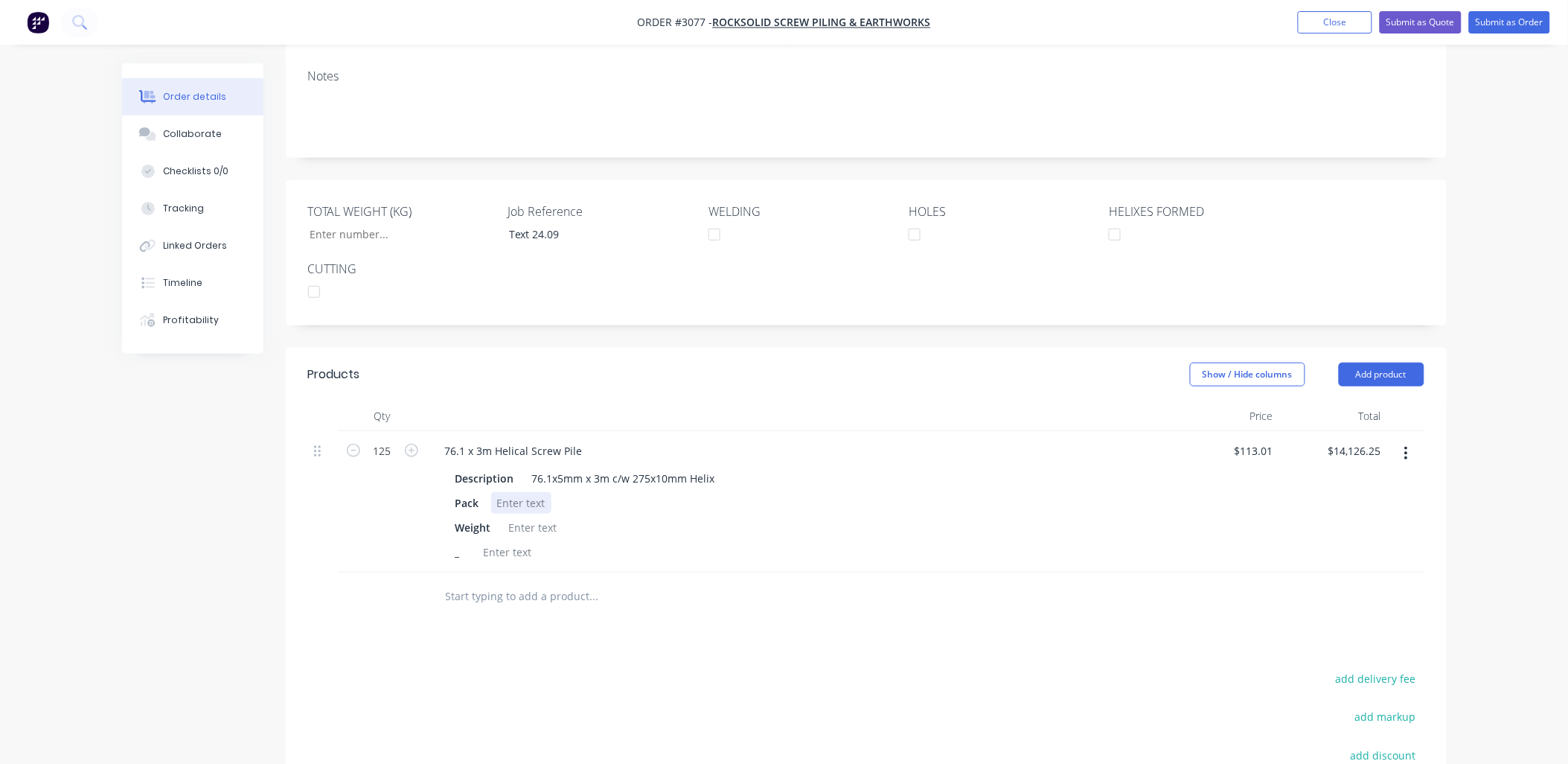
click at [524, 514] on div at bounding box center [522, 503] width 60 height 22
click at [521, 538] on div at bounding box center [533, 527] width 60 height 22
click at [654, 563] on div "_" at bounding box center [796, 551] width 694 height 22
click at [519, 538] on div "1148" at bounding box center [520, 527] width 35 height 22
click at [542, 538] on div "Weight 1148" at bounding box center [796, 527] width 694 height 22
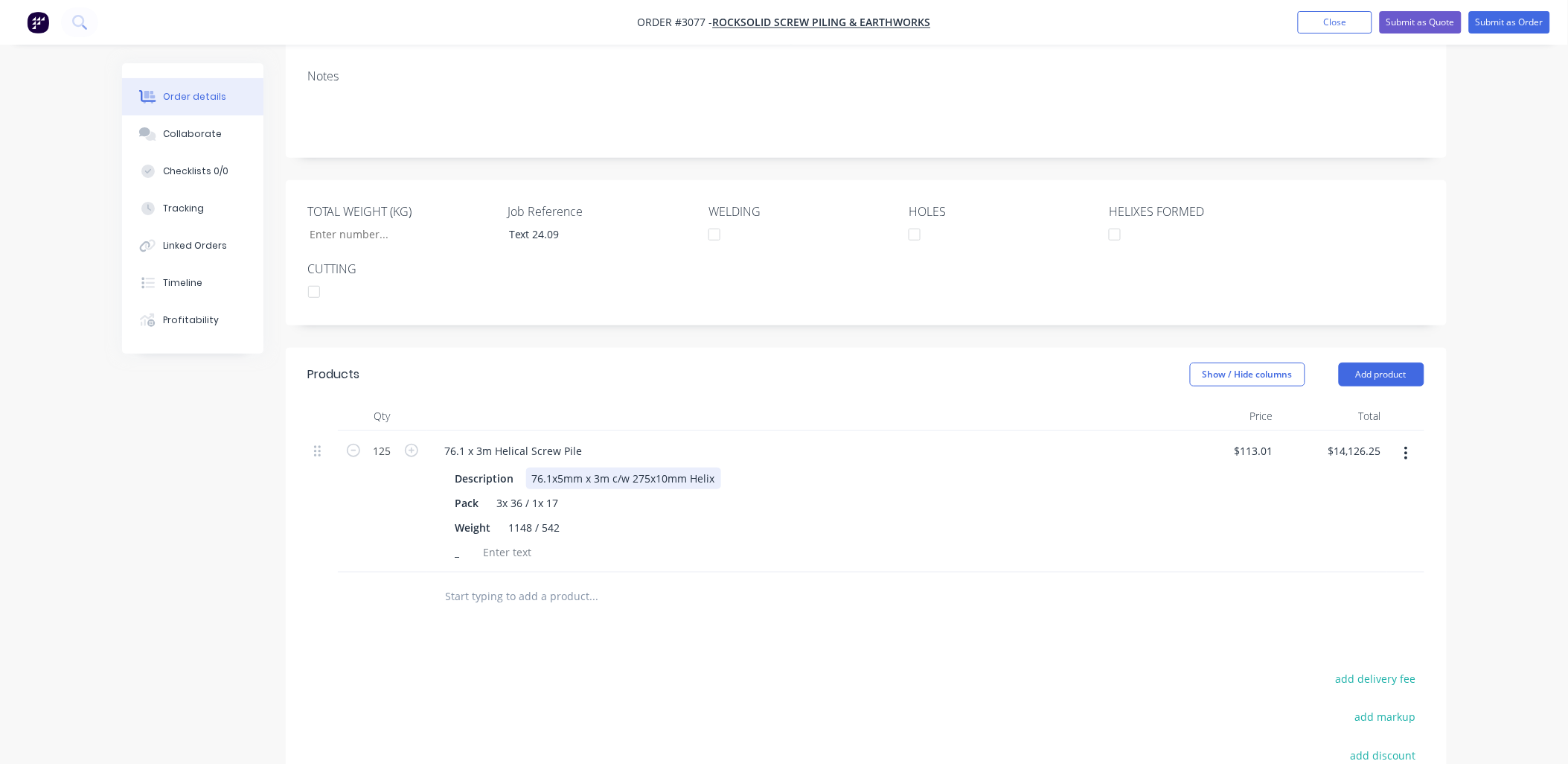
click at [783, 489] on div "Description 76.1x5mm x 3m c/w 275x10mm Helix" at bounding box center [796, 478] width 694 height 22
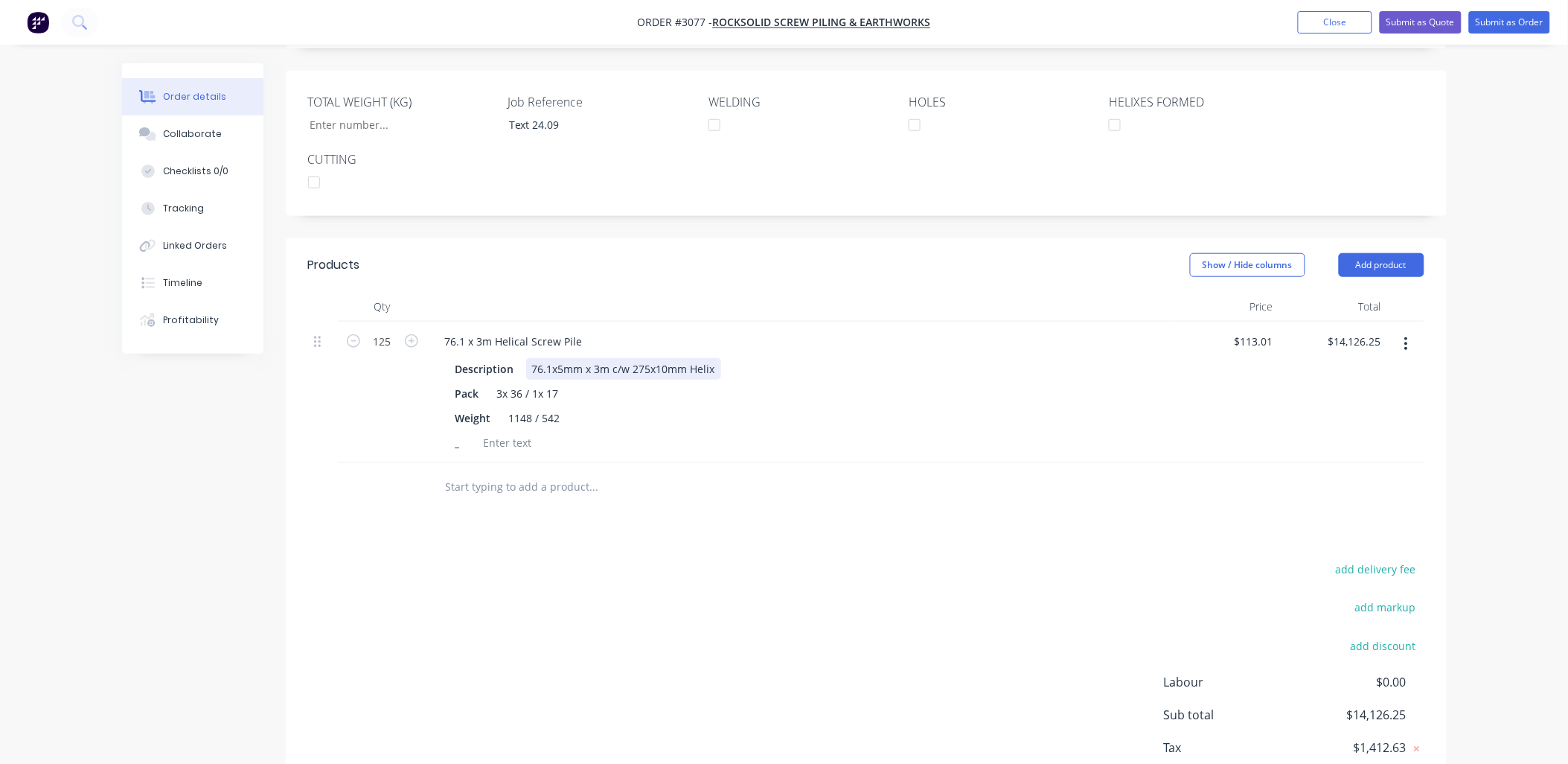
scroll to position [331, 0]
click at [473, 501] on input "text" at bounding box center [594, 486] width 298 height 29
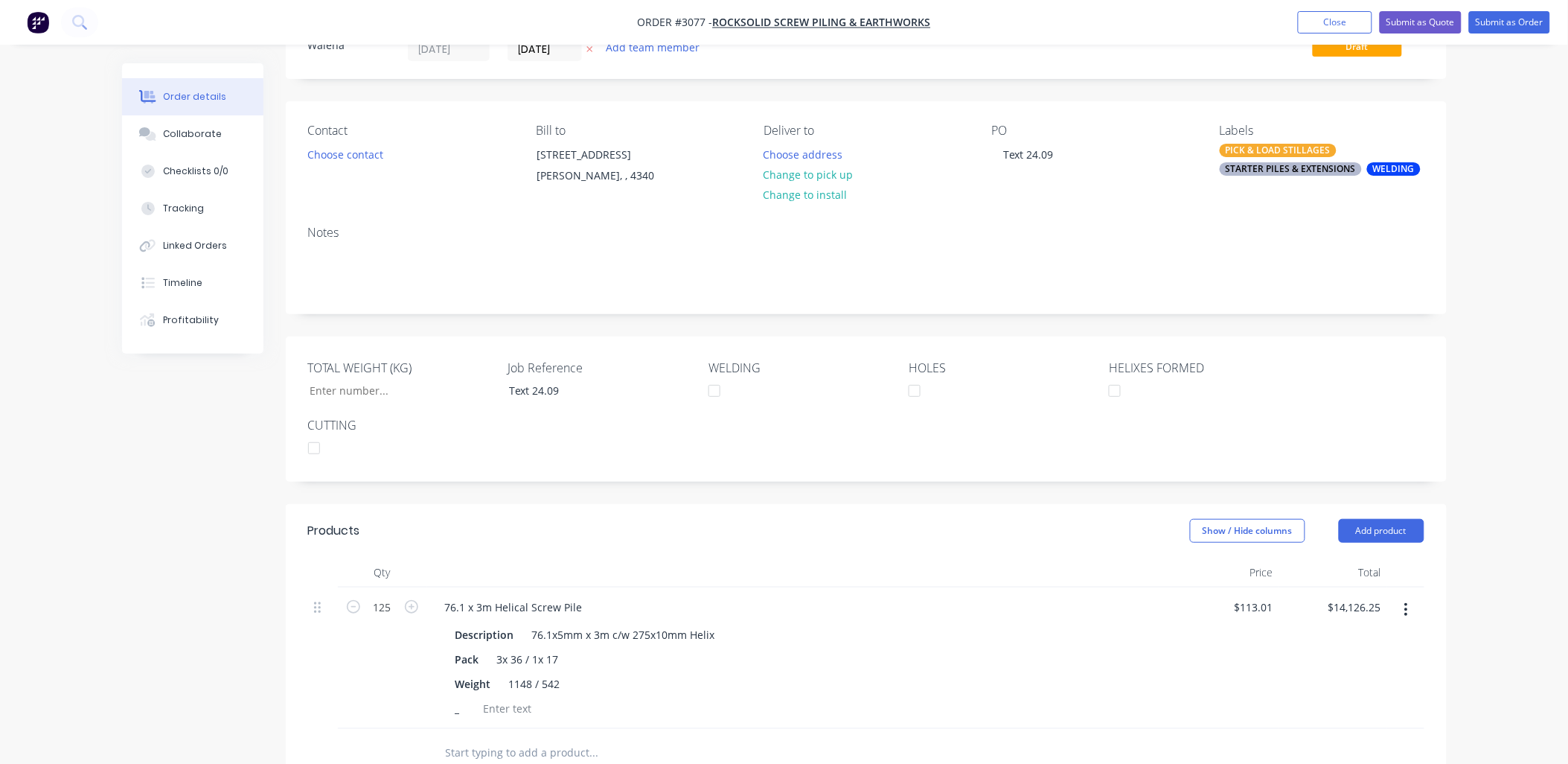
scroll to position [0, 0]
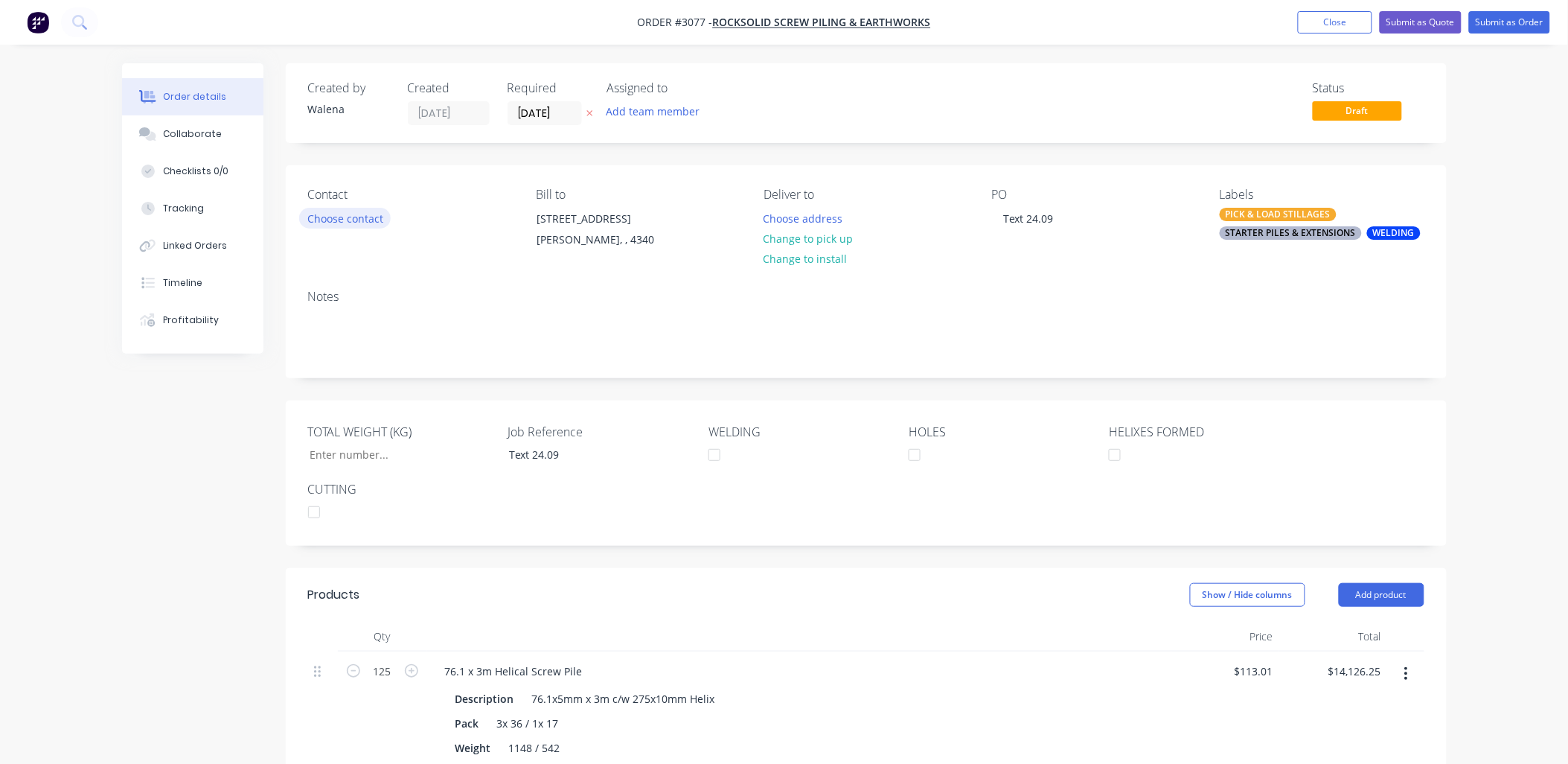
click at [345, 221] on button "Choose contact" at bounding box center [345, 217] width 92 height 20
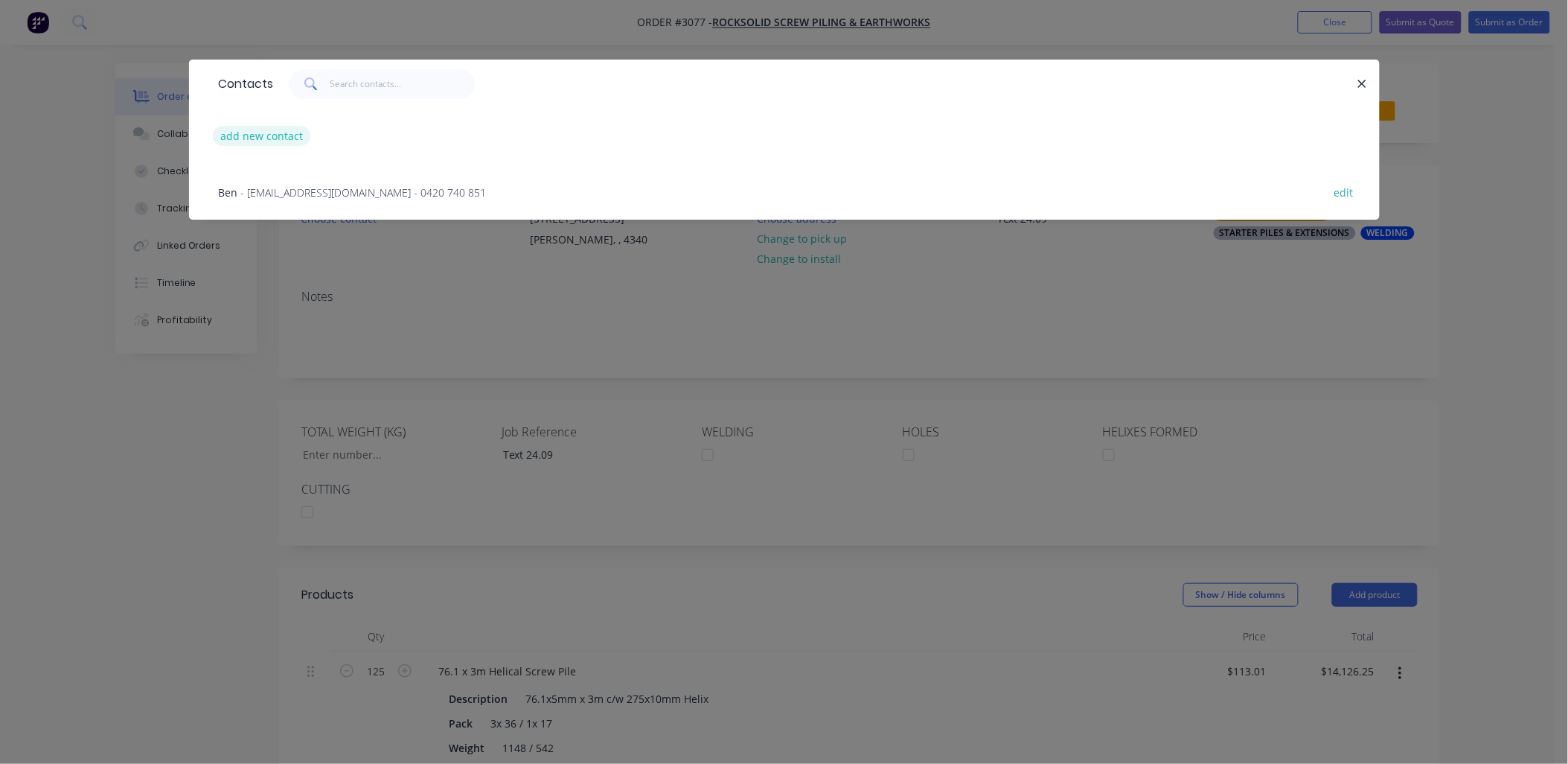
click at [295, 137] on button "add new contact" at bounding box center [262, 136] width 98 height 20
select select "AU"
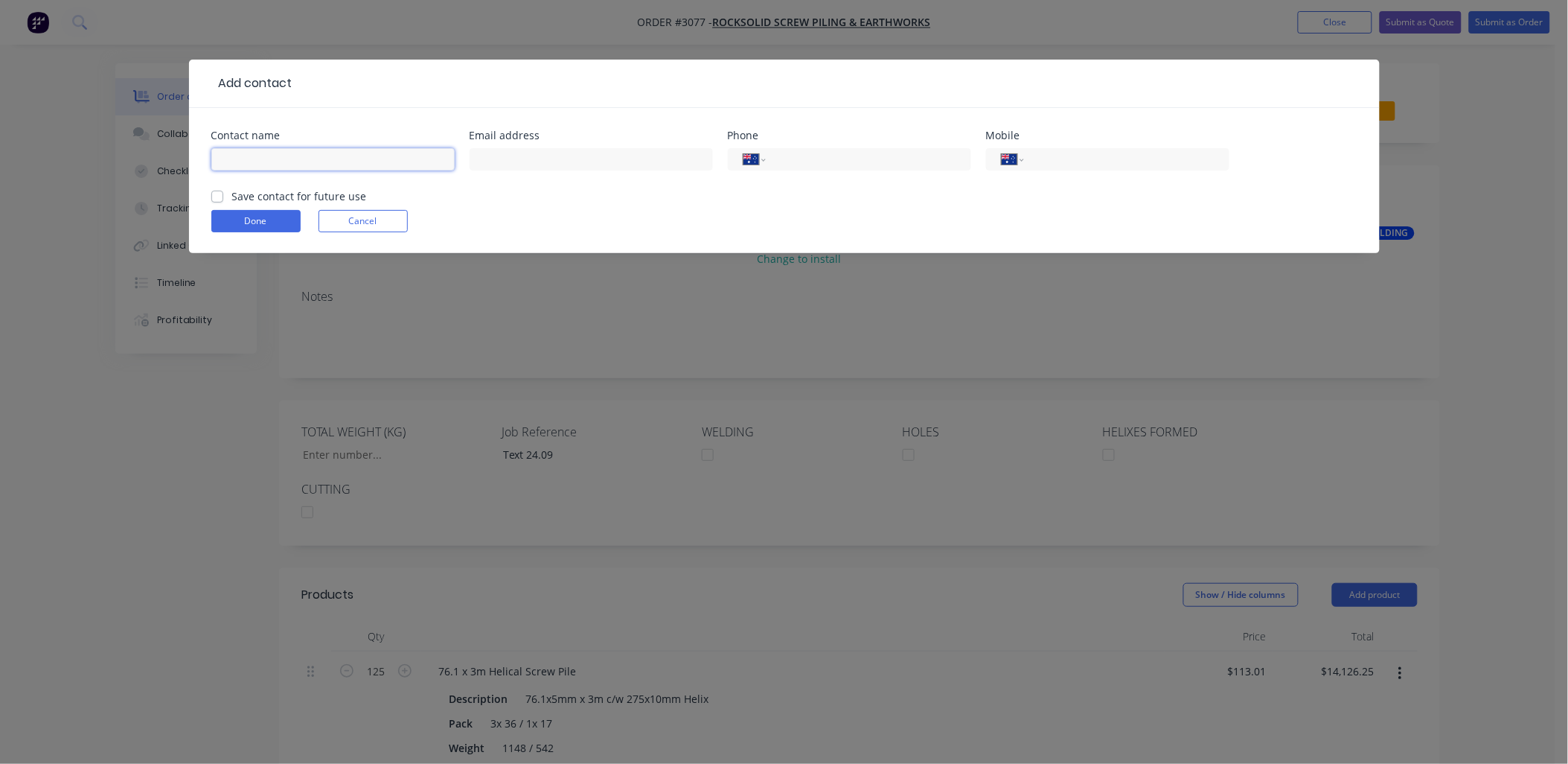
click at [293, 164] on input "text" at bounding box center [333, 159] width 244 height 22
type input "Ben"
click at [568, 162] on input "text" at bounding box center [592, 159] width 244 height 22
paste input "[EMAIL_ADDRESS][DOMAIN_NAME]"
type input "[EMAIL_ADDRESS][DOMAIN_NAME]"
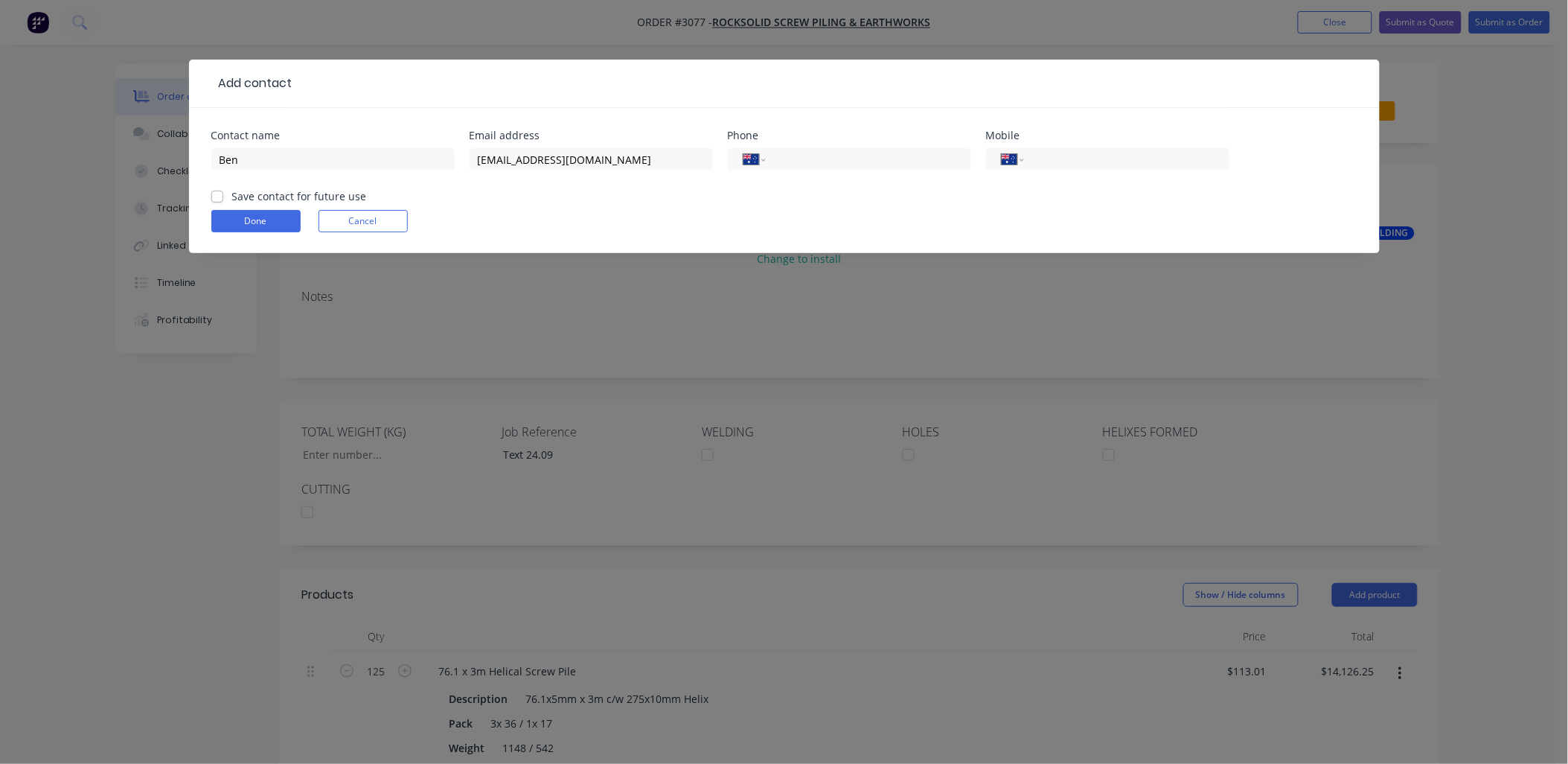
click at [122, 452] on div "Add contact Contact name Ben Email address [EMAIL_ADDRESS][DOMAIN_NAME] Phone I…" at bounding box center [784, 382] width 1568 height 764
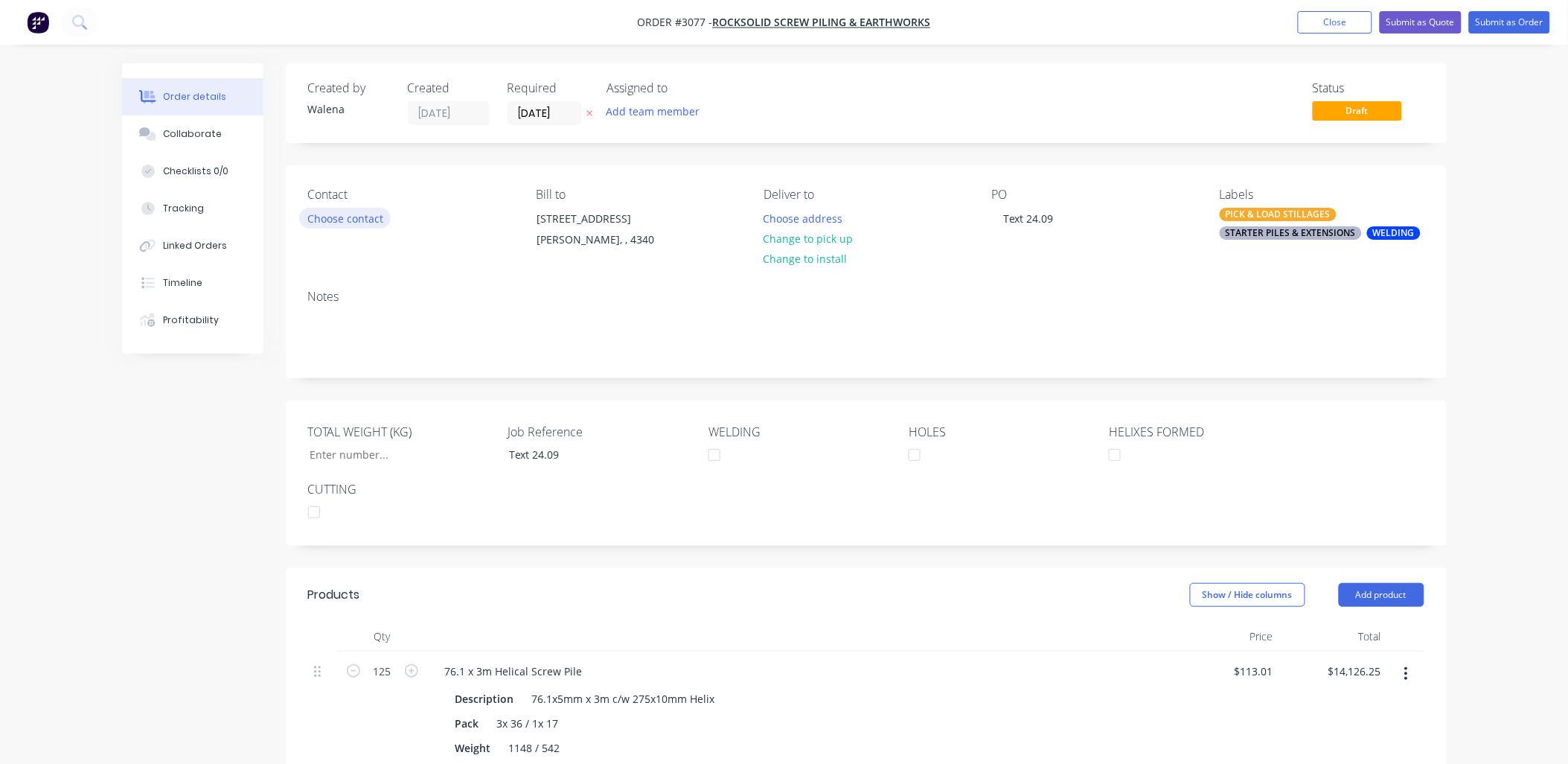
click at [339, 223] on button "Choose contact" at bounding box center [345, 217] width 92 height 20
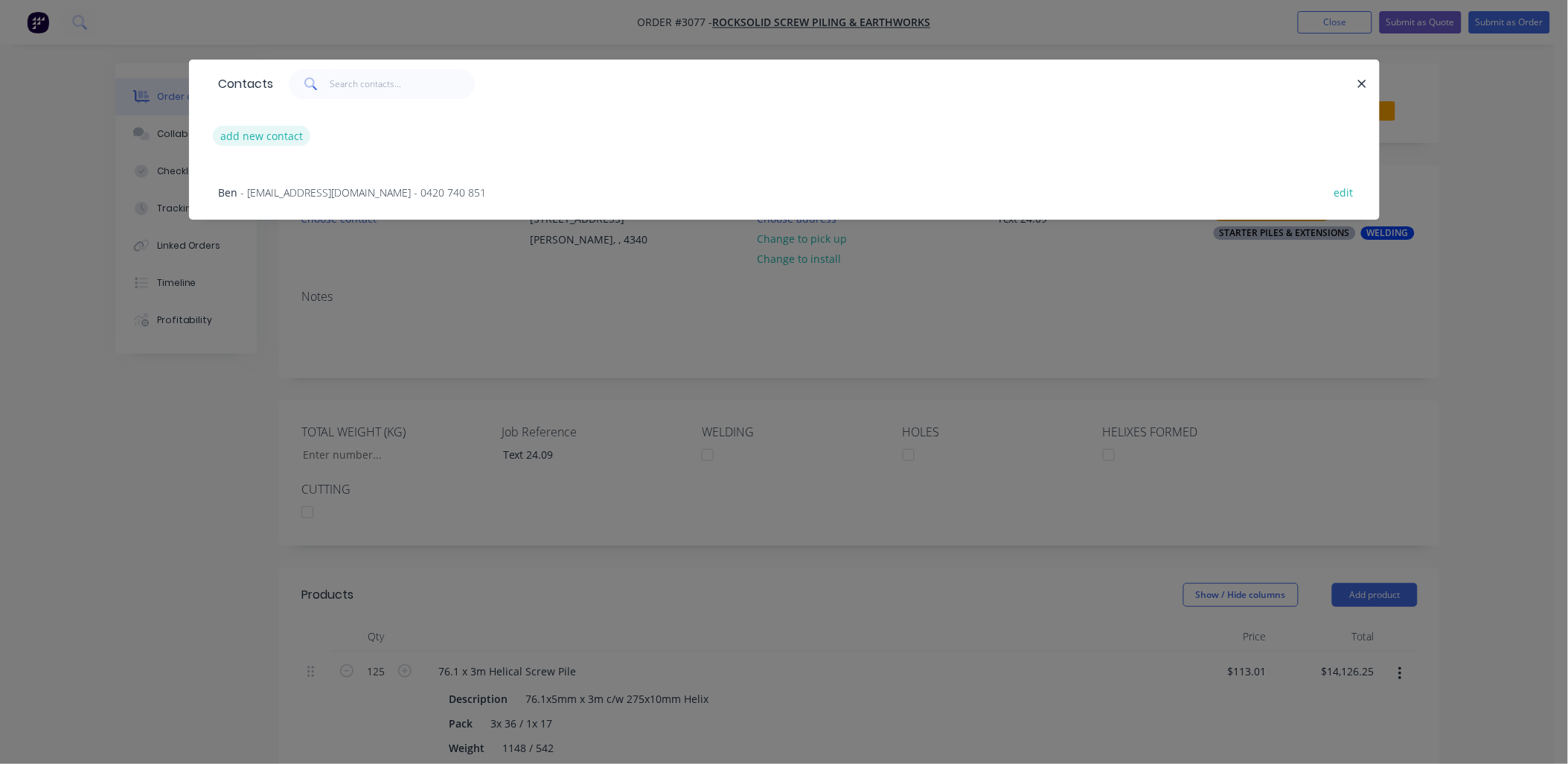
click at [263, 131] on button "add new contact" at bounding box center [262, 136] width 98 height 20
select select "AU"
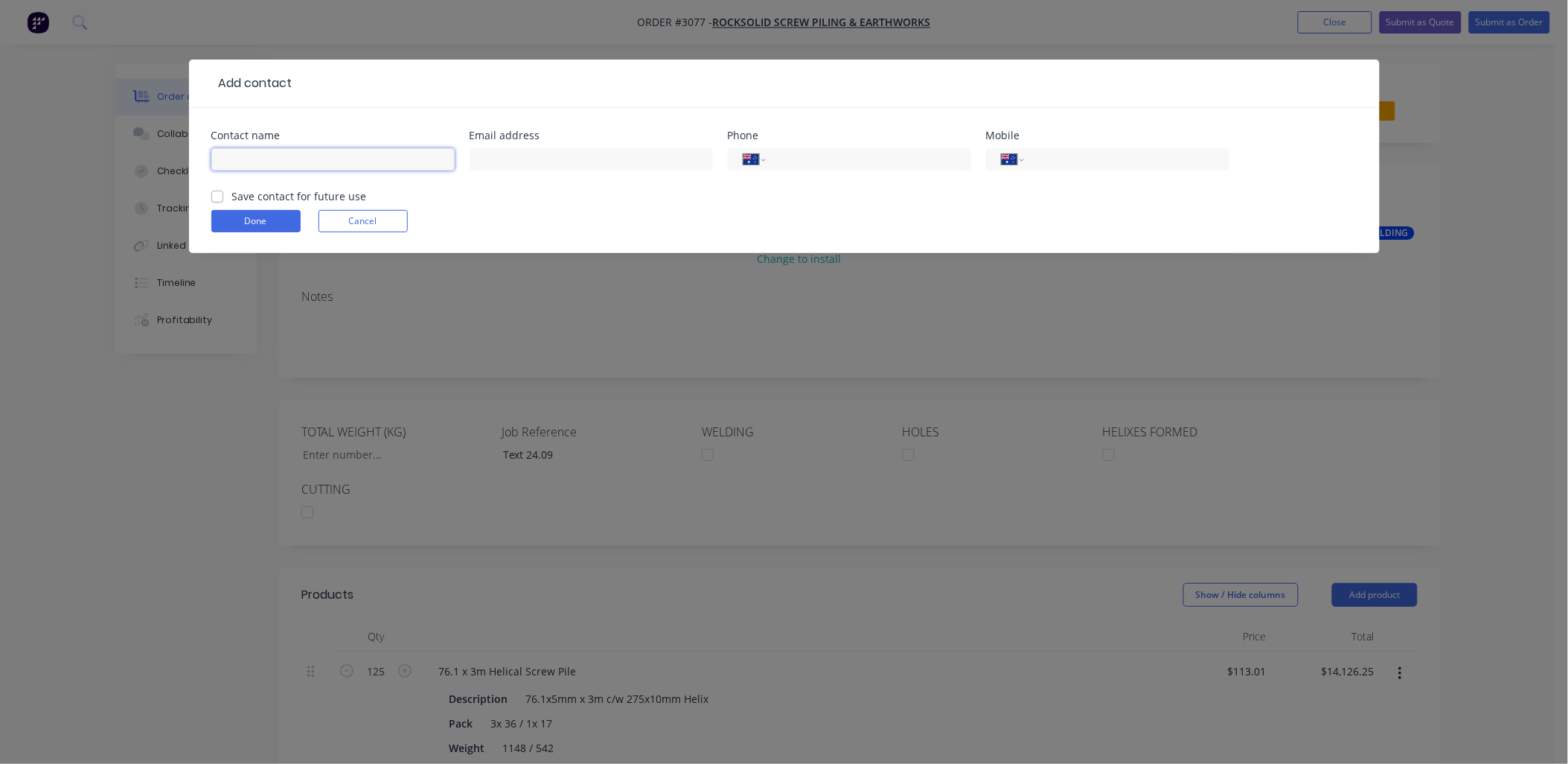
click at [256, 169] on input "text" at bounding box center [333, 159] width 244 height 22
type input "Ben"
type input "[EMAIL_ADDRESS][DOMAIN_NAME]"
click at [232, 199] on label "Save contact for future use" at bounding box center [300, 196] width 135 height 16
click at [218, 199] on input "Save contact for future use" at bounding box center [218, 195] width 12 height 14
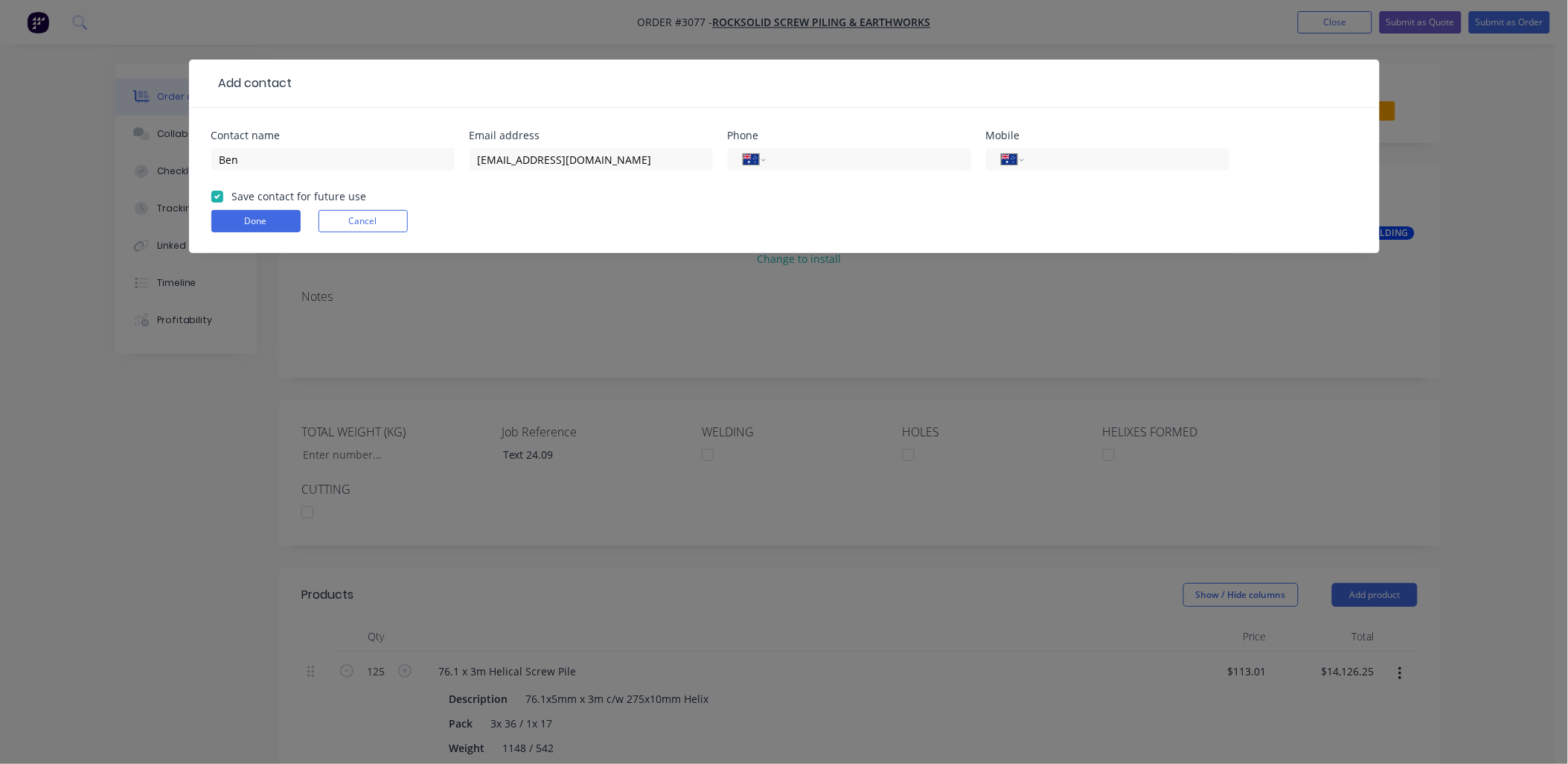
checkbox input "true"
click at [225, 210] on button "Done" at bounding box center [256, 221] width 89 height 22
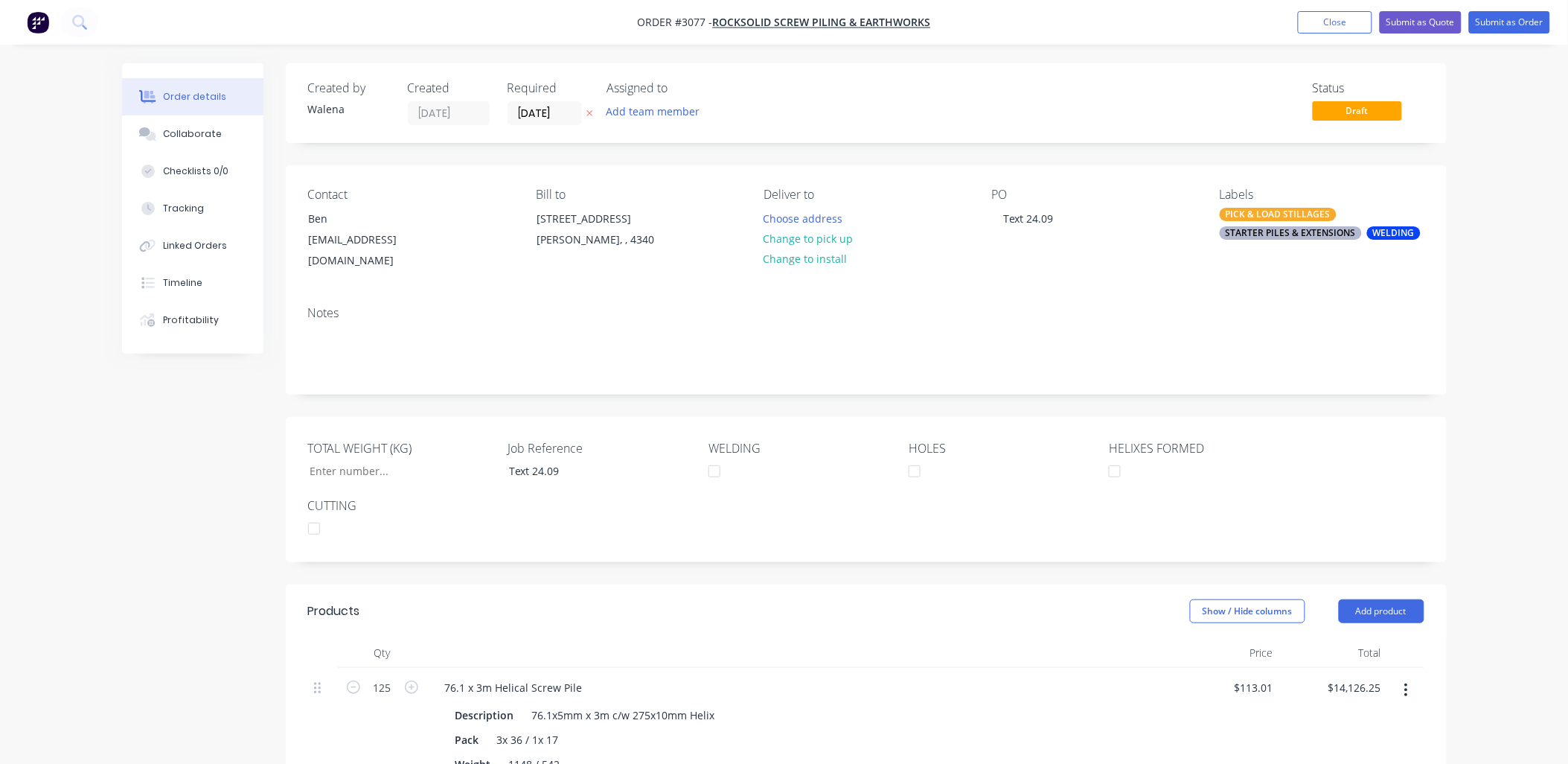
click at [154, 519] on div "Created by [PERSON_NAME] Created [DATE] Required [DATE] Assigned to Add team me…" at bounding box center [784, 633] width 1325 height 1142
click at [335, 213] on div "Ben" at bounding box center [371, 219] width 124 height 21
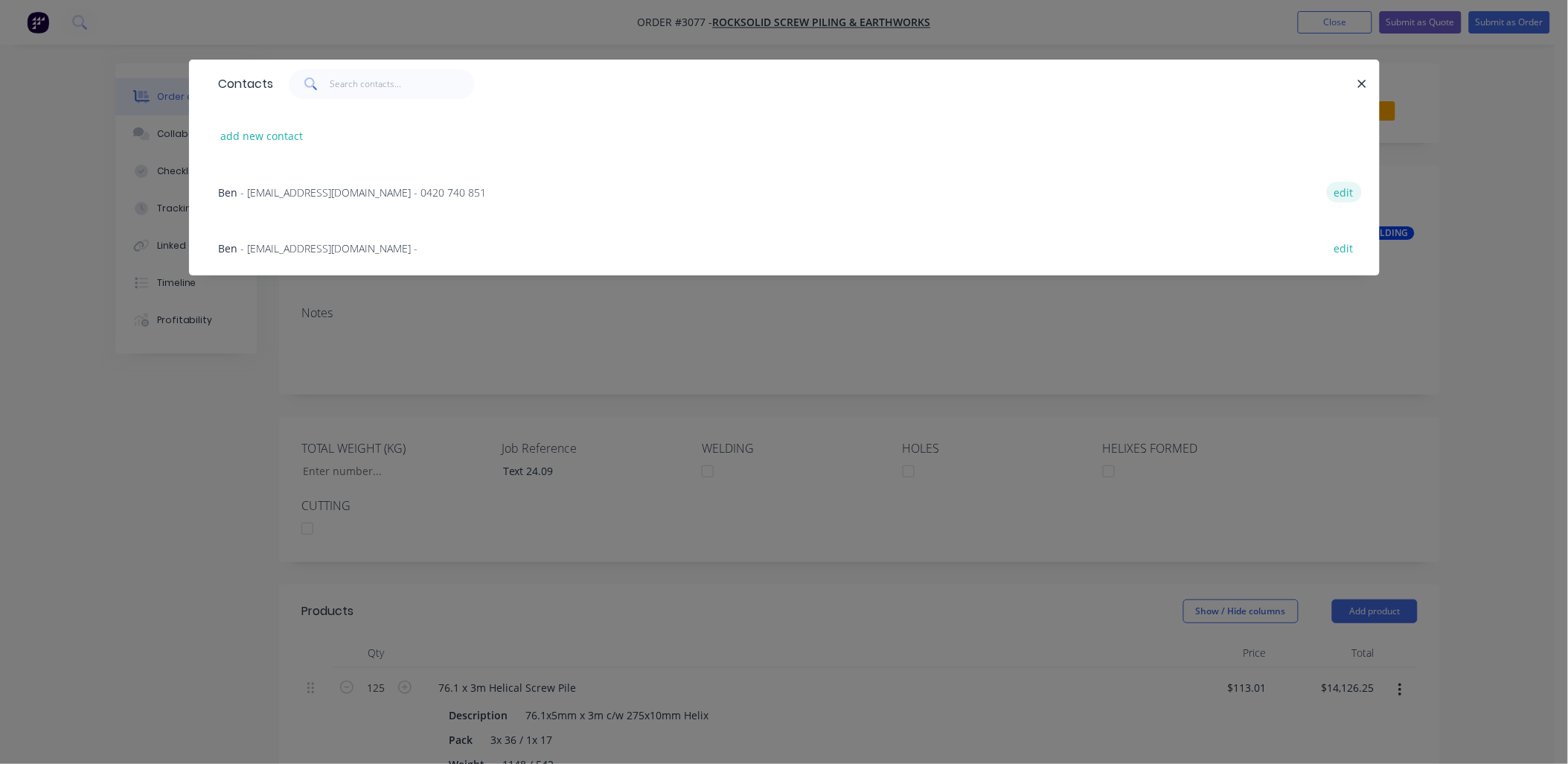
click at [1337, 197] on button "edit" at bounding box center [1344, 191] width 35 height 20
select select "AU"
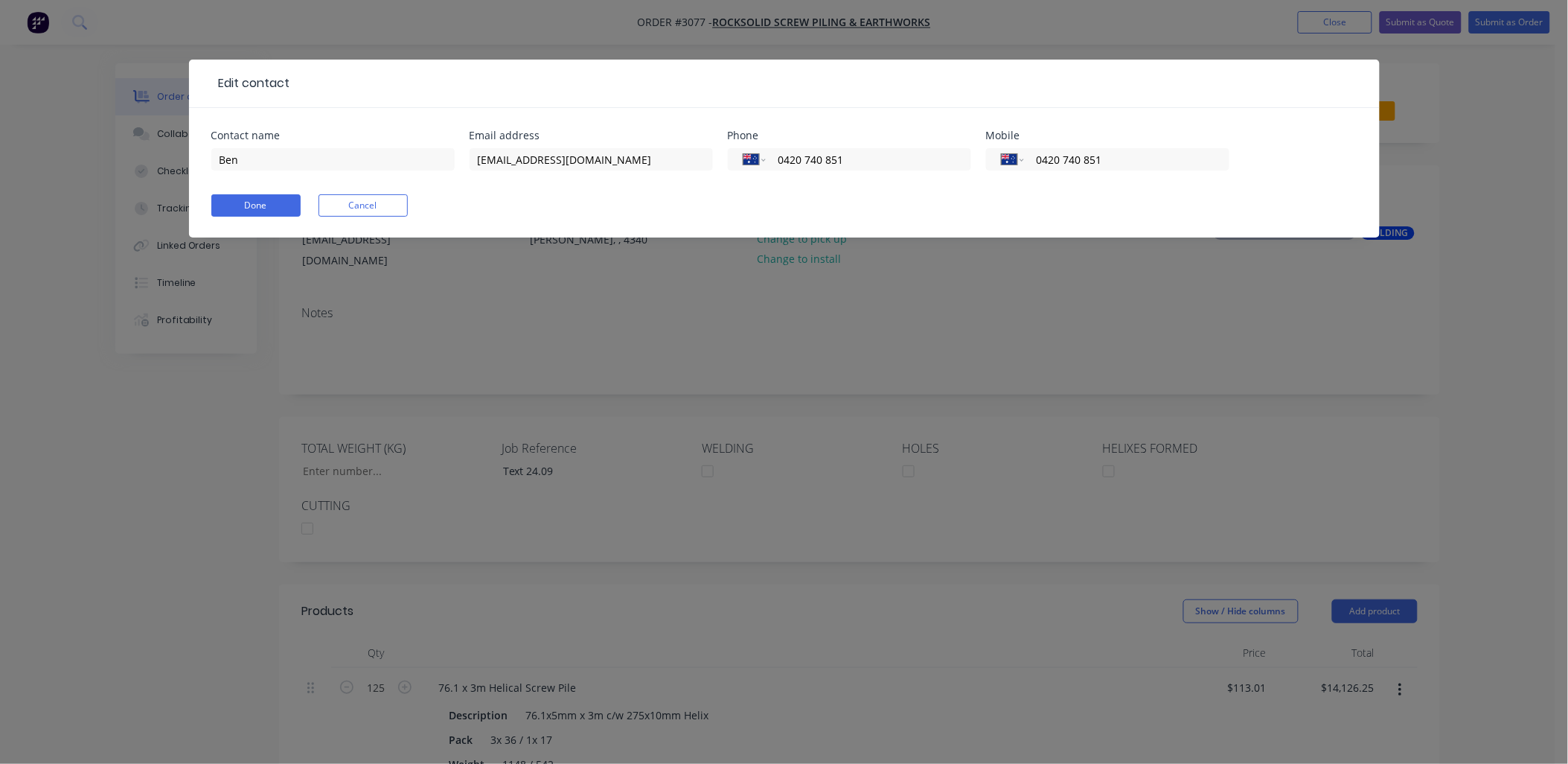
click at [164, 498] on div "Edit contact Contact name Ben Email address [EMAIL_ADDRESS][DOMAIN_NAME] Phone …" at bounding box center [784, 382] width 1568 height 764
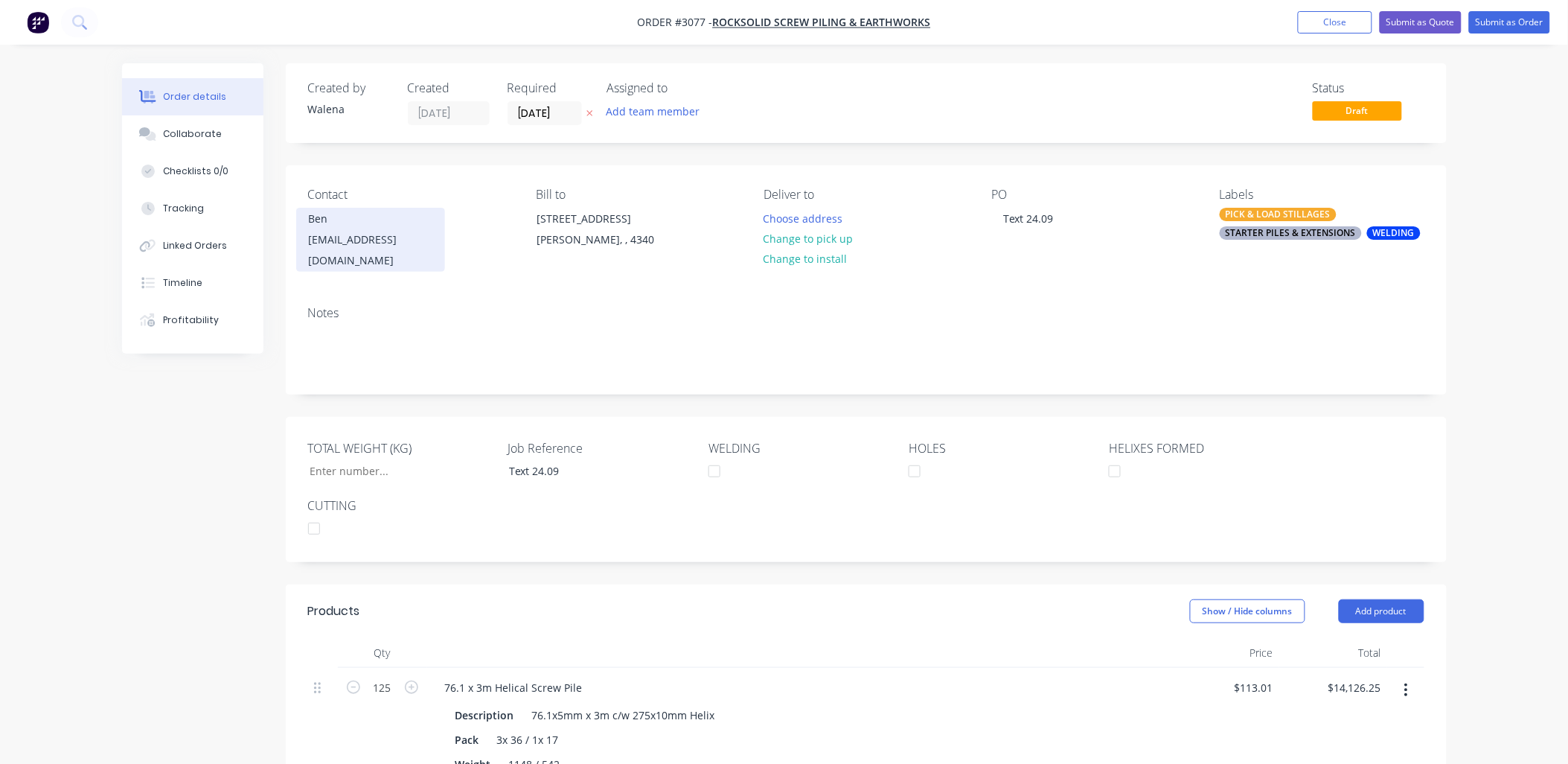
click at [351, 231] on div "[EMAIL_ADDRESS][DOMAIN_NAME]" at bounding box center [371, 250] width 124 height 41
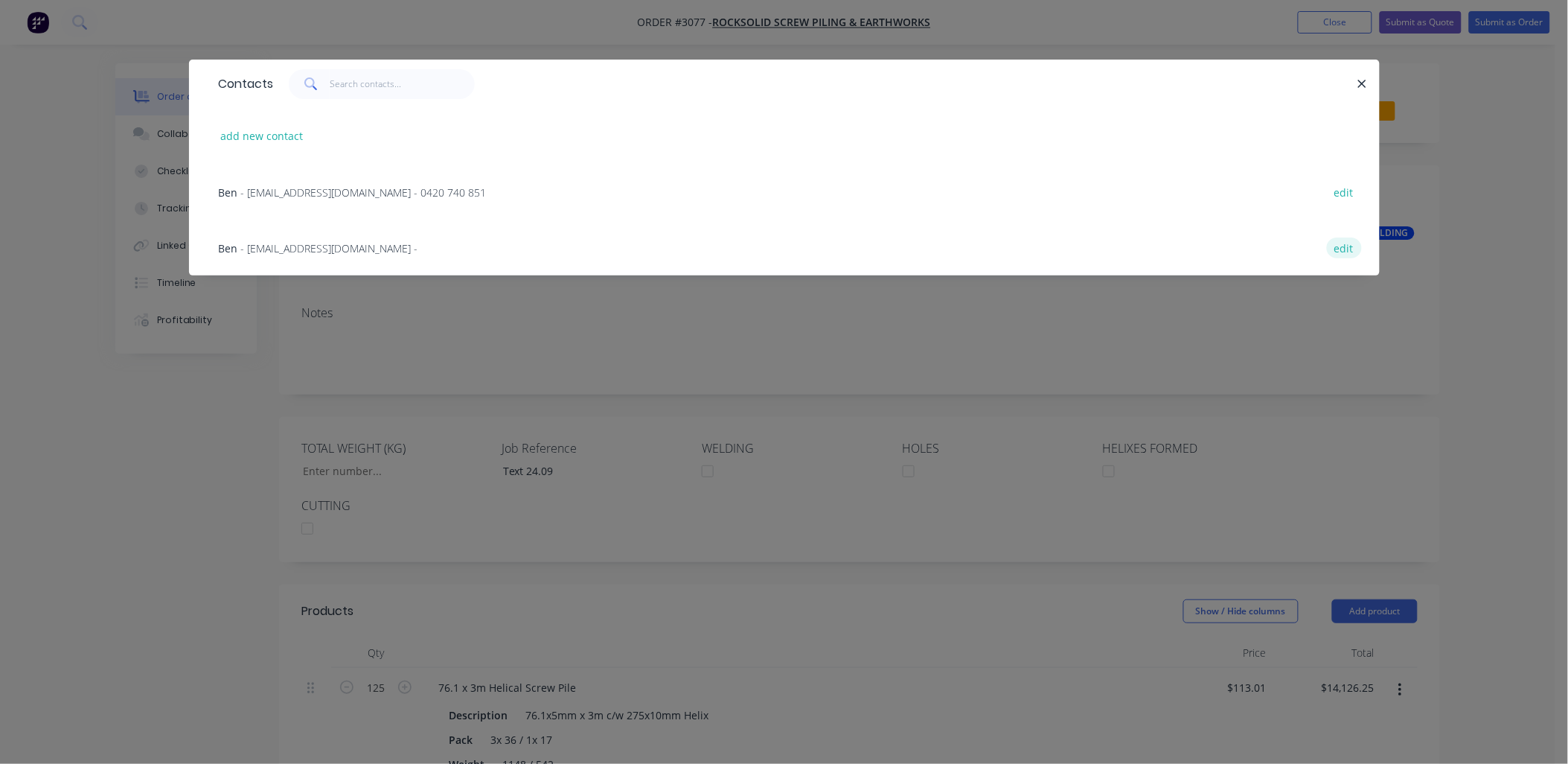
click at [1343, 250] on button "edit" at bounding box center [1344, 247] width 35 height 20
select select "AU"
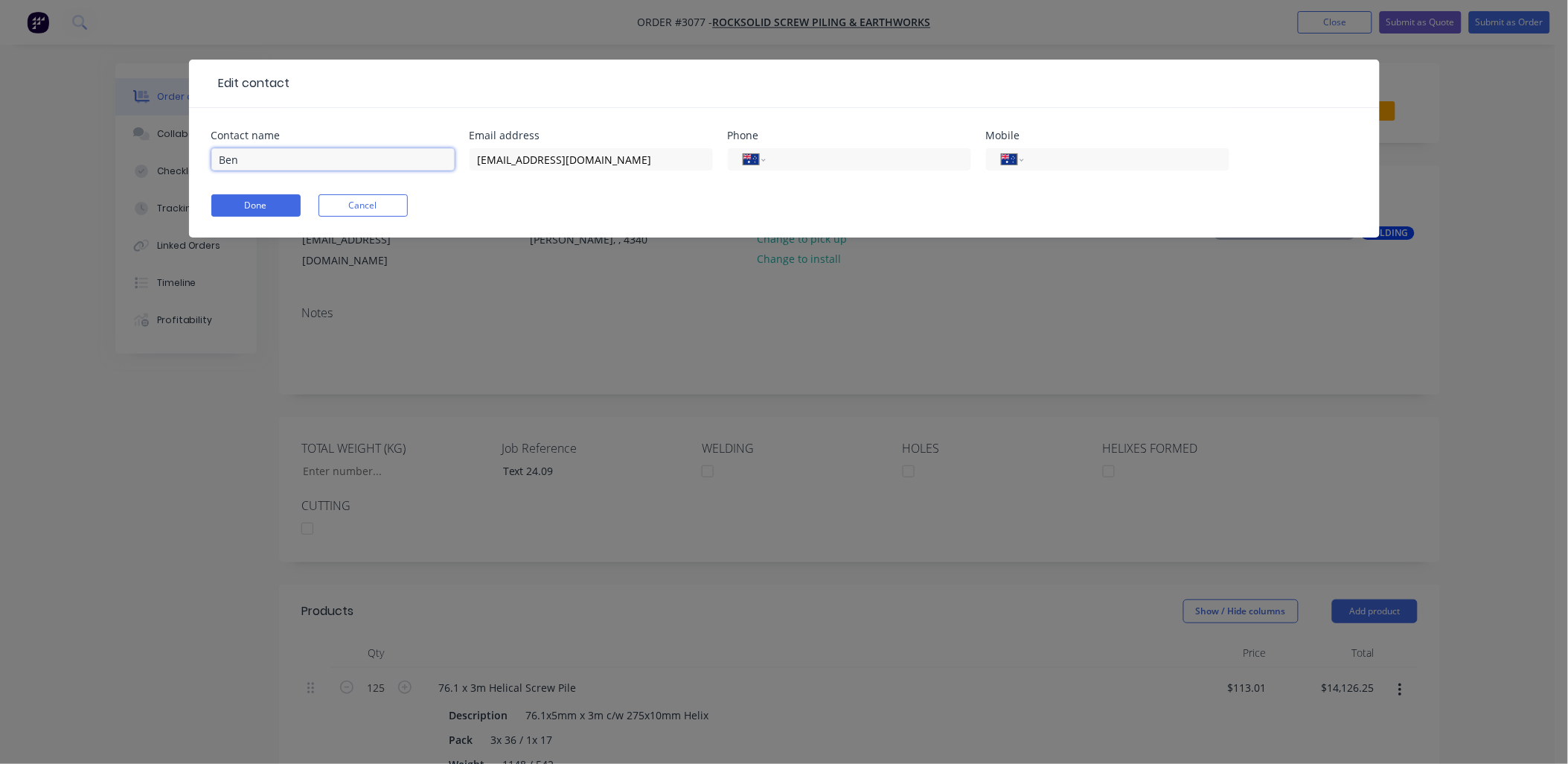
click at [401, 157] on input "Ben" at bounding box center [333, 159] width 244 height 22
type input "Ben & [PERSON_NAME]"
click at [1118, 159] on input "tel" at bounding box center [1124, 160] width 179 height 17
paste input "0450 212 839"
type input "0450 212 839"
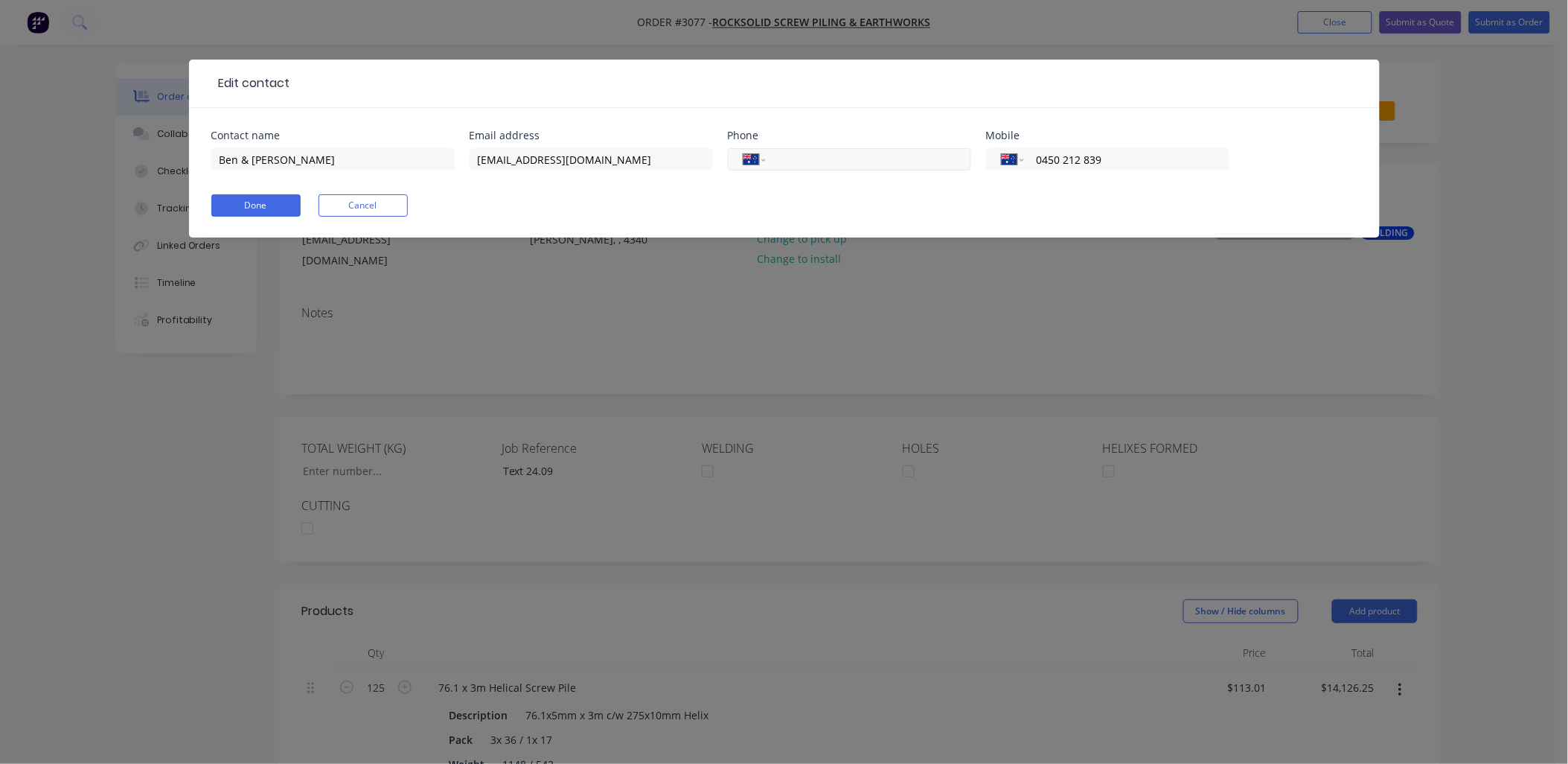
click at [851, 151] on input "tel" at bounding box center [866, 160] width 179 height 17
type input "0420 740 851"
click at [843, 203] on div "Done Cancel" at bounding box center [784, 206] width 1146 height 22
click at [256, 208] on button "Done" at bounding box center [256, 206] width 89 height 22
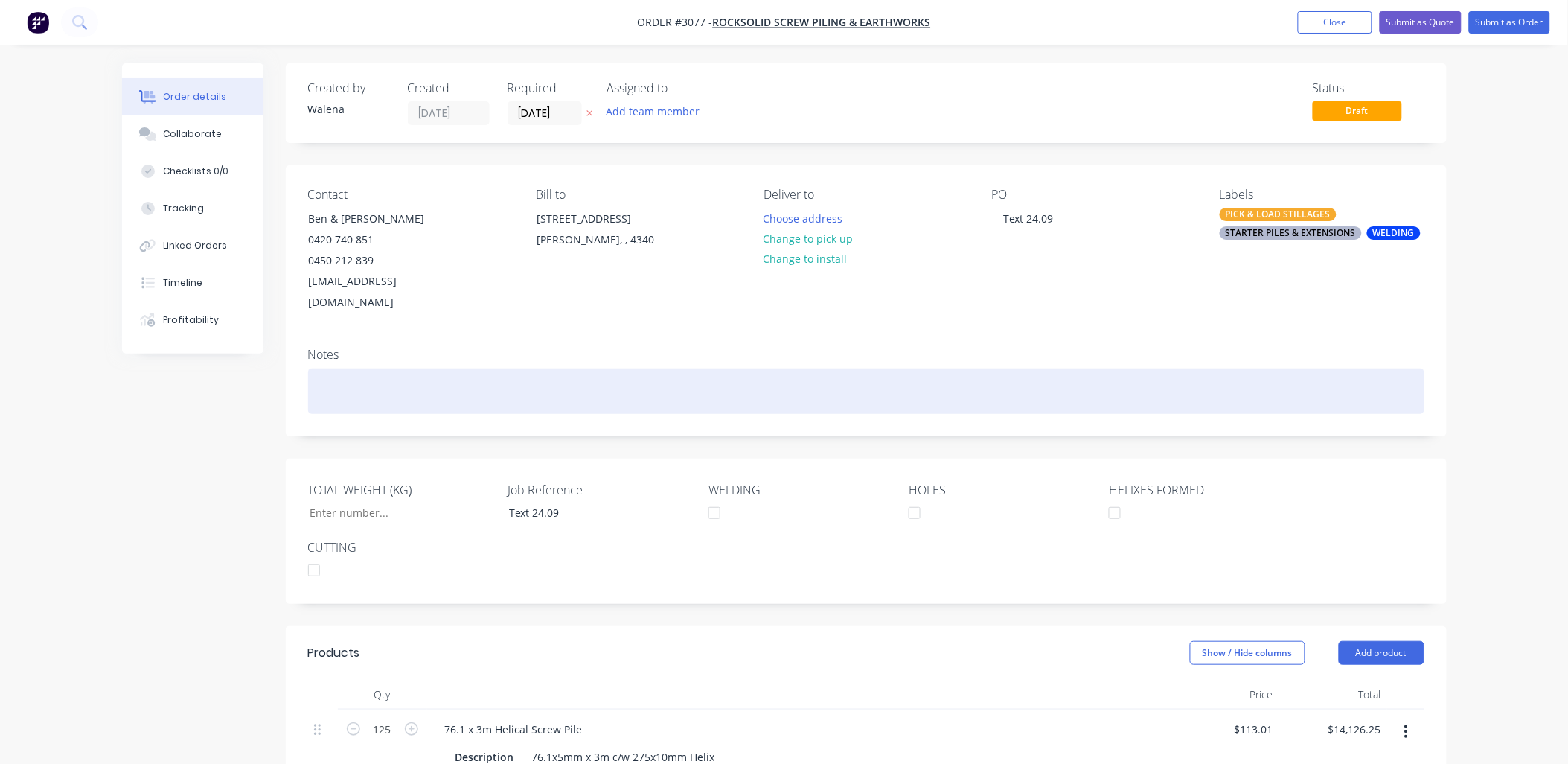
click at [338, 369] on div at bounding box center [867, 392] width 1116 height 46
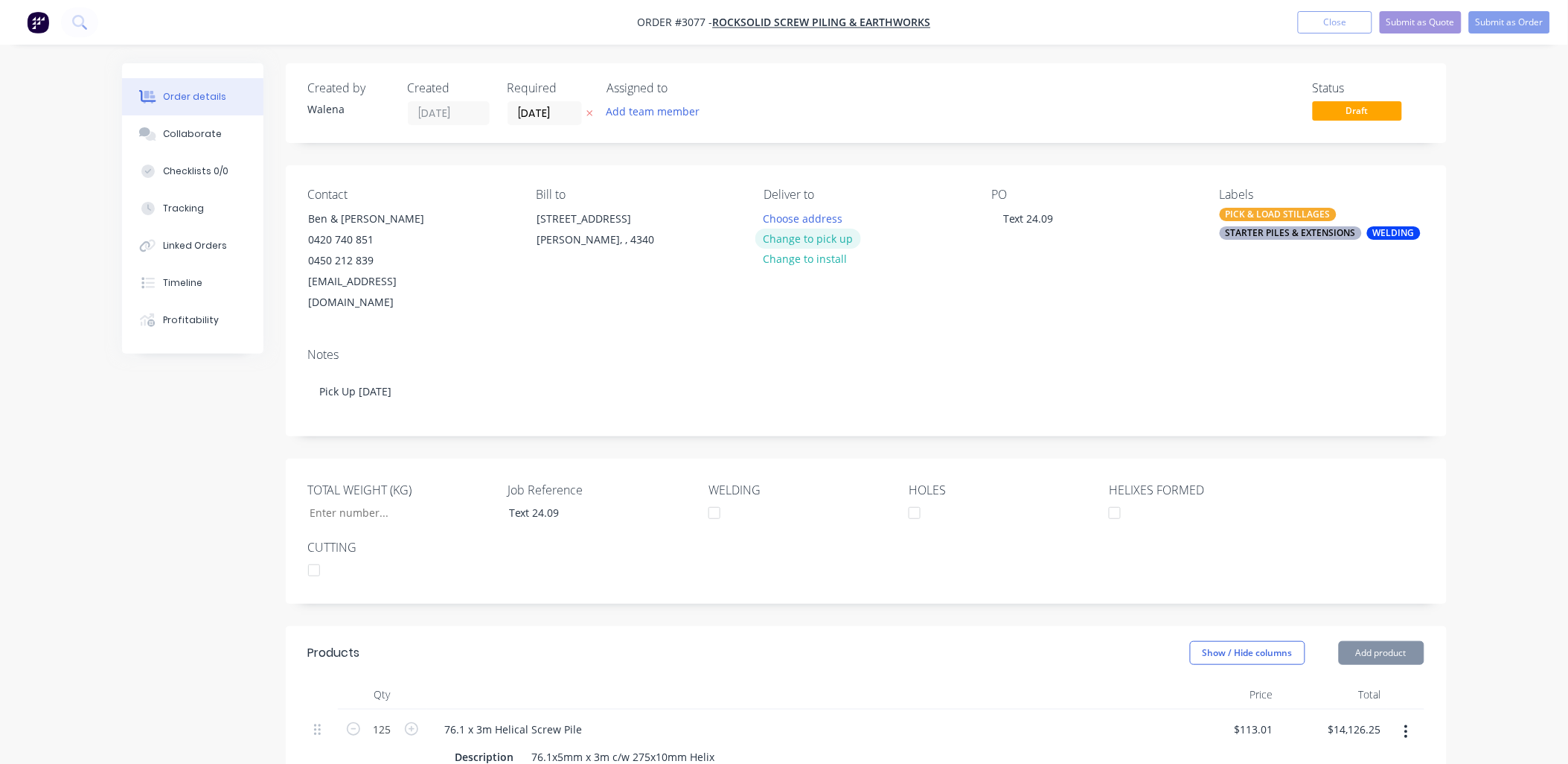
click at [809, 237] on button "Change to pick up" at bounding box center [809, 239] width 105 height 20
click at [804, 213] on div "Pick up Change to delivery Change to install" at bounding box center [866, 251] width 204 height 126
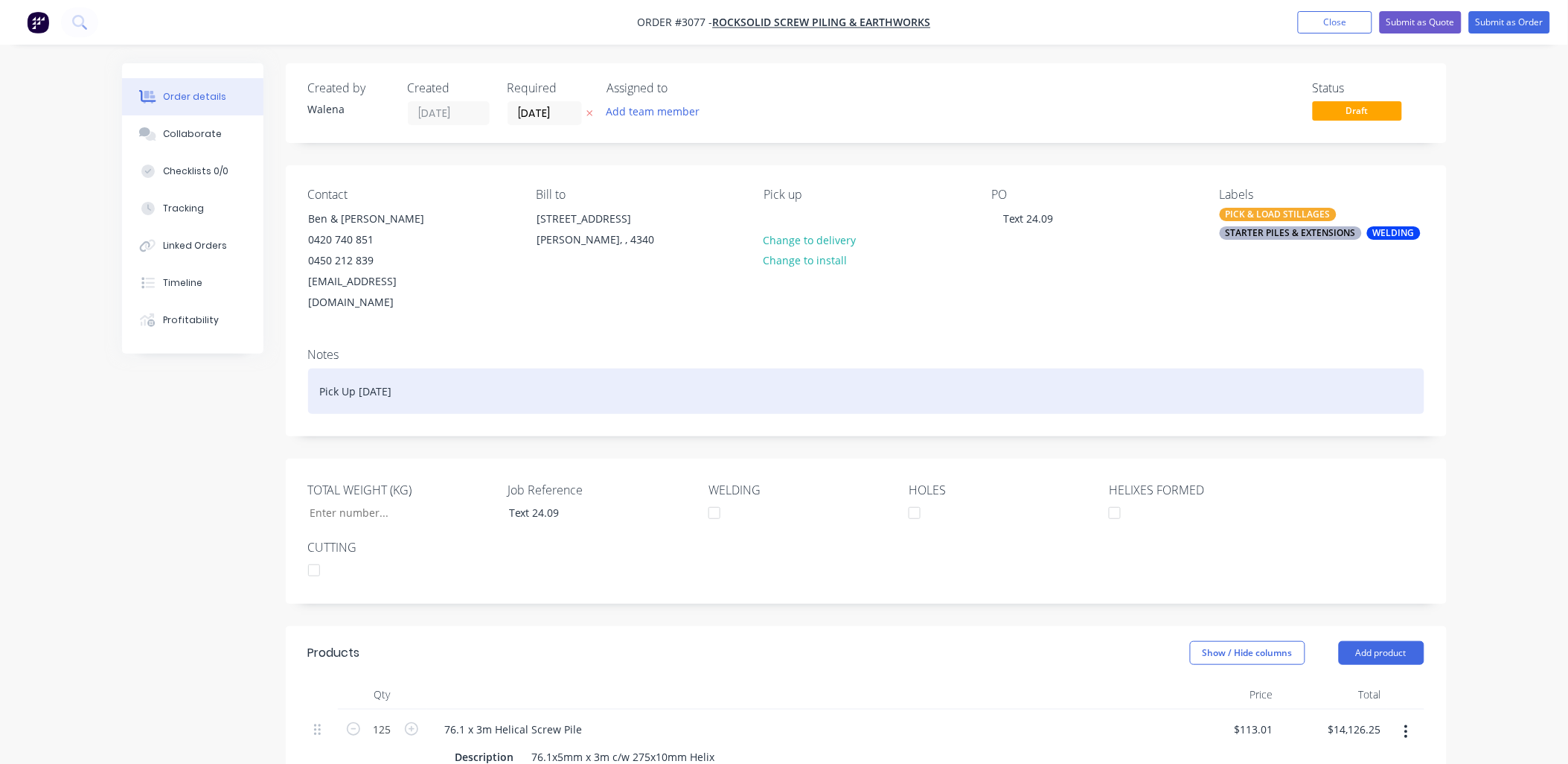
click at [772, 369] on div "Pick Up [DATE]" at bounding box center [867, 392] width 1116 height 46
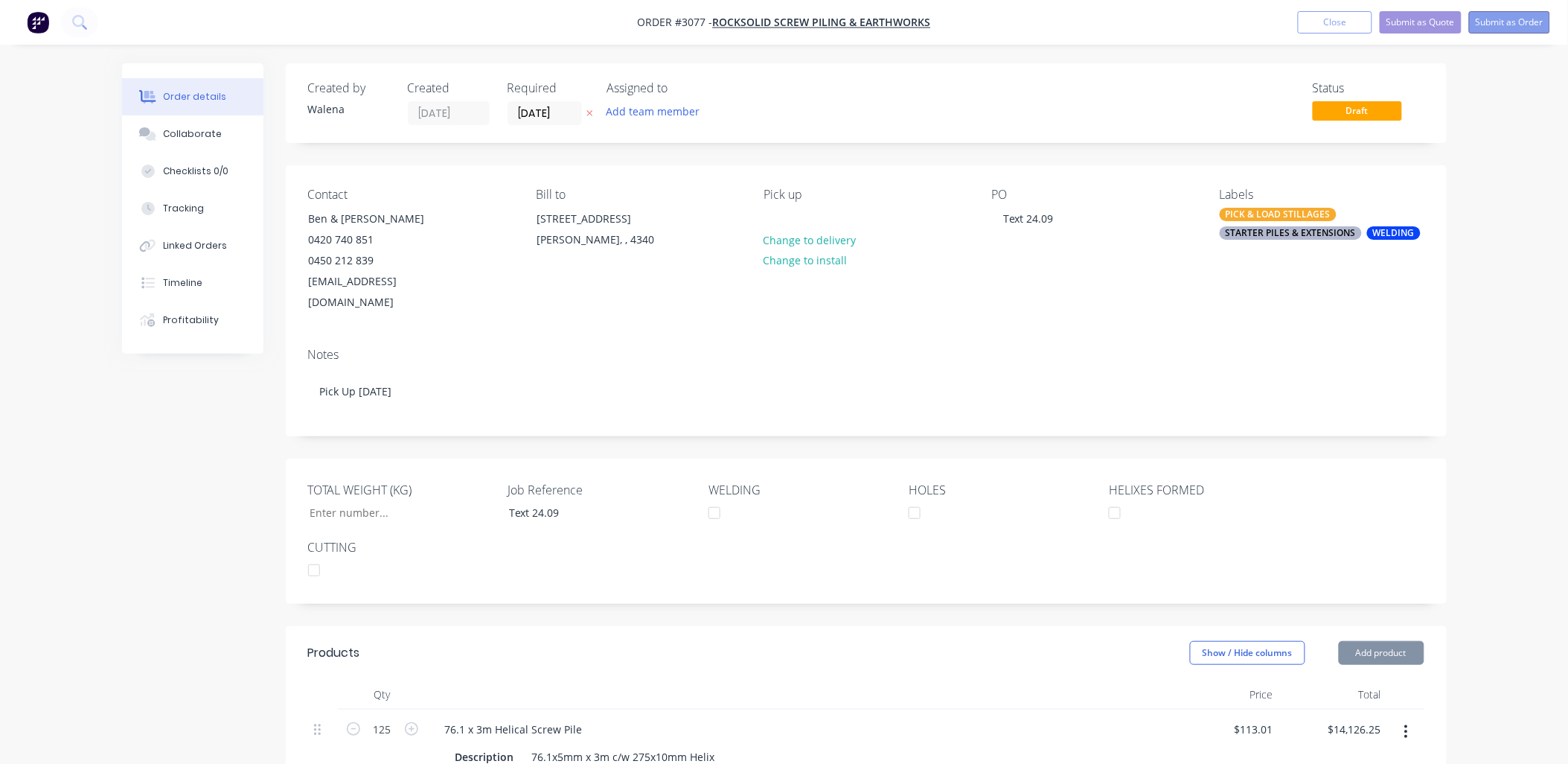
click at [1508, 13] on button "Submit as Order" at bounding box center [1510, 22] width 81 height 22
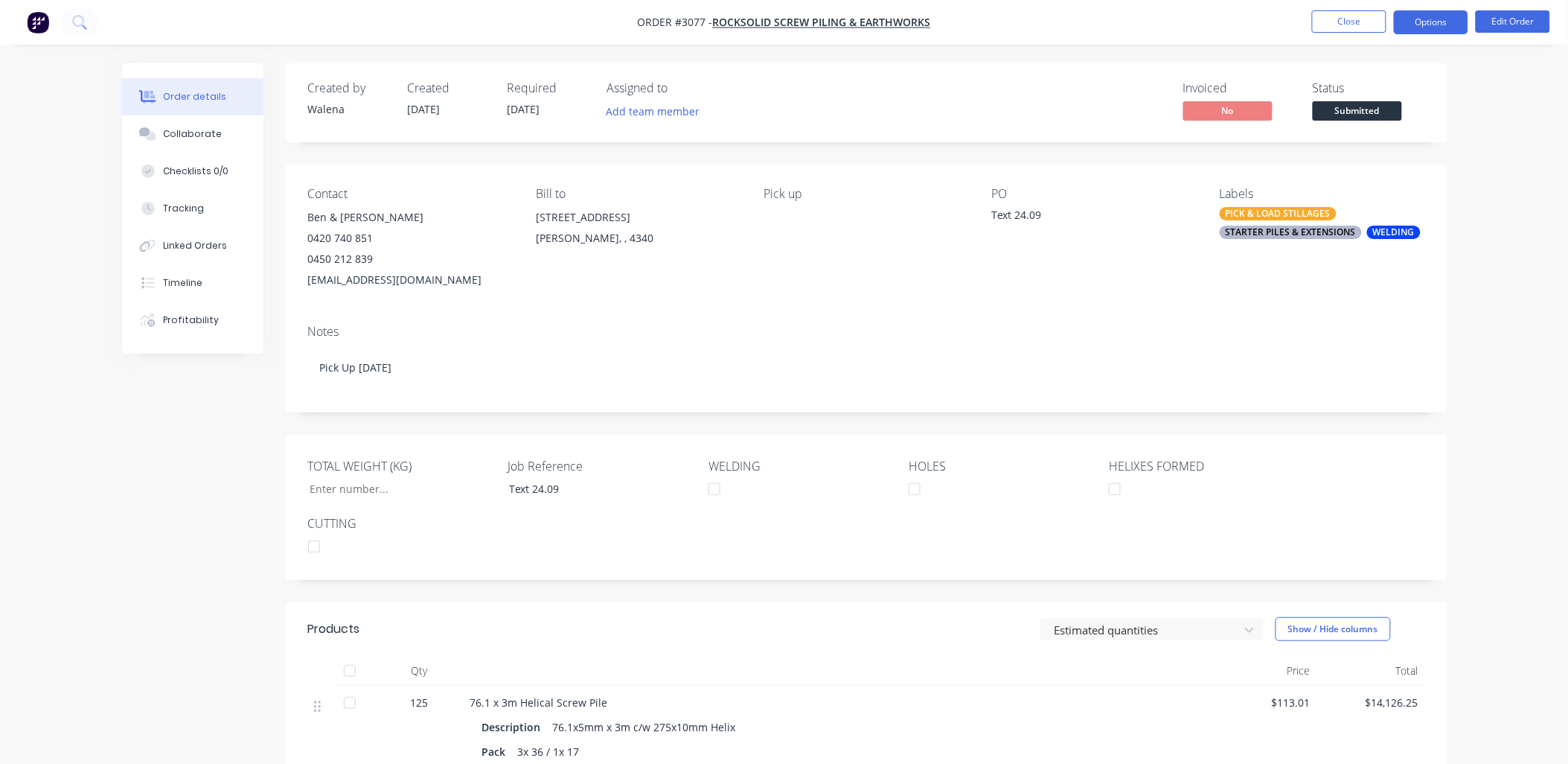
click at [1447, 21] on button "Options" at bounding box center [1432, 22] width 74 height 24
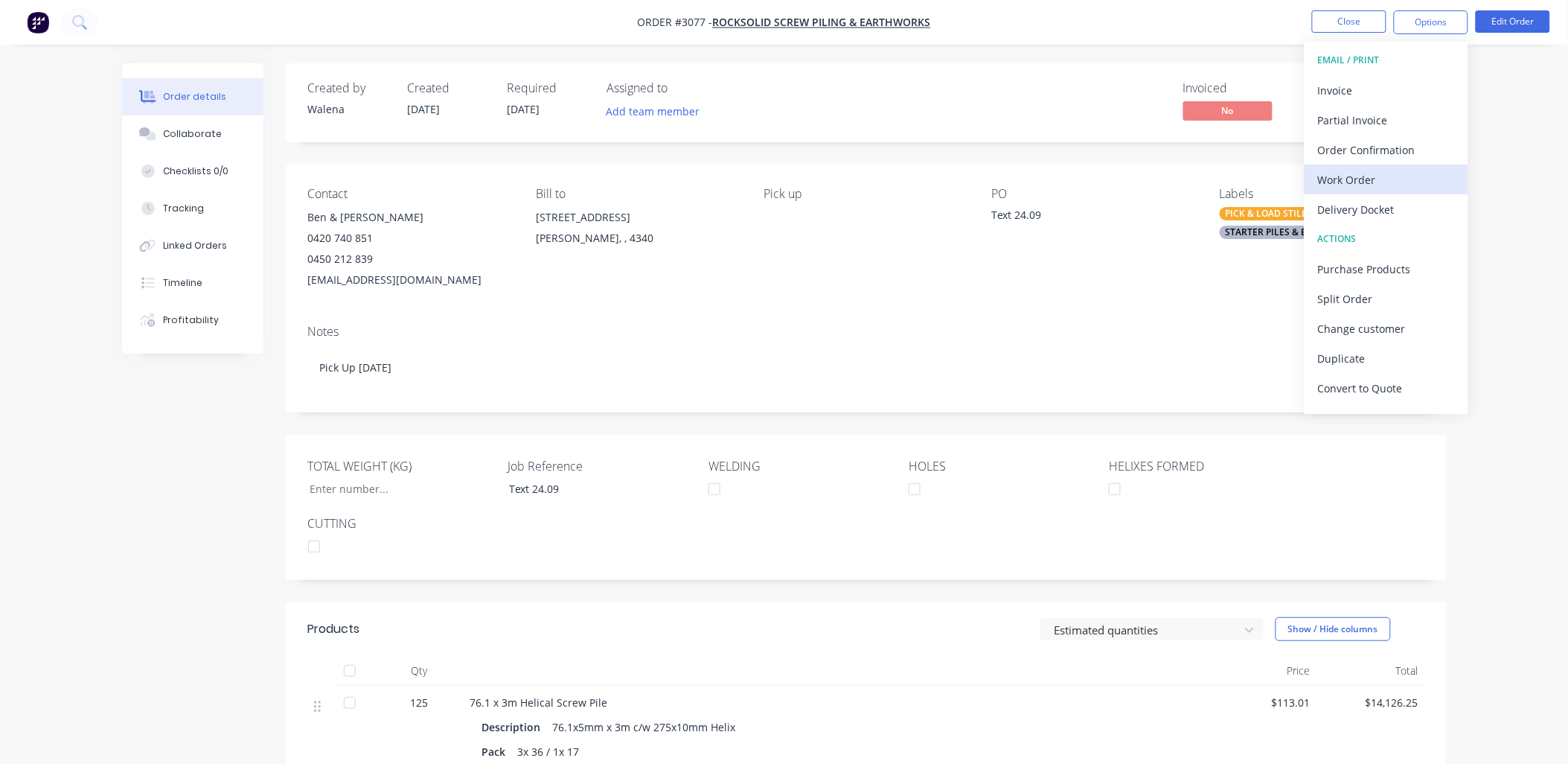
click at [1331, 173] on div "Work Order" at bounding box center [1387, 180] width 137 height 22
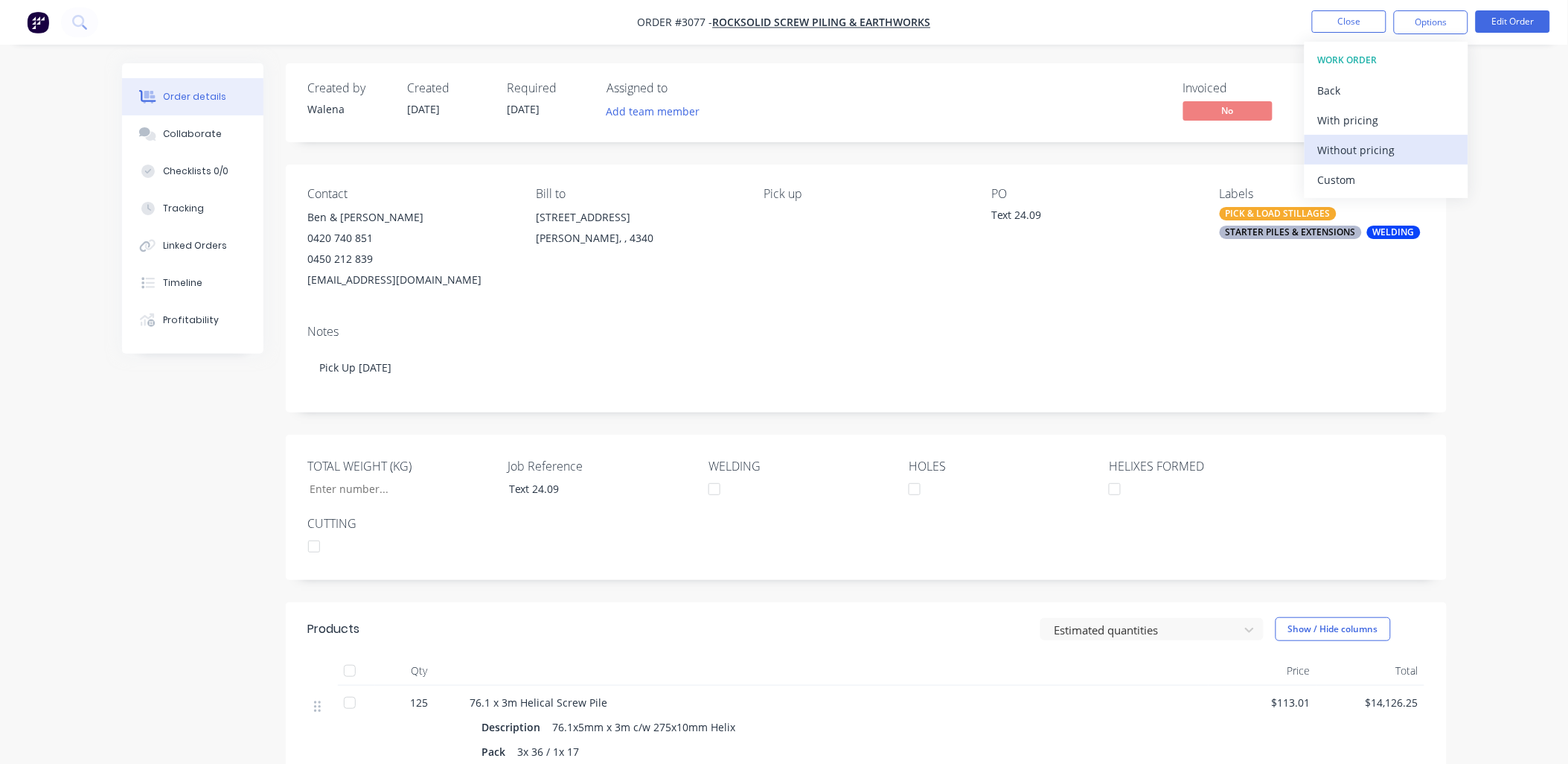
click at [1353, 153] on div "Without pricing" at bounding box center [1387, 150] width 137 height 22
